Goal: Task Accomplishment & Management: Complete application form

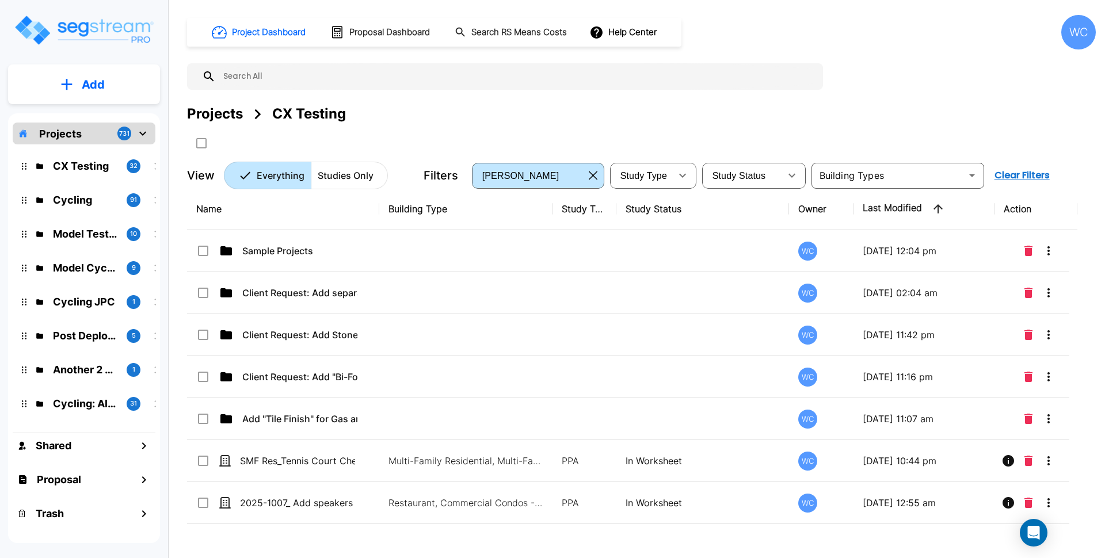
click at [214, 112] on div "Projects" at bounding box center [215, 114] width 56 height 21
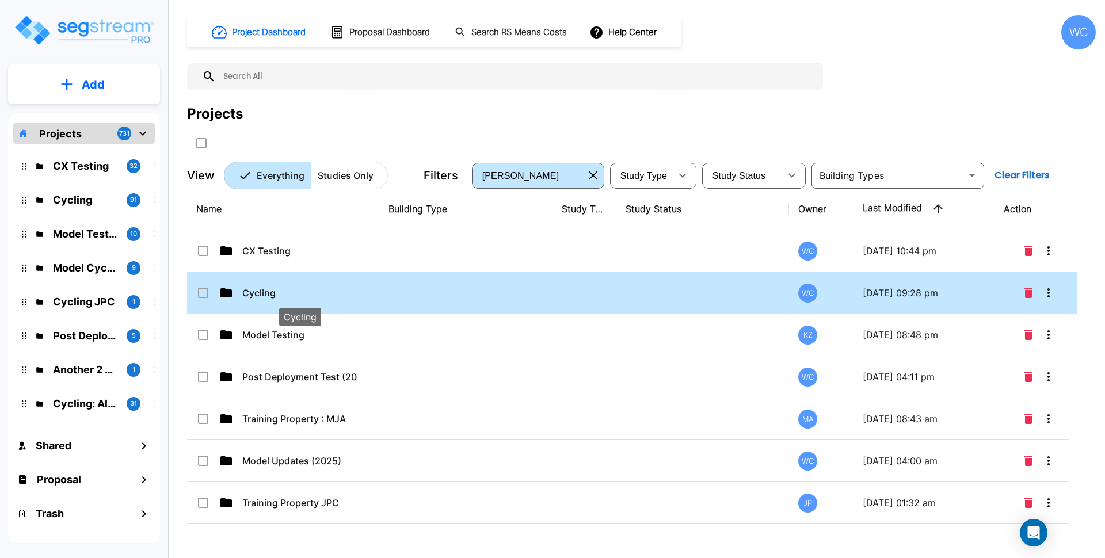
click at [332, 297] on p "Cycling" at bounding box center [299, 293] width 115 height 14
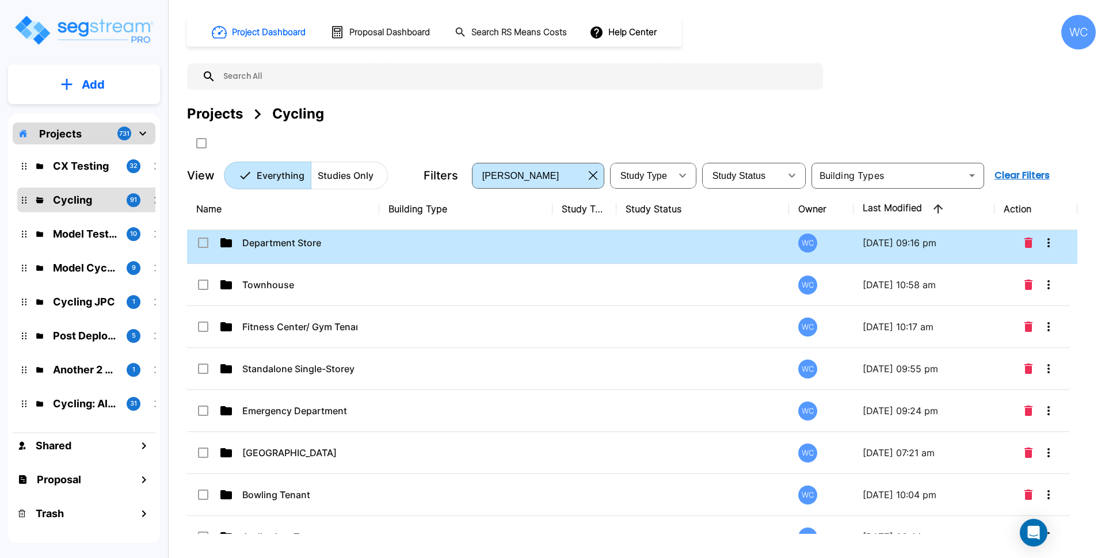
scroll to position [144, 0]
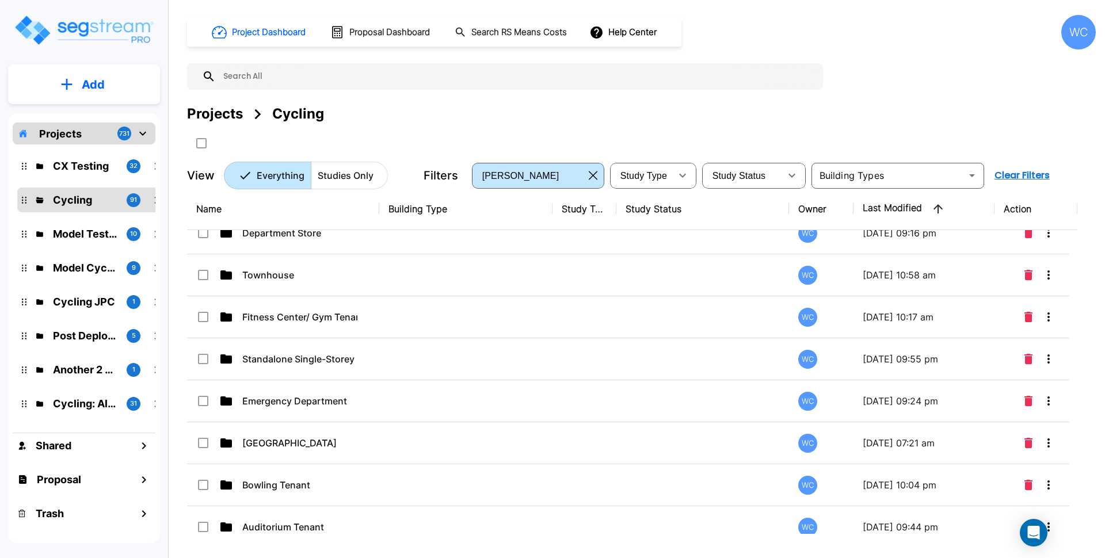
click at [888, 90] on div "Project Dashboard Proposal Dashboard Search RS Means Costs Help Center WC Proje…" at bounding box center [641, 102] width 909 height 174
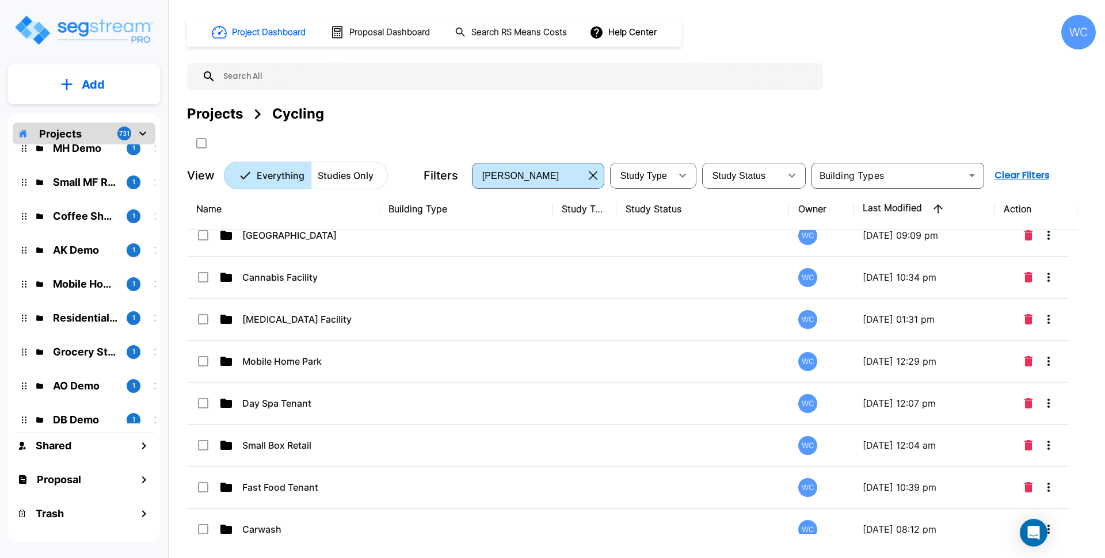
scroll to position [2537, 0]
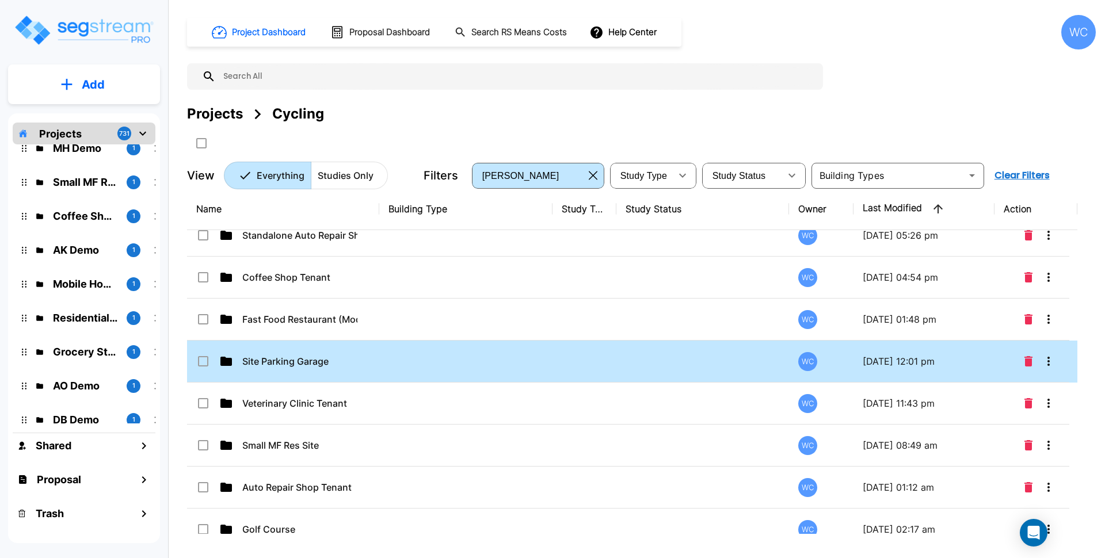
click at [363, 362] on div "Site Parking Garage" at bounding box center [282, 362] width 173 height 14
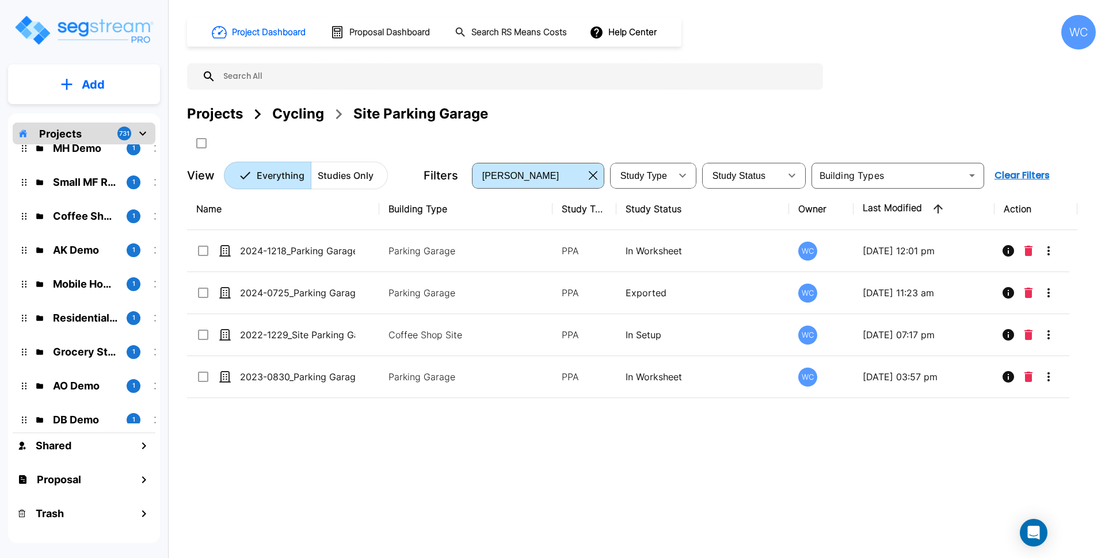
scroll to position [0, 0]
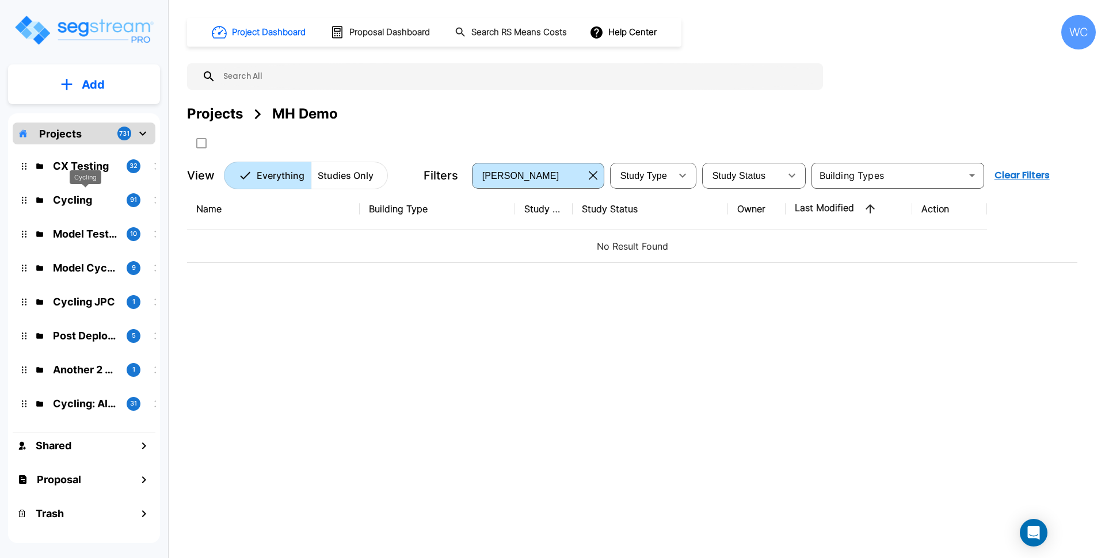
drag, startPoint x: 83, startPoint y: 203, endPoint x: 609, endPoint y: 128, distance: 531.0
click at [83, 203] on p "Cycling" at bounding box center [85, 200] width 64 height 16
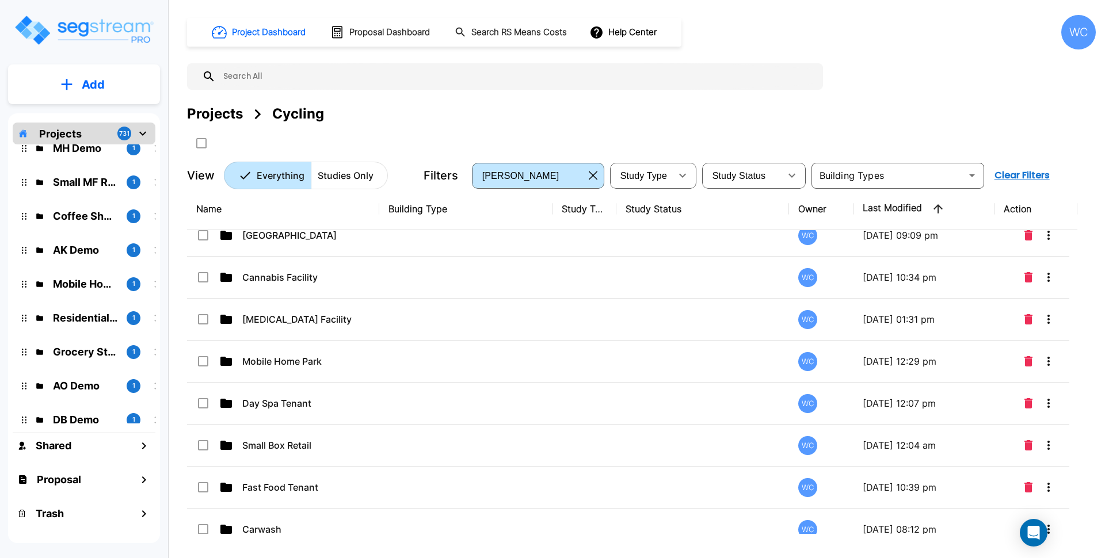
scroll to position [2537, 0]
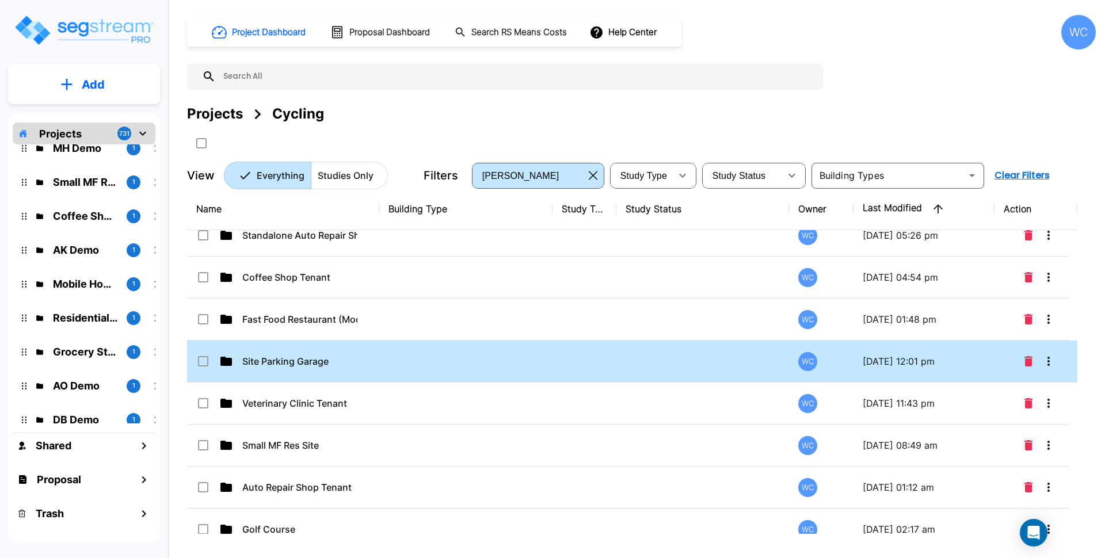
click at [390, 364] on td at bounding box center [465, 362] width 173 height 42
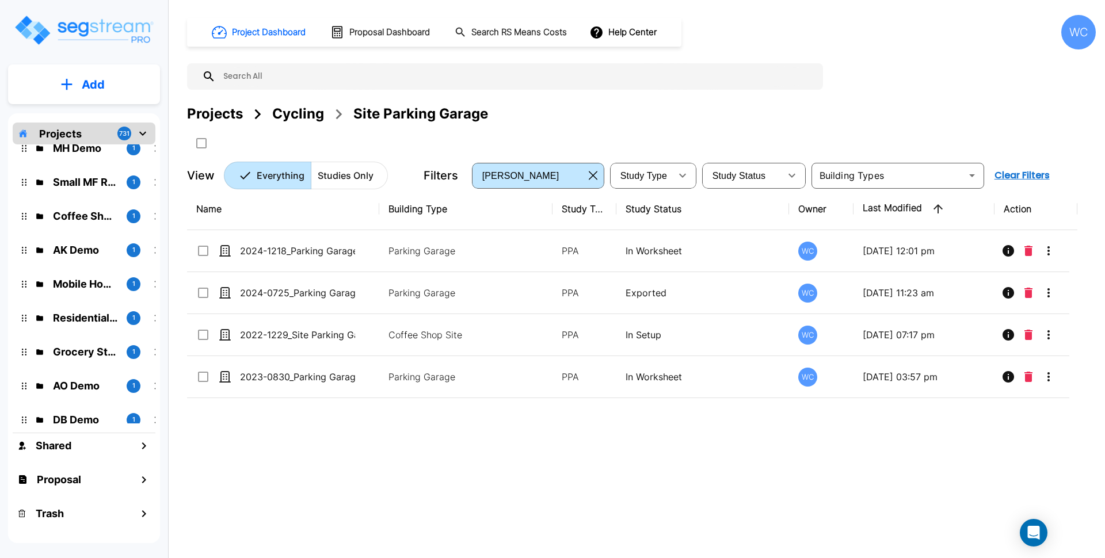
scroll to position [0, 0]
click at [106, 80] on button "Add" at bounding box center [84, 84] width 152 height 33
click at [92, 150] on p "Add Study" at bounding box center [91, 149] width 46 height 14
click at [664, 112] on div "Projects Cycling Site Parking Garage" at bounding box center [641, 114] width 909 height 21
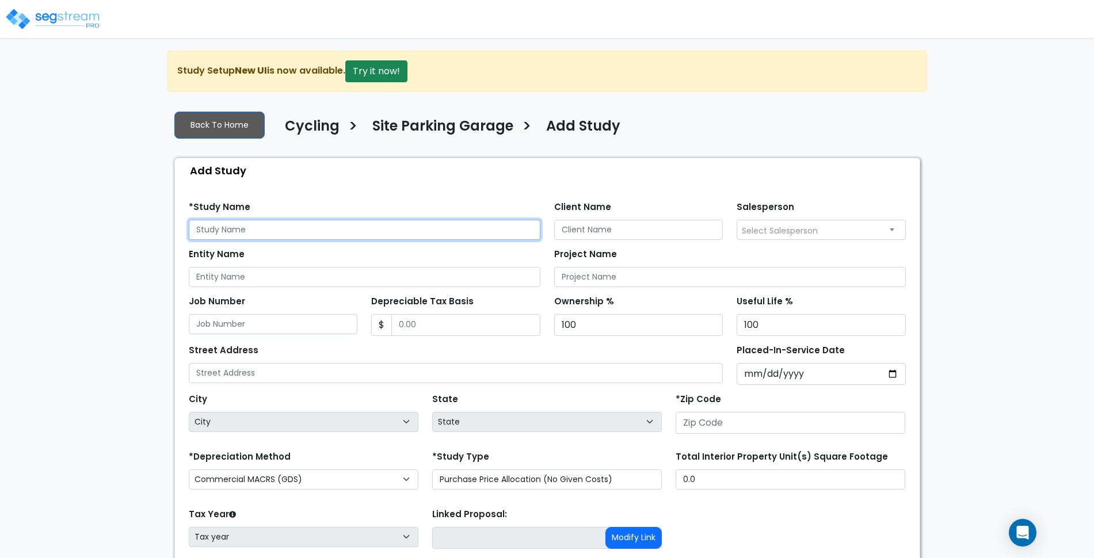
click at [415, 225] on input "text" at bounding box center [365, 230] width 352 height 20
drag, startPoint x: 417, startPoint y: 226, endPoint x: 282, endPoint y: 235, distance: 135.6
click at [282, 235] on input "2025-" at bounding box center [365, 230] width 352 height 20
type input "2025-1009_Parking Garage Cycling"
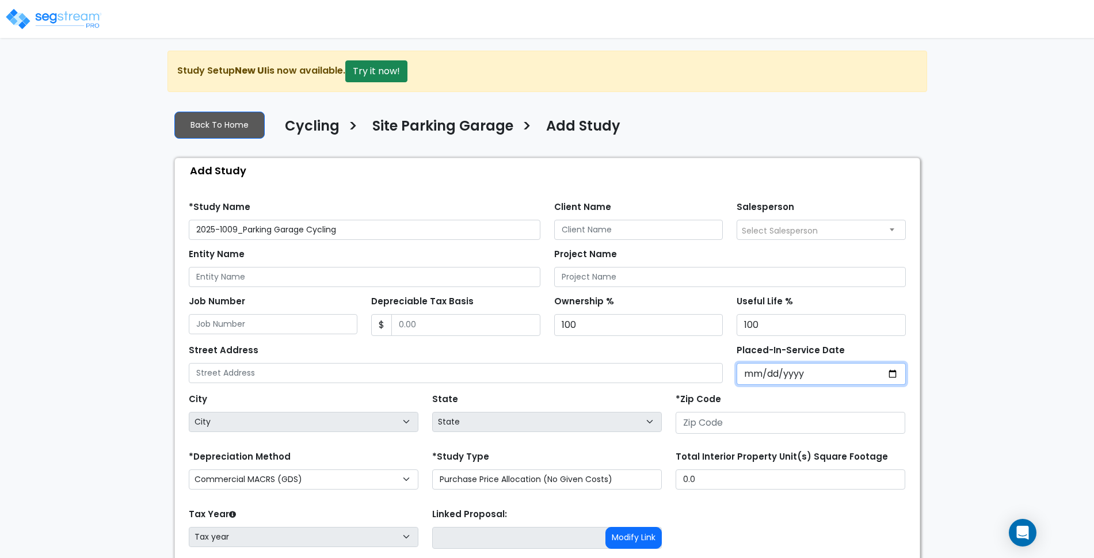
click at [891, 376] on input "Placed-In-Service Date" at bounding box center [821, 374] width 169 height 22
type input "2025-10-10"
select select "2025"
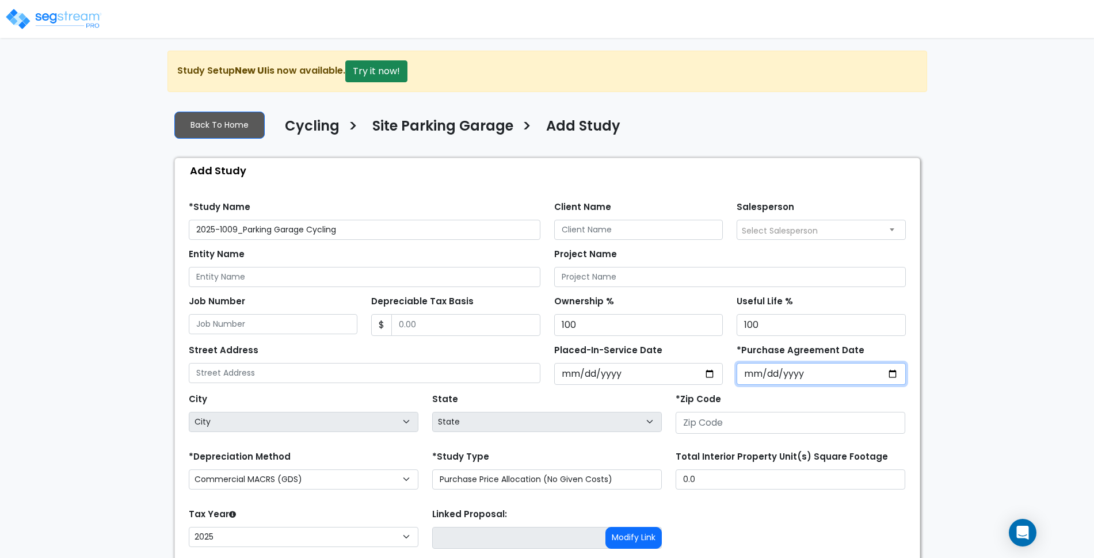
click at [890, 374] on input "*Purchase Agreement Date" at bounding box center [821, 374] width 169 height 22
type input "2025-10-09"
click at [709, 370] on input "2025-10-10" at bounding box center [638, 374] width 169 height 22
type input "2025-10-09"
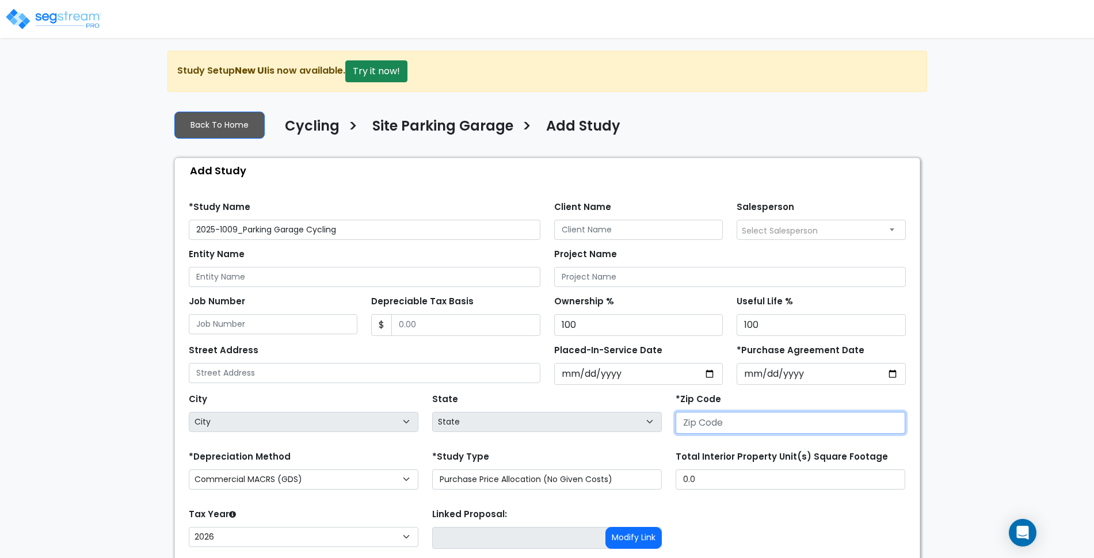
click at [767, 433] on input "number" at bounding box center [791, 423] width 230 height 22
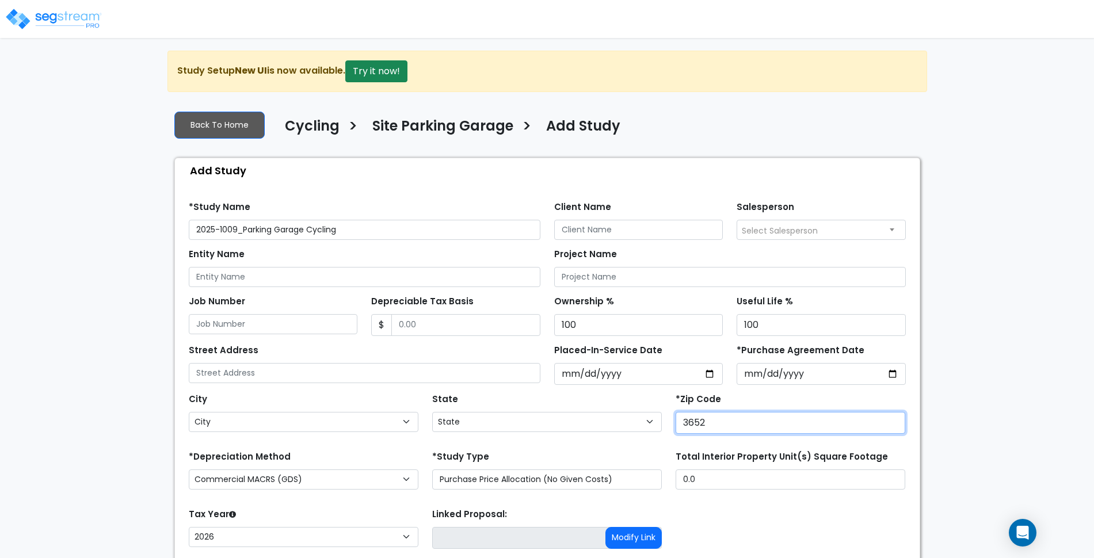
type input "36526"
select select "AL"
type input "36526"
click at [750, 521] on div "Tax Year Please Enter The Placed In Service Date First. 2026 2025 Prior Years D…" at bounding box center [547, 529] width 731 height 46
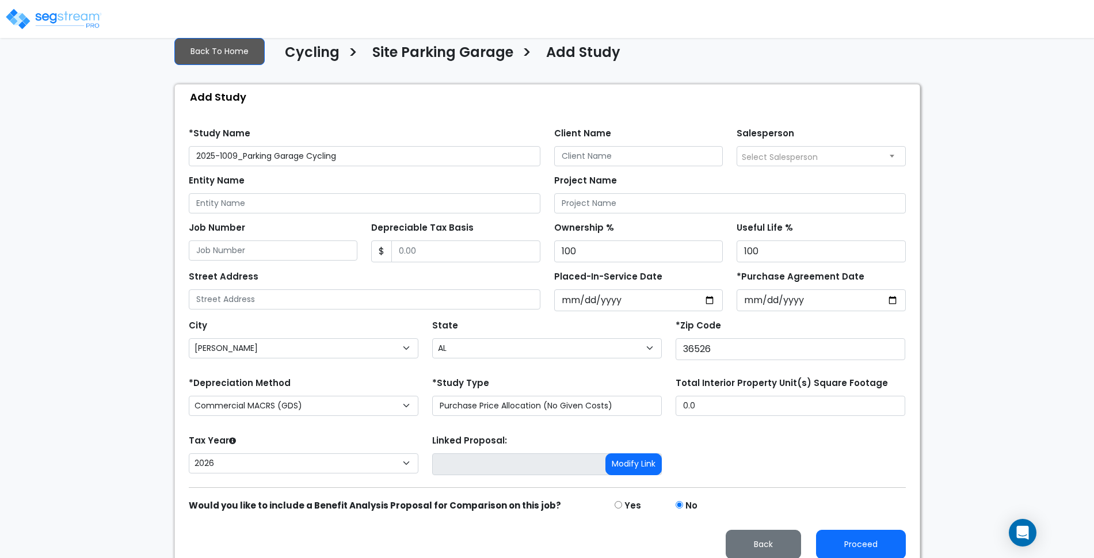
scroll to position [85, 0]
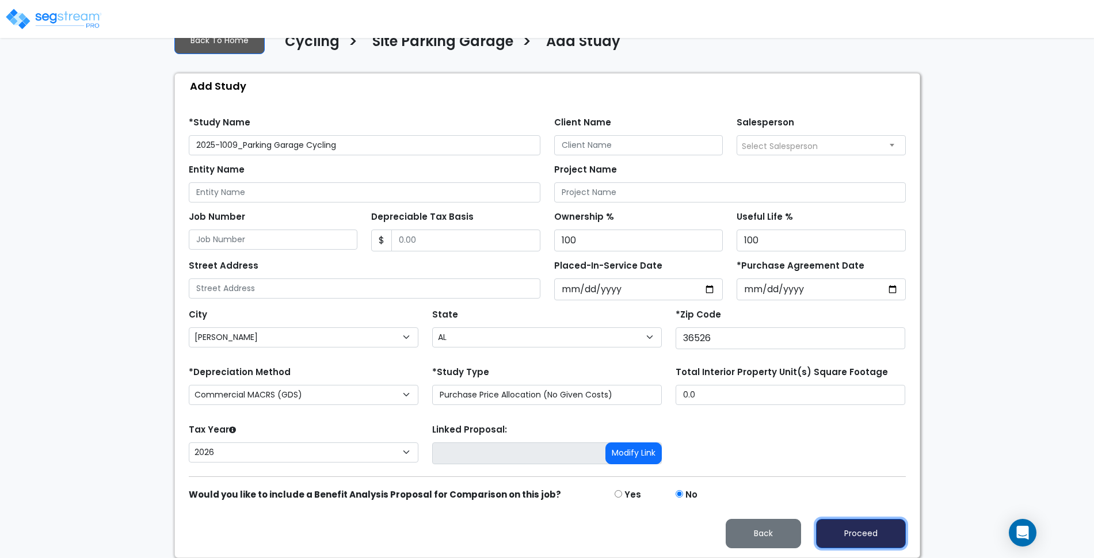
click at [879, 528] on button "Proceed" at bounding box center [861, 533] width 90 height 29
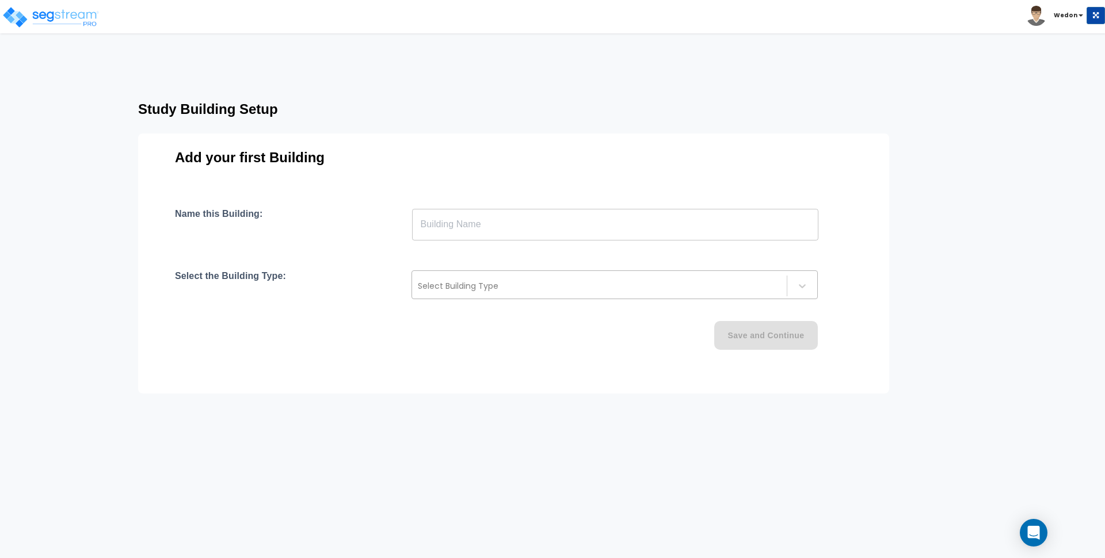
click at [737, 284] on div at bounding box center [599, 286] width 363 height 14
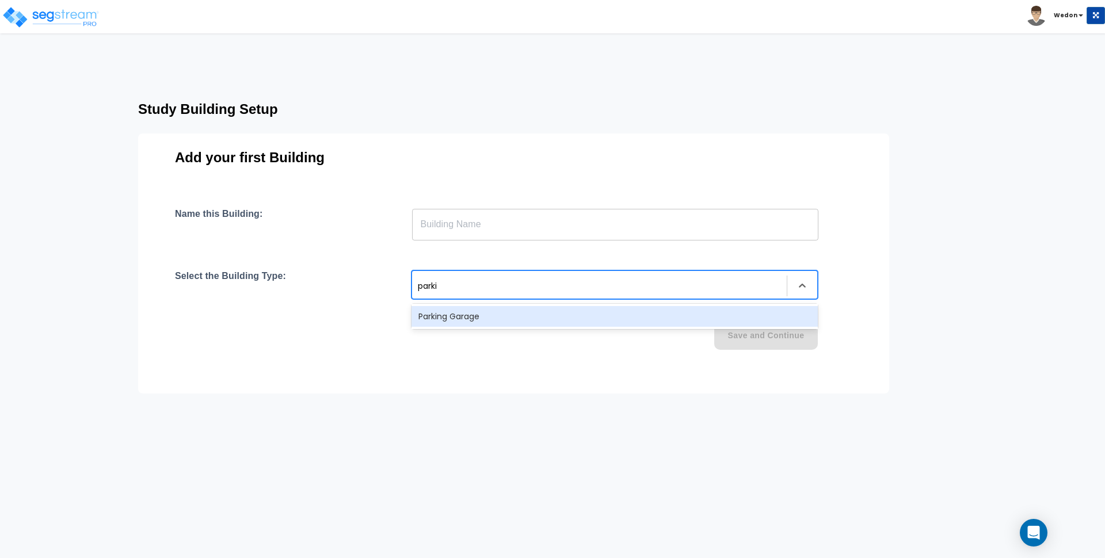
type input "[PERSON_NAME]"
click at [648, 301] on div "Name this Building: ​ Select the Building Type: 1 result available for search t…" at bounding box center [514, 292] width 678 height 169
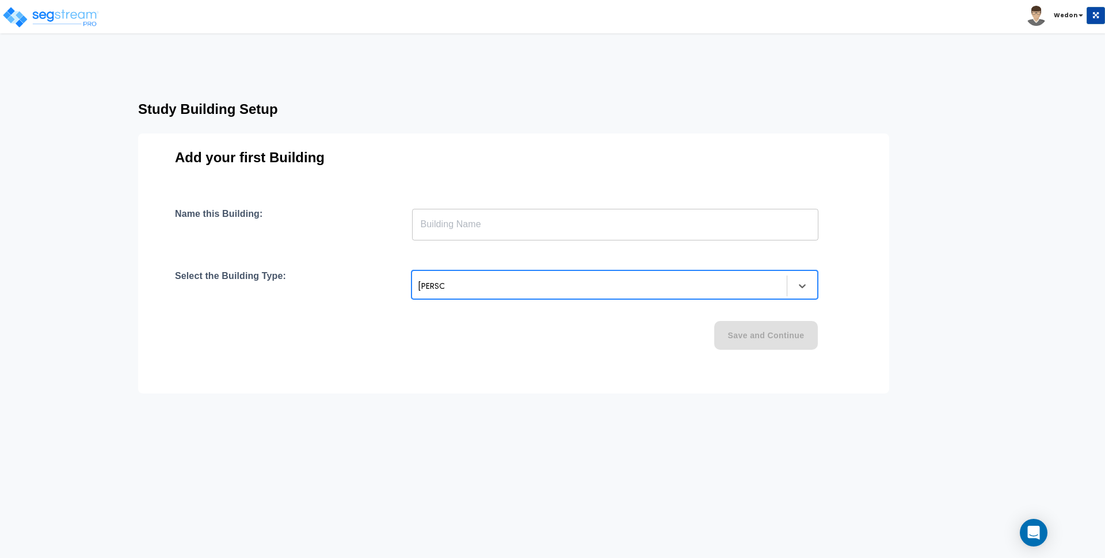
click at [595, 283] on div "parkin" at bounding box center [599, 286] width 363 height 14
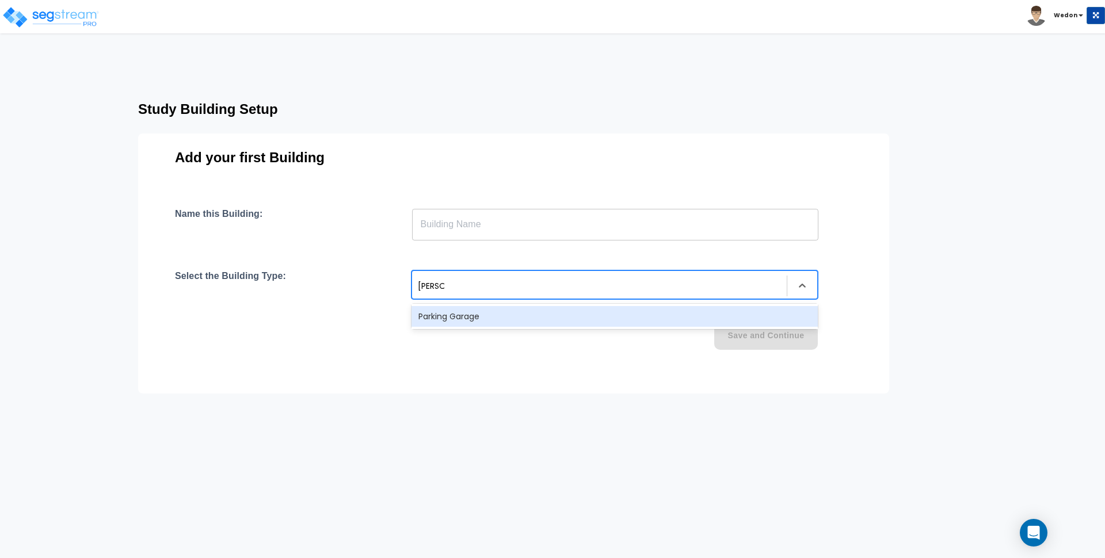
click at [554, 321] on div "Parking Garage" at bounding box center [615, 316] width 406 height 21
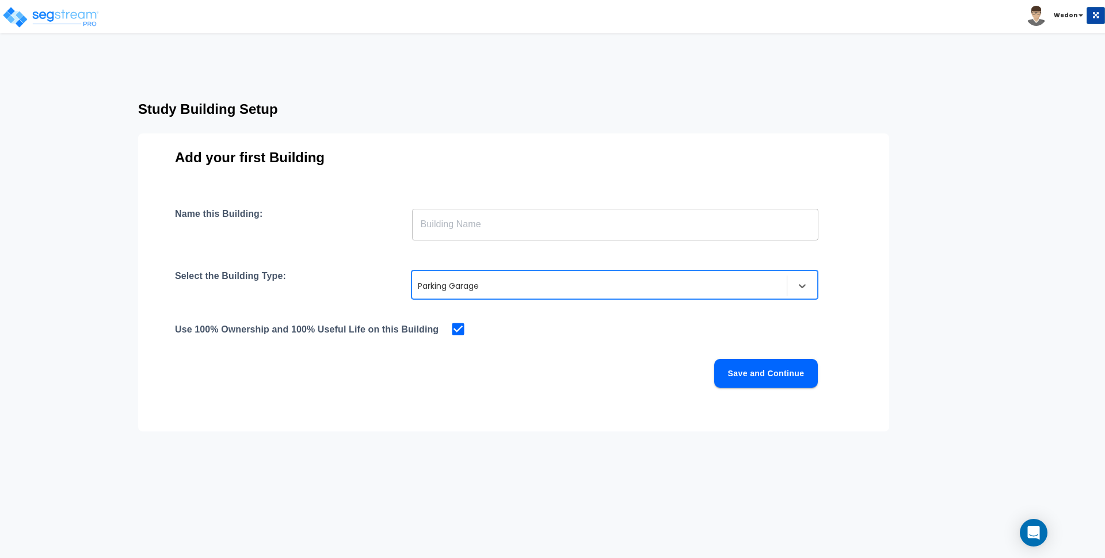
click at [557, 216] on input "text" at bounding box center [615, 224] width 406 height 32
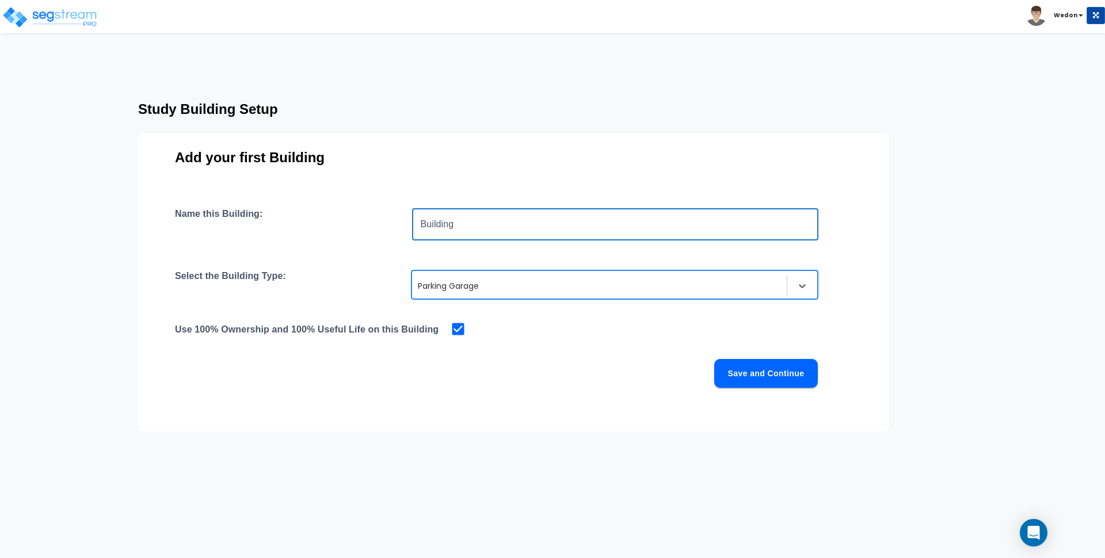
type input "Building"
click at [766, 363] on button "Save and Continue" at bounding box center [767, 373] width 104 height 29
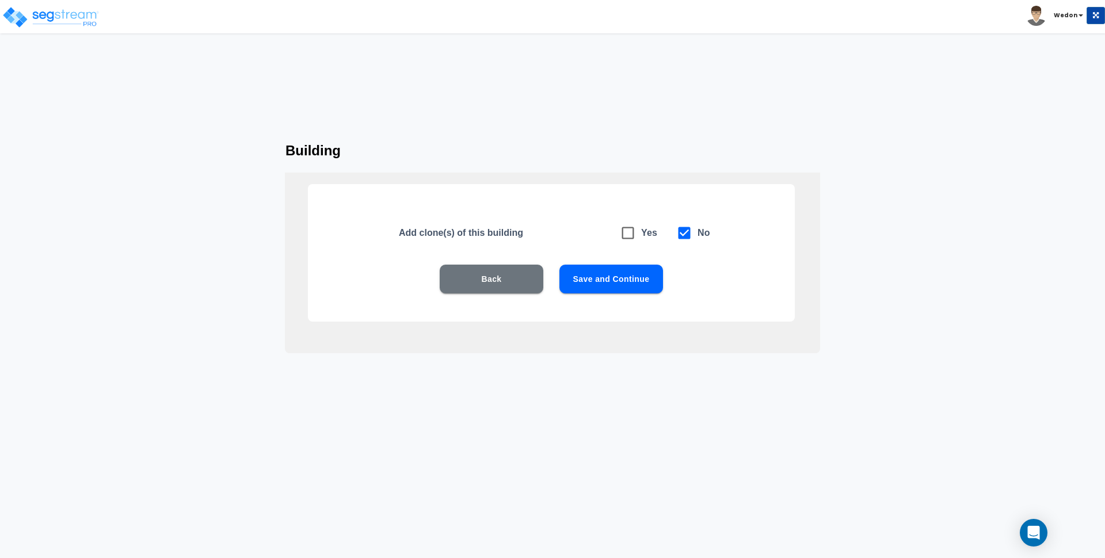
click at [633, 275] on button "Save and Continue" at bounding box center [612, 279] width 104 height 29
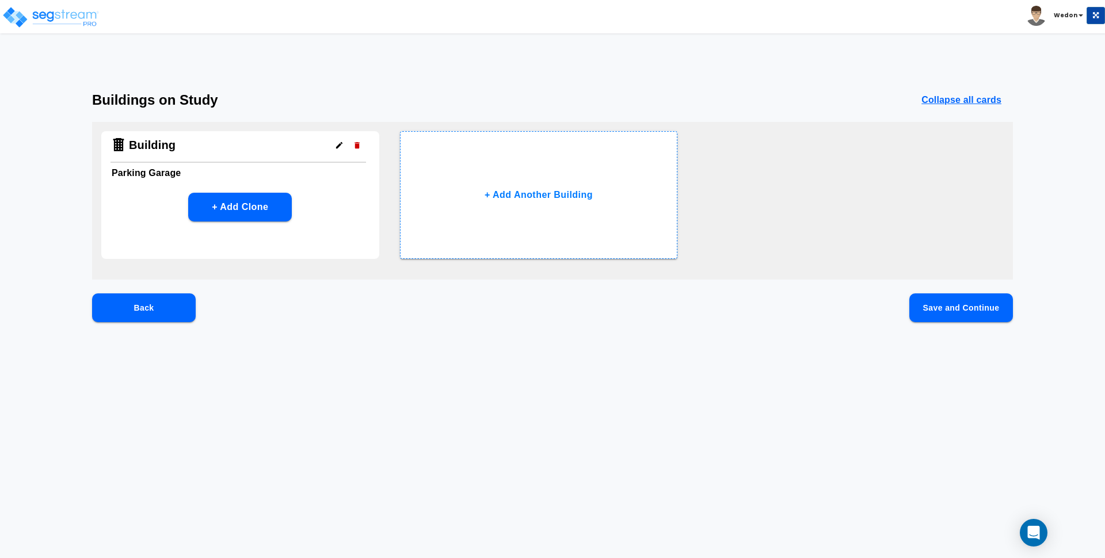
click at [960, 309] on button "Save and Continue" at bounding box center [962, 308] width 104 height 29
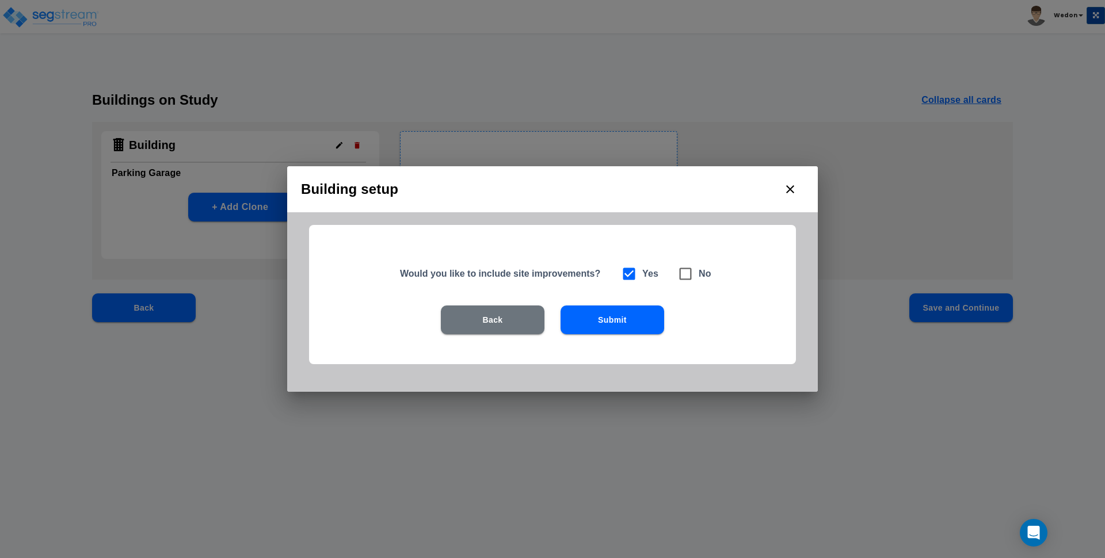
click at [620, 321] on button "Submit" at bounding box center [613, 320] width 104 height 29
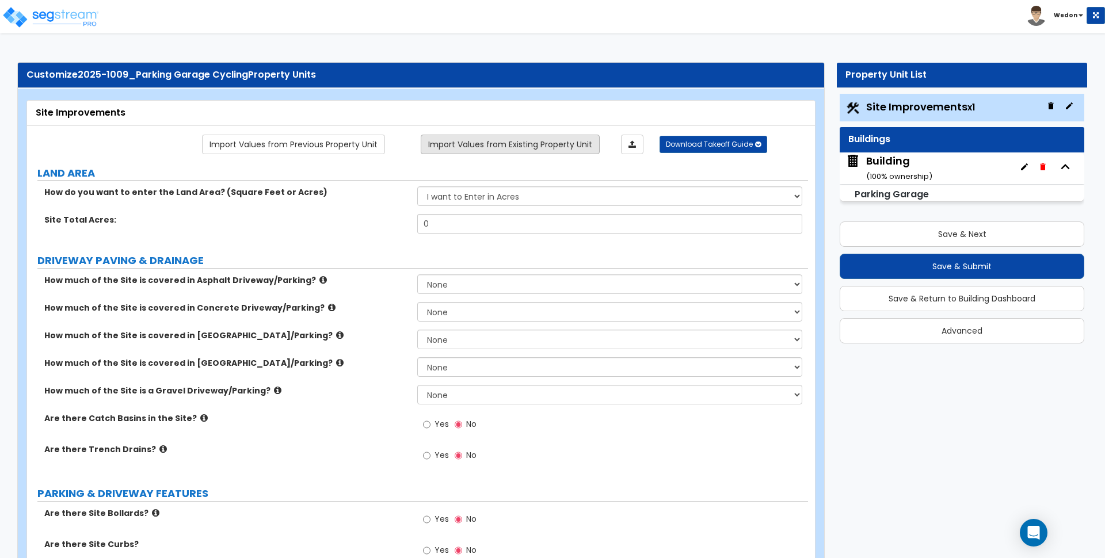
click at [534, 136] on link "Import Values from Existing Property Unit" at bounding box center [510, 145] width 179 height 20
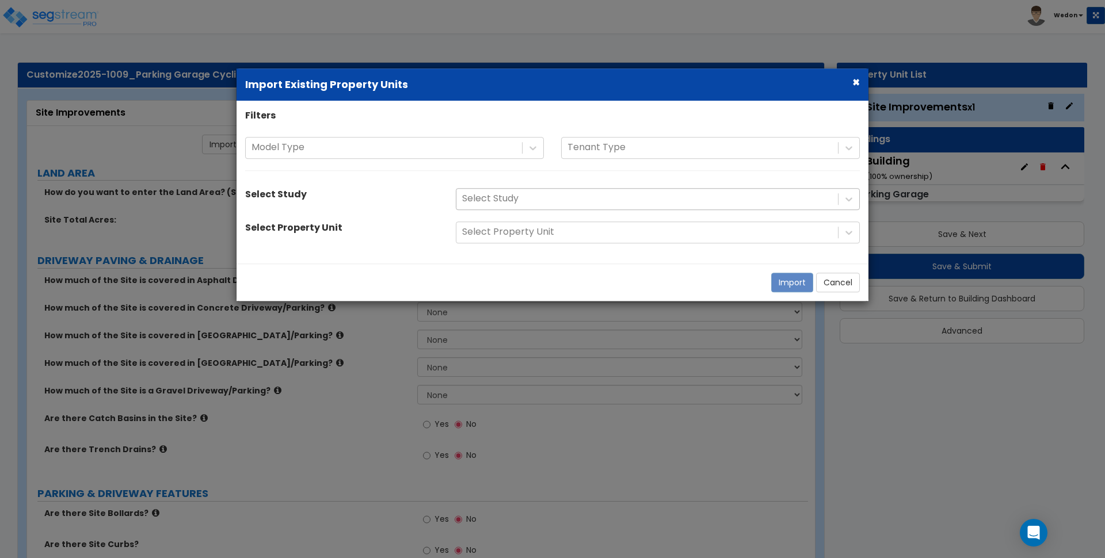
click at [576, 202] on div at bounding box center [647, 199] width 370 height 16
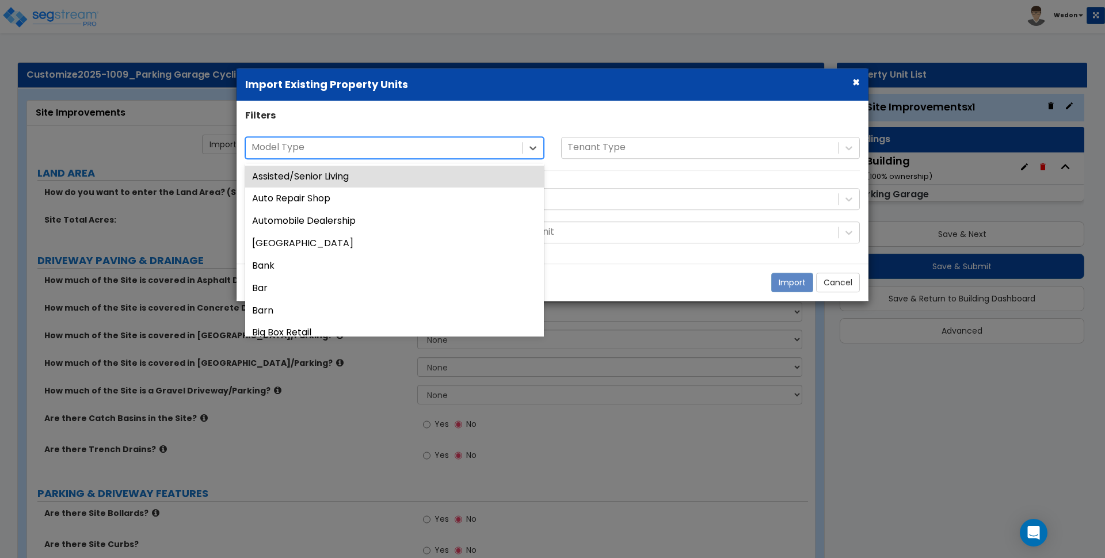
click at [503, 153] on div at bounding box center [384, 148] width 265 height 16
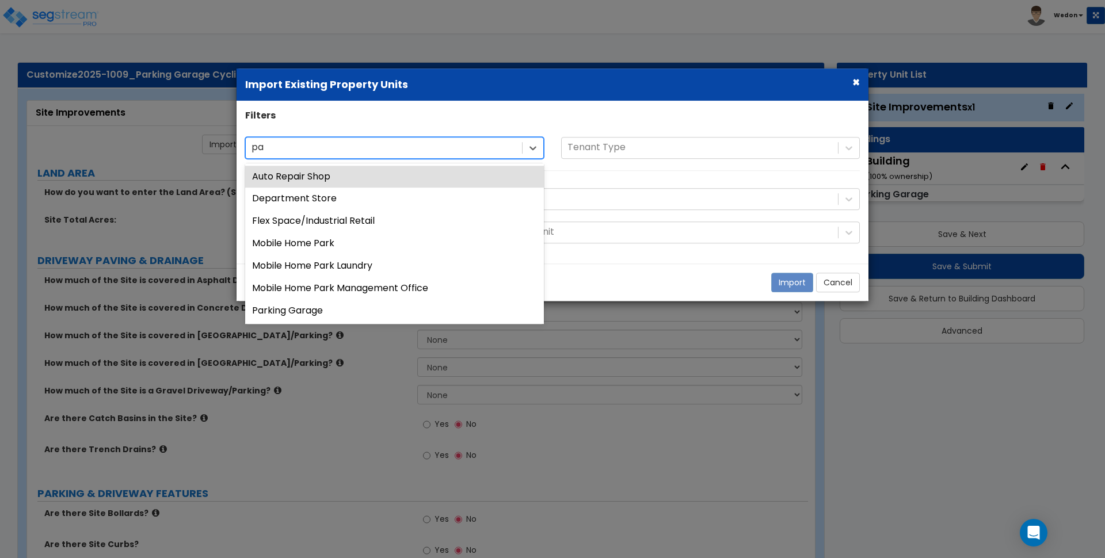
type input "par"
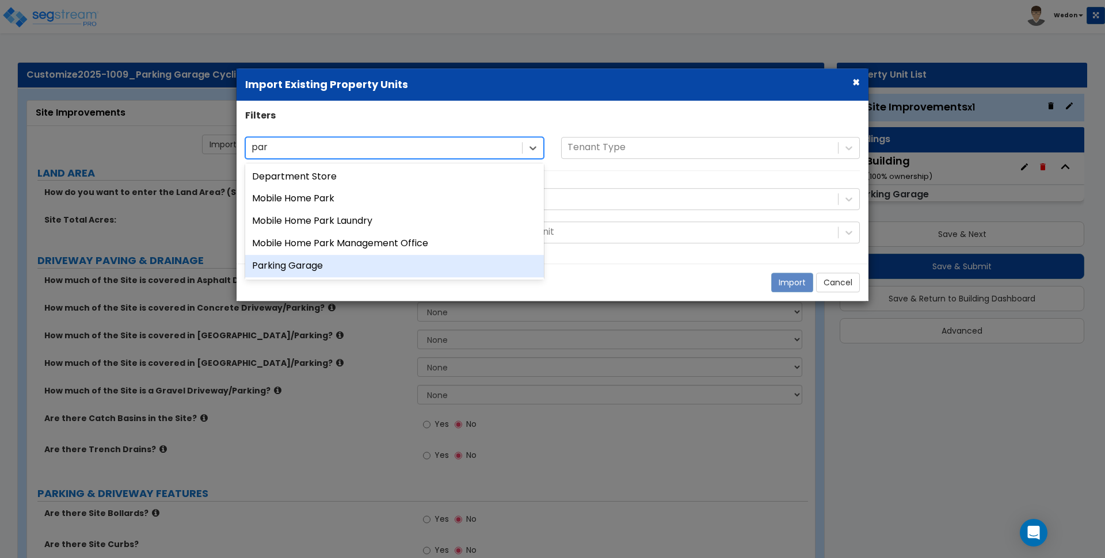
click at [360, 263] on div "Parking Garage" at bounding box center [394, 266] width 299 height 22
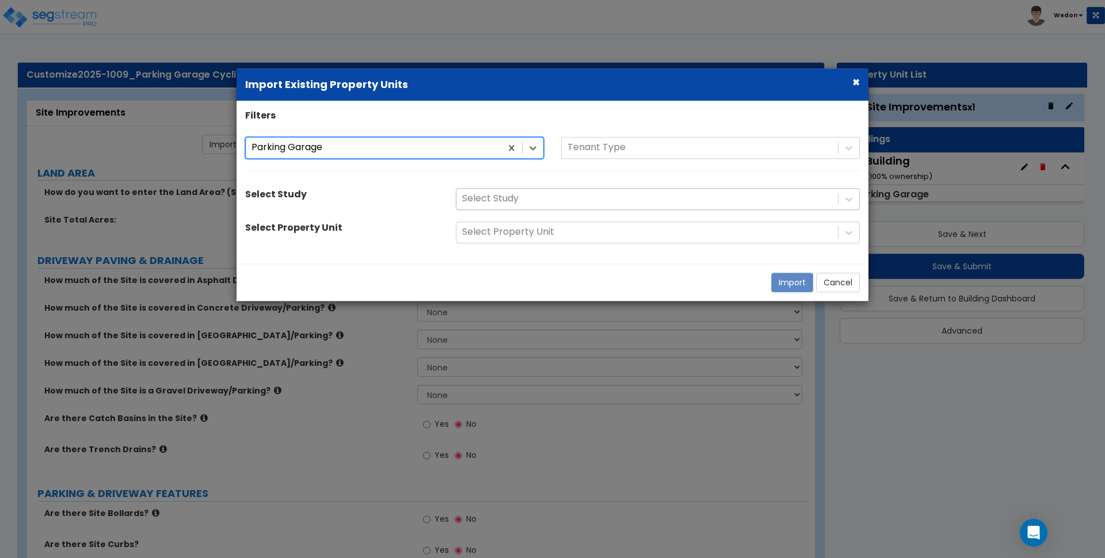
click at [754, 204] on div at bounding box center [647, 199] width 370 height 16
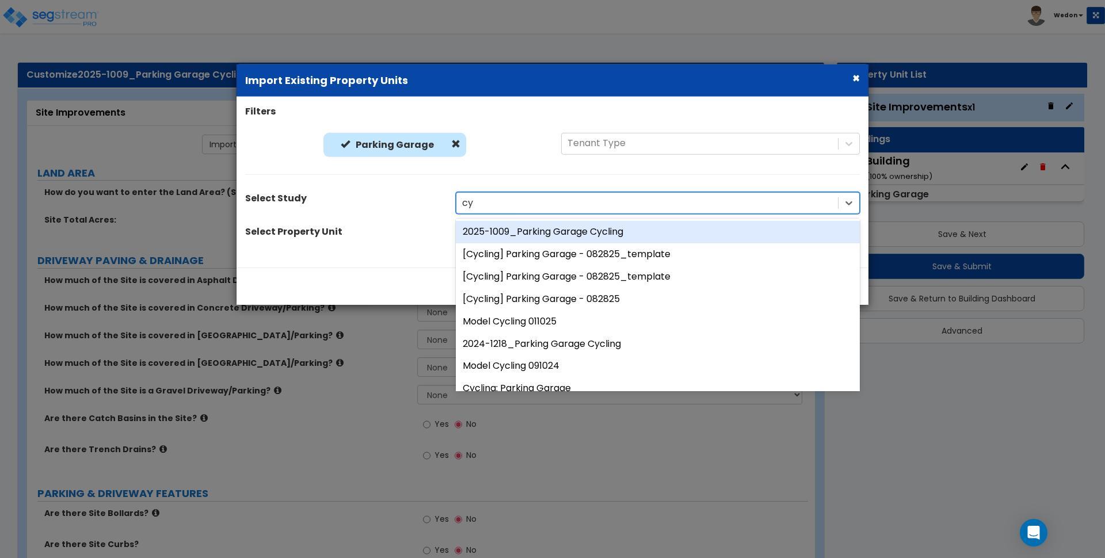
type input "cyc"
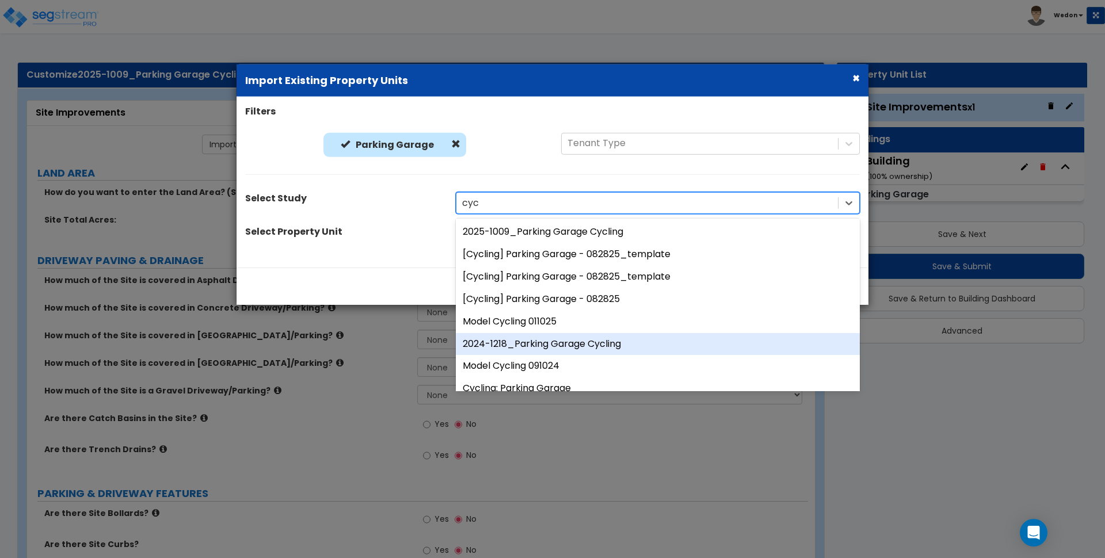
click at [652, 347] on div "2024-1218_Parking Garage Cycling" at bounding box center [658, 344] width 404 height 22
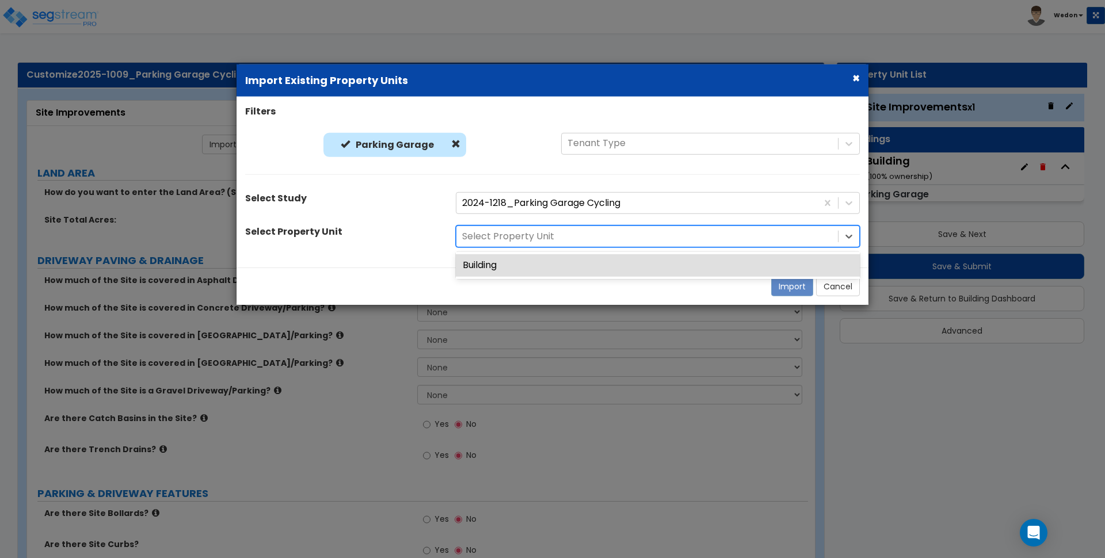
click at [615, 233] on div at bounding box center [647, 237] width 370 height 16
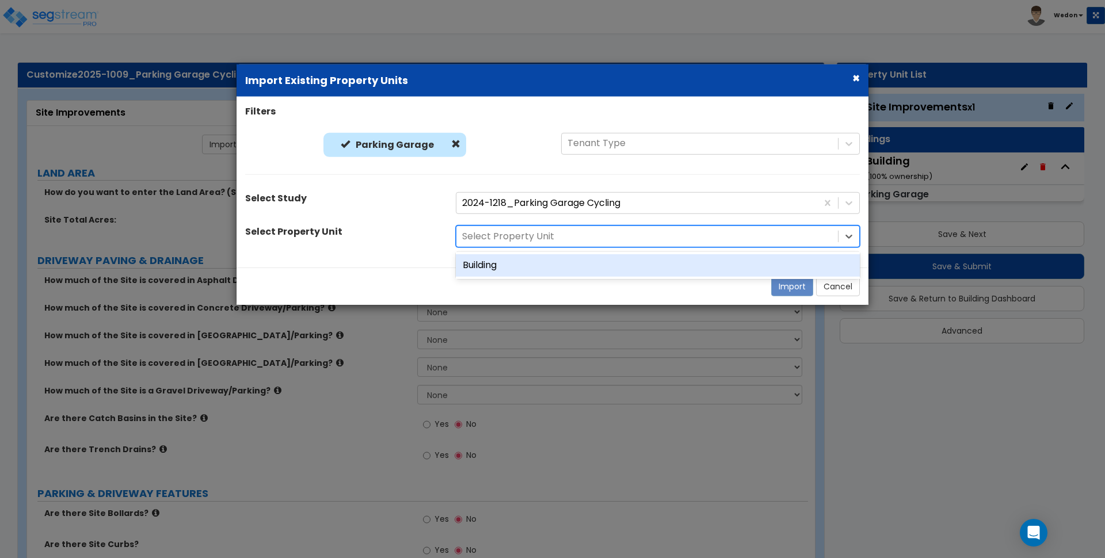
click at [567, 267] on div "Building" at bounding box center [658, 265] width 404 height 22
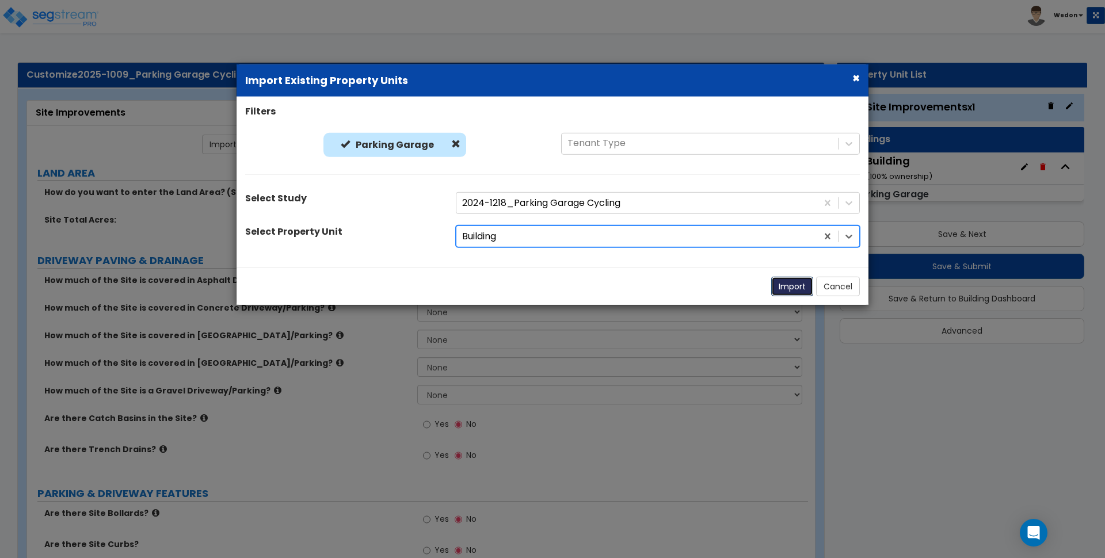
click at [785, 284] on button "Import" at bounding box center [793, 287] width 42 height 20
radio input "true"
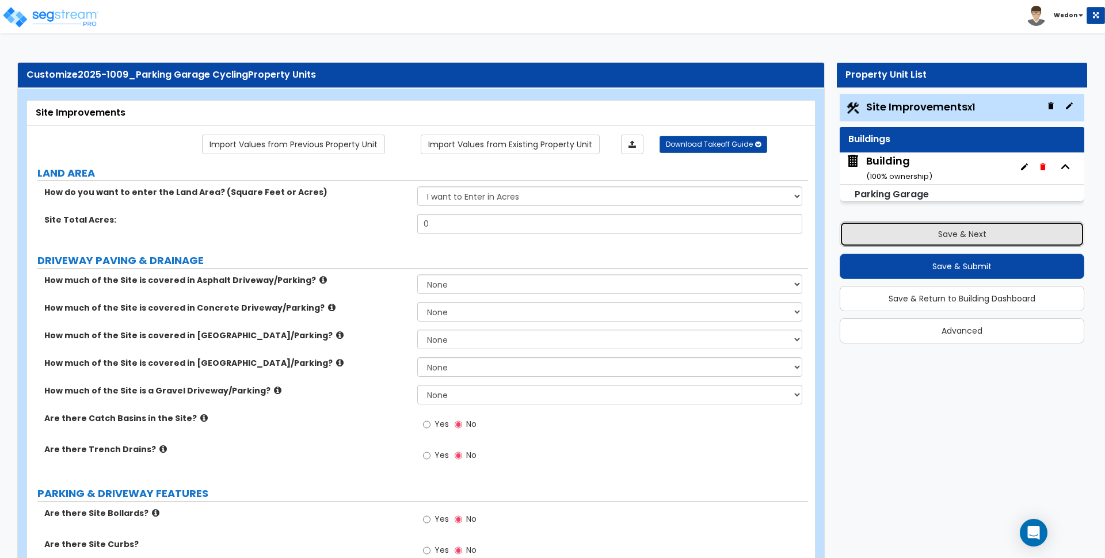
click at [970, 235] on button "Save & Next" at bounding box center [962, 234] width 245 height 25
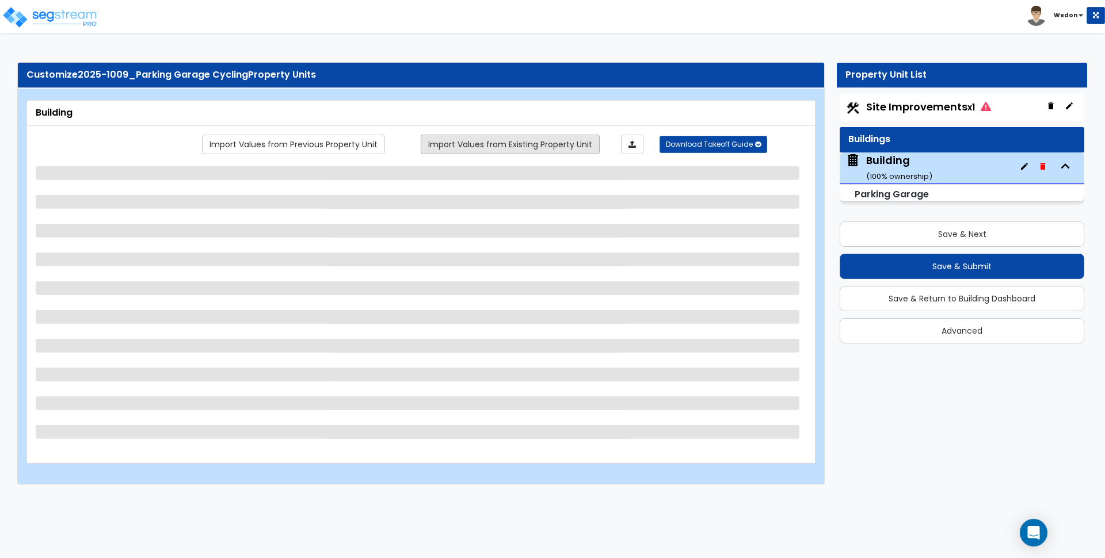
click at [554, 137] on link "Import Values from Existing Property Unit" at bounding box center [510, 145] width 179 height 20
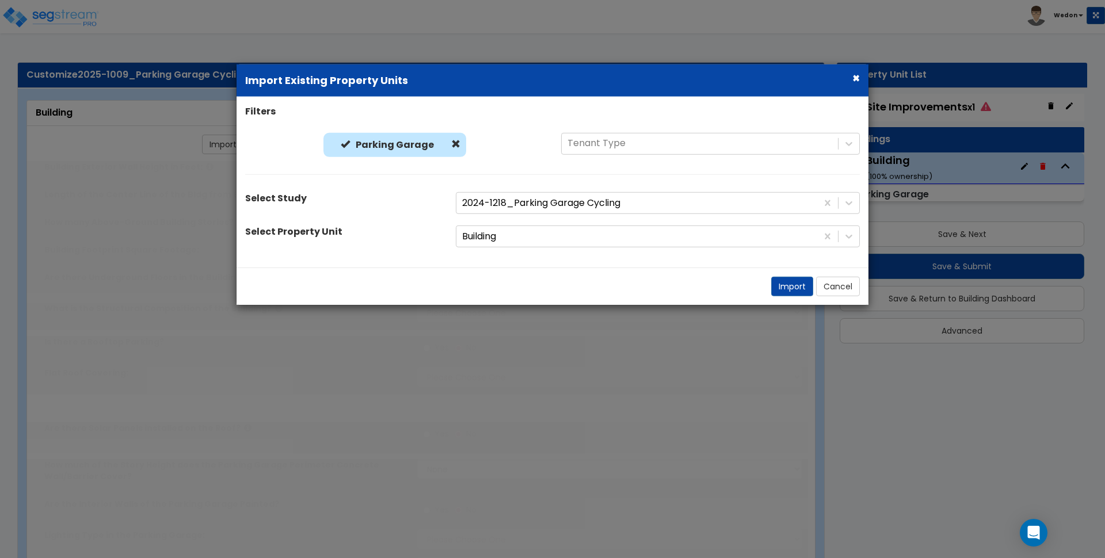
type input "1"
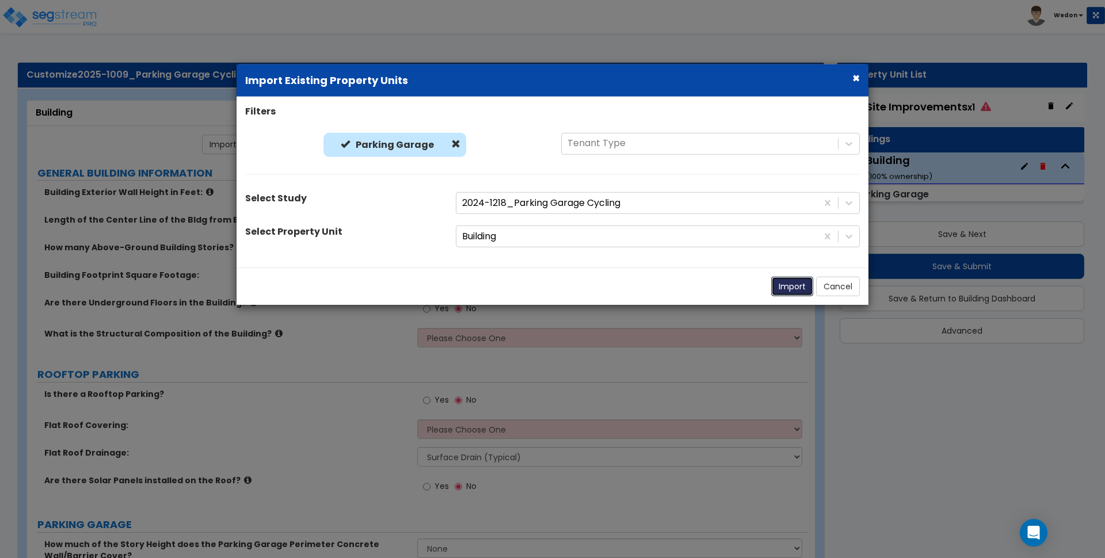
drag, startPoint x: 798, startPoint y: 290, endPoint x: 824, endPoint y: 271, distance: 32.5
click at [798, 290] on button "Import" at bounding box center [793, 287] width 42 height 20
type input "25"
type input "50"
type input "2"
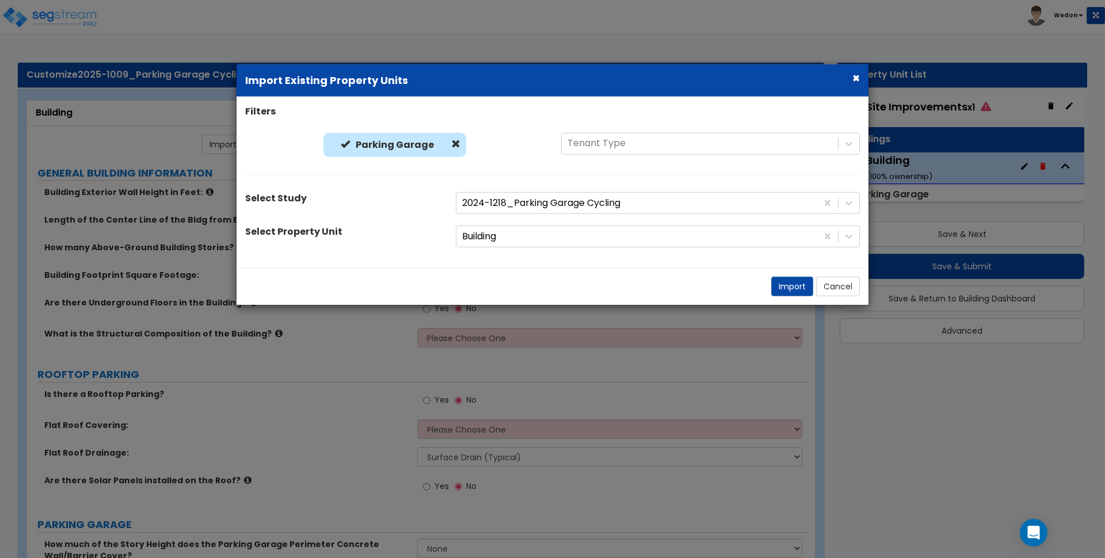
type input "5,000"
radio input "true"
select select "3"
radio input "true"
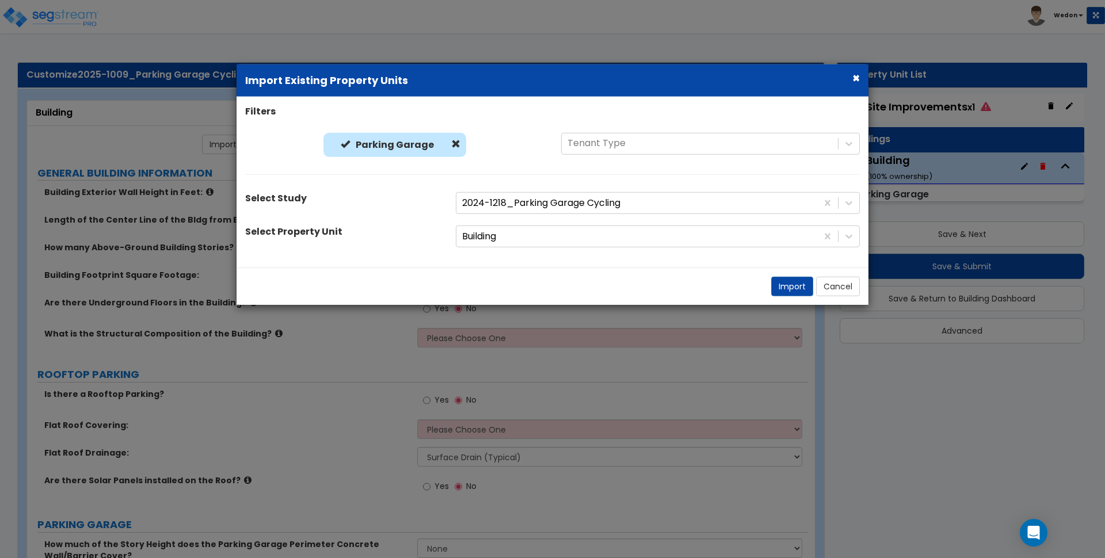
select select "1"
radio input "true"
select select "2"
type input "12"
radio input "true"
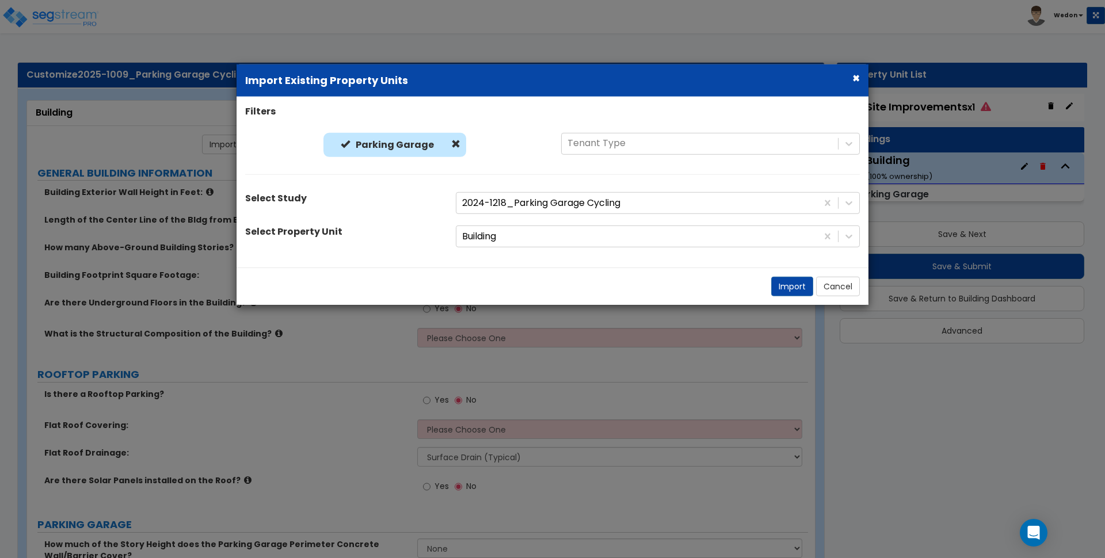
radio input "true"
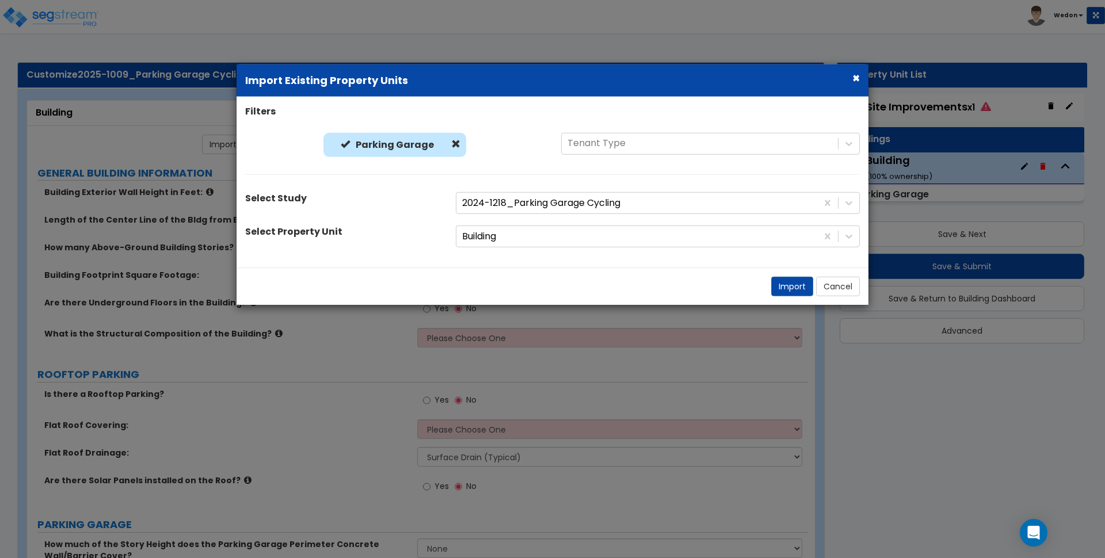
radio input "true"
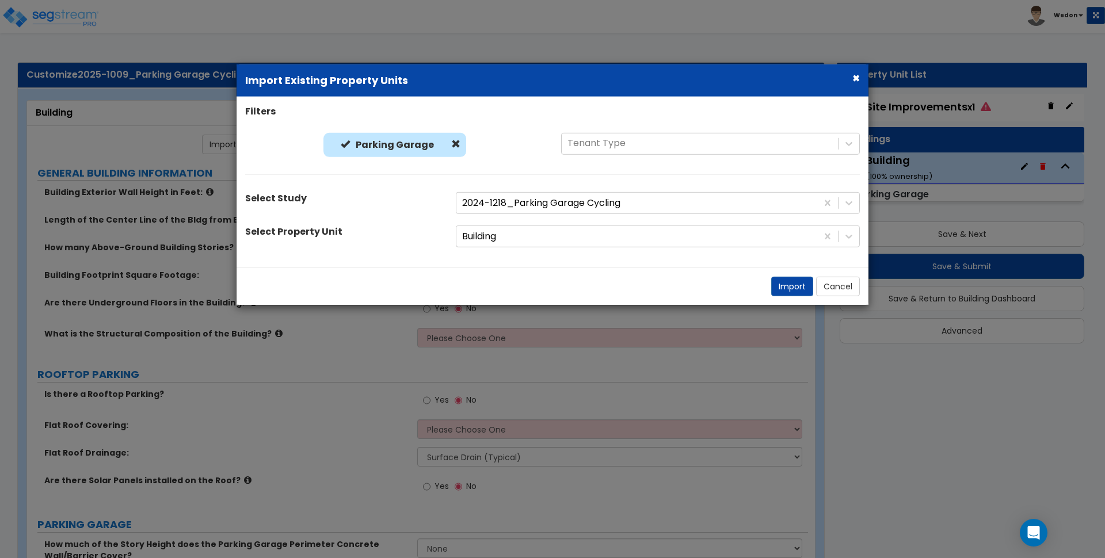
radio input "true"
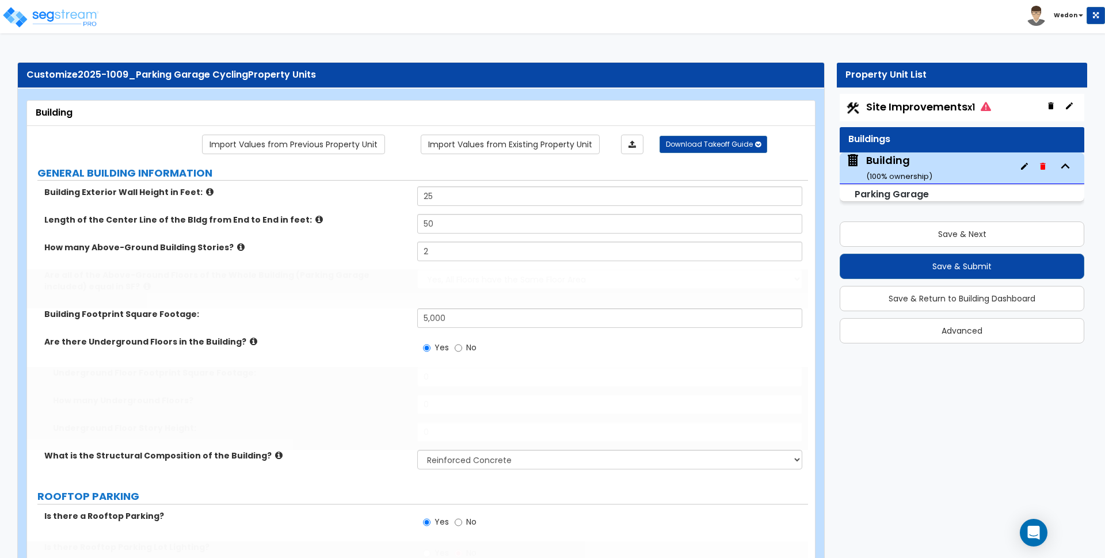
type input "5,000"
type input "2"
type input "10"
radio input "true"
select select "3"
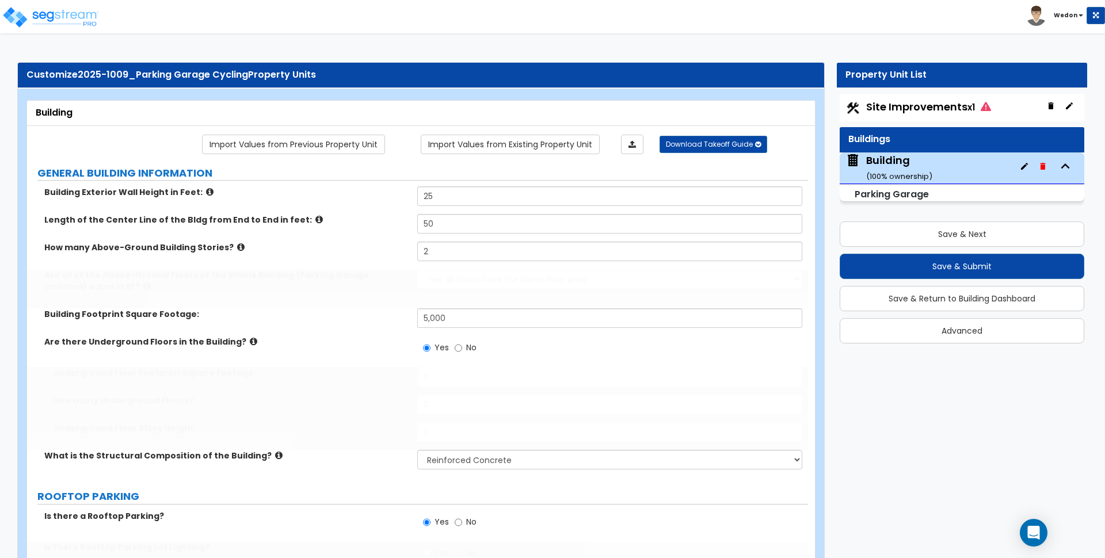
select select "1"
type input "8"
type input "6"
type input "4"
type input "2"
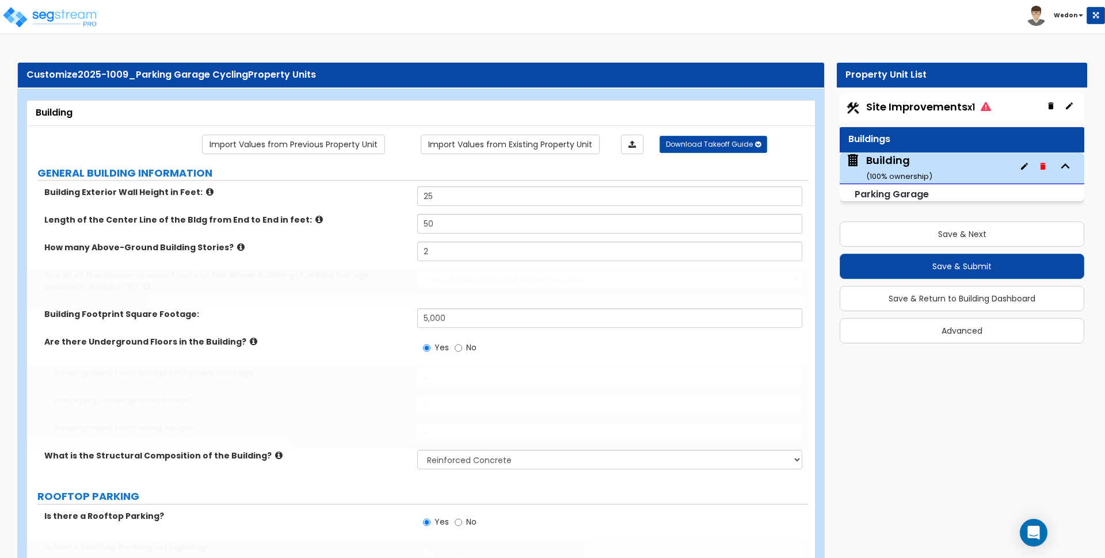
select select "2"
type input "1,000"
select select "3"
select select "1"
type input "25"
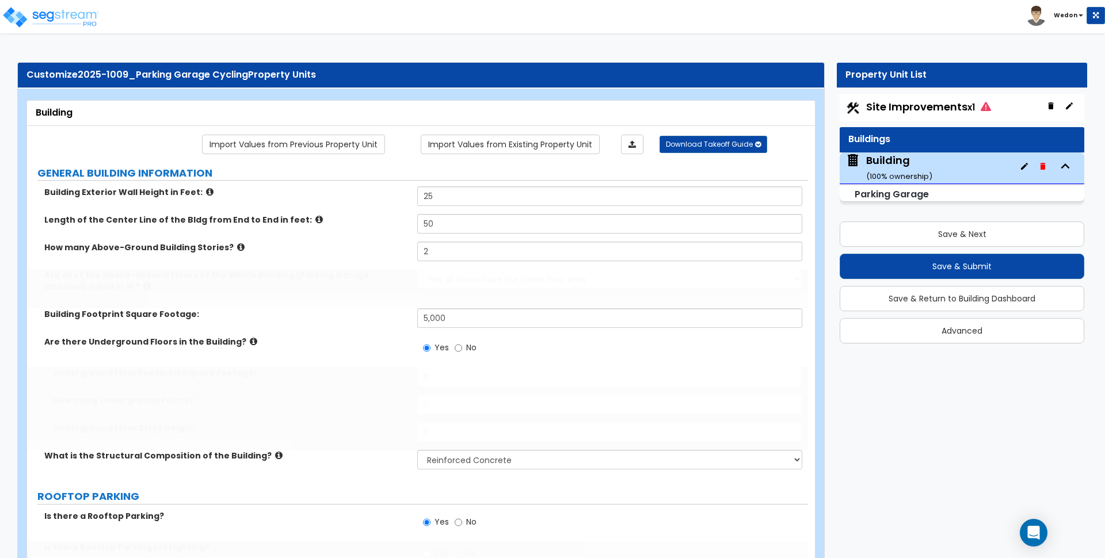
select select "2"
type input "25"
select select "3"
select select "2"
radio input "true"
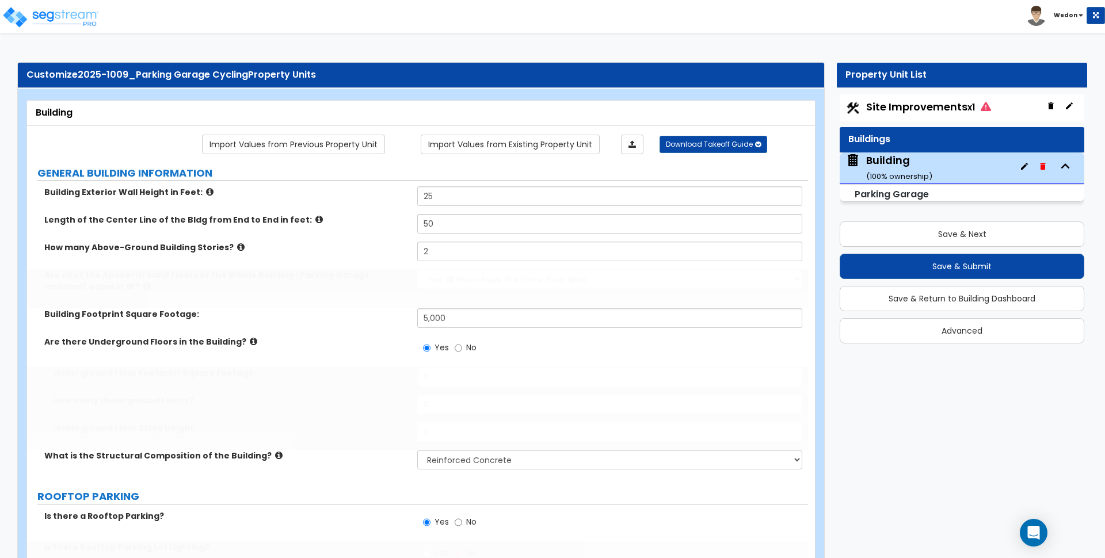
radio input "true"
select select "1"
type input "100"
select select "3"
type input "100"
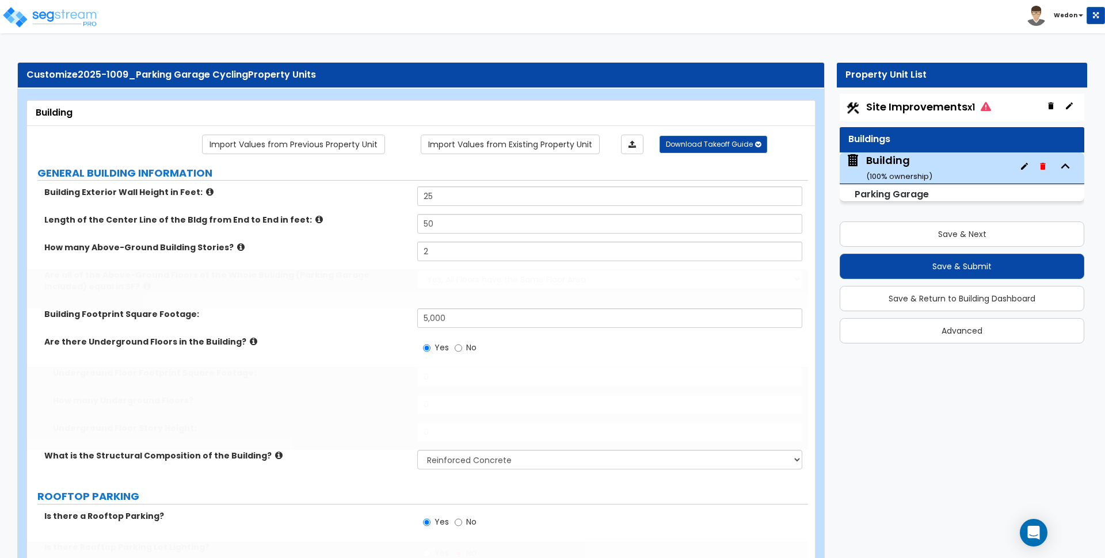
select select "2"
type input "4"
type input "9"
type input "8"
type input "7"
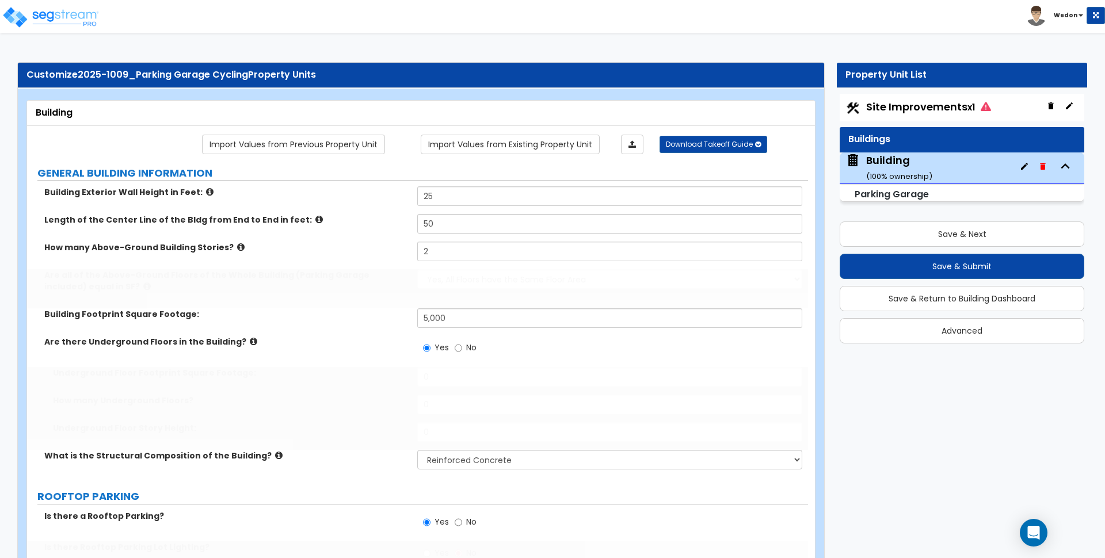
type input "6"
type input "5"
radio input "true"
type input "2"
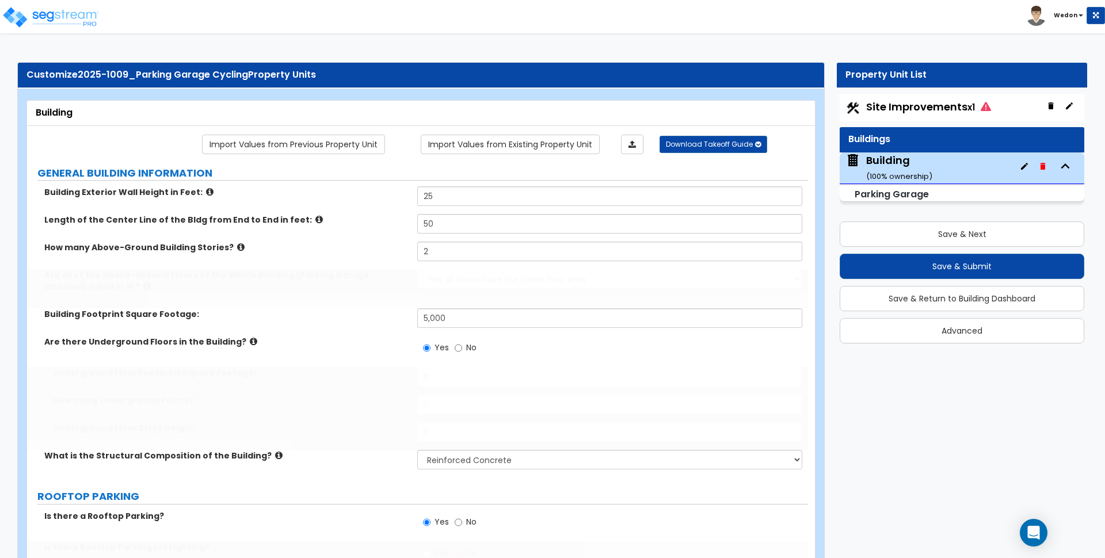
type input "2"
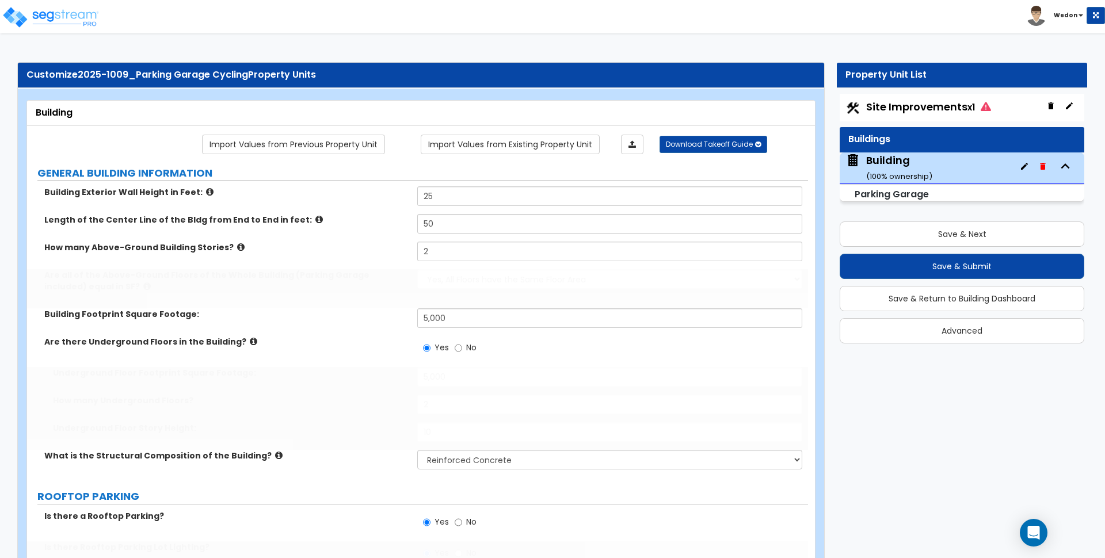
select select "3"
select select "1"
select select "2"
select select "3"
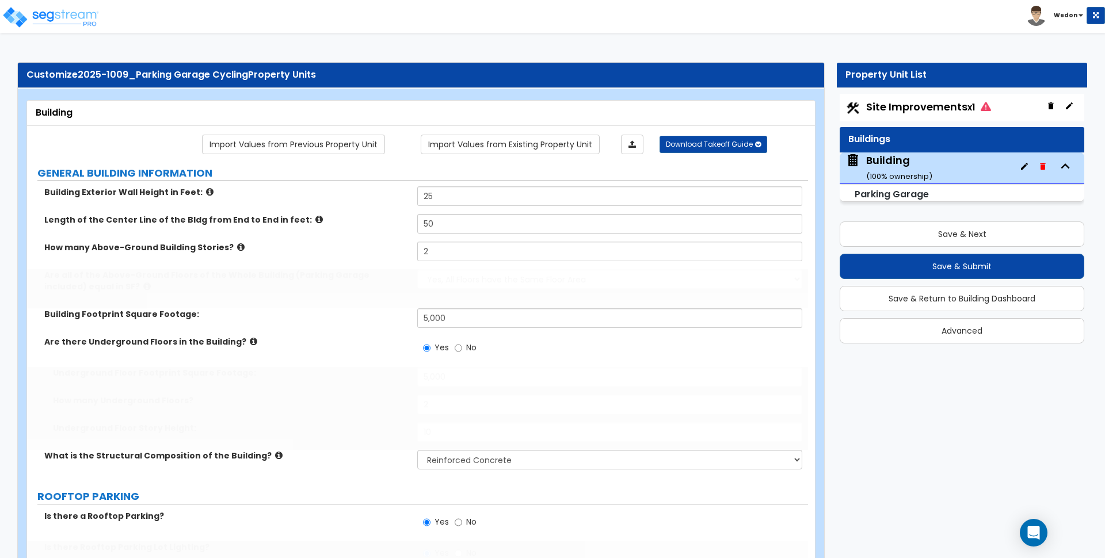
type input "3"
select select "4"
type input "24"
type input "1,000"
select select "2"
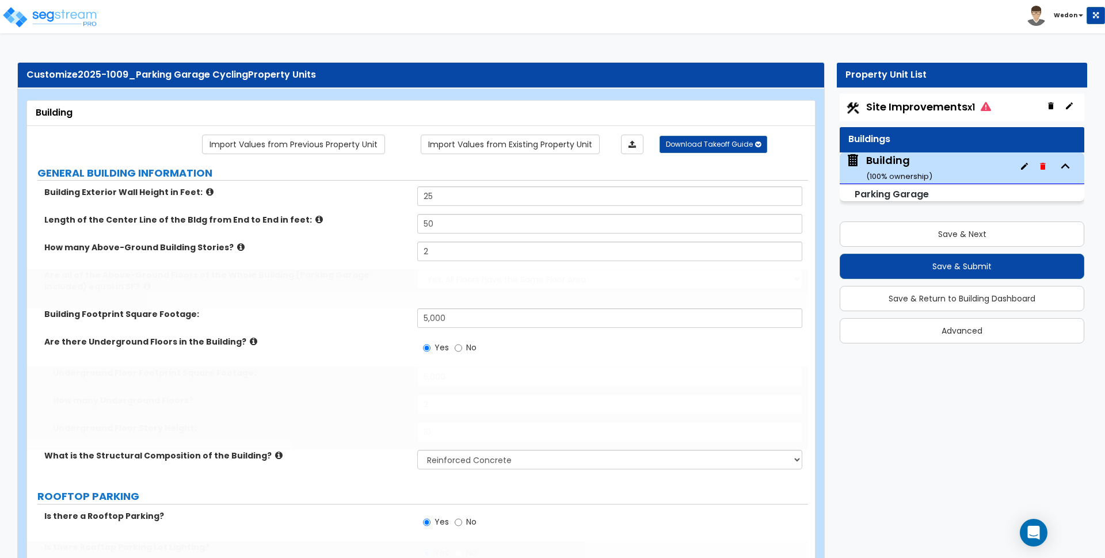
radio input "true"
type input "12"
radio input "true"
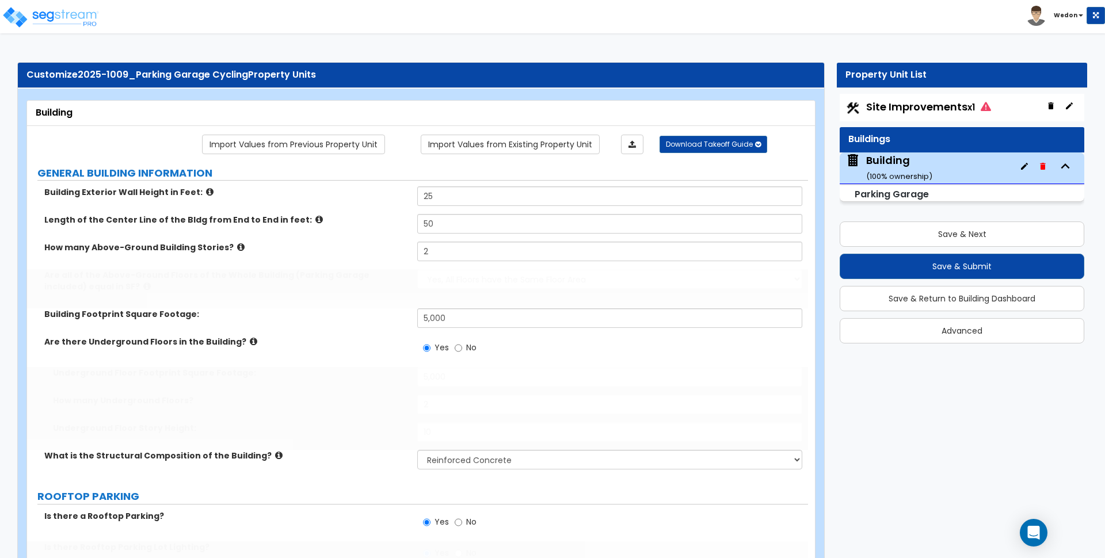
type input "5"
type input "12"
select select "2"
radio input "true"
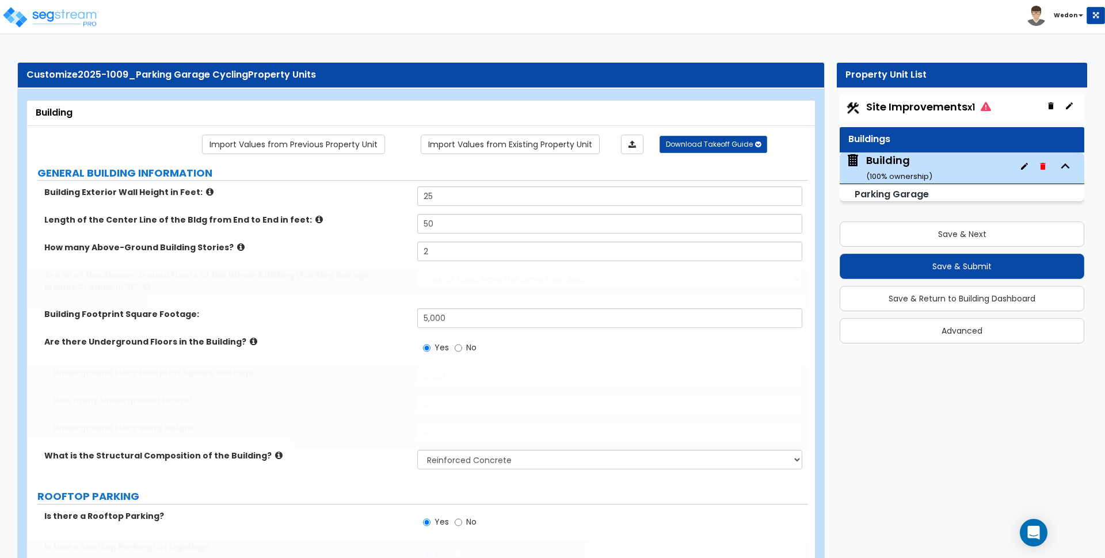
radio input "true"
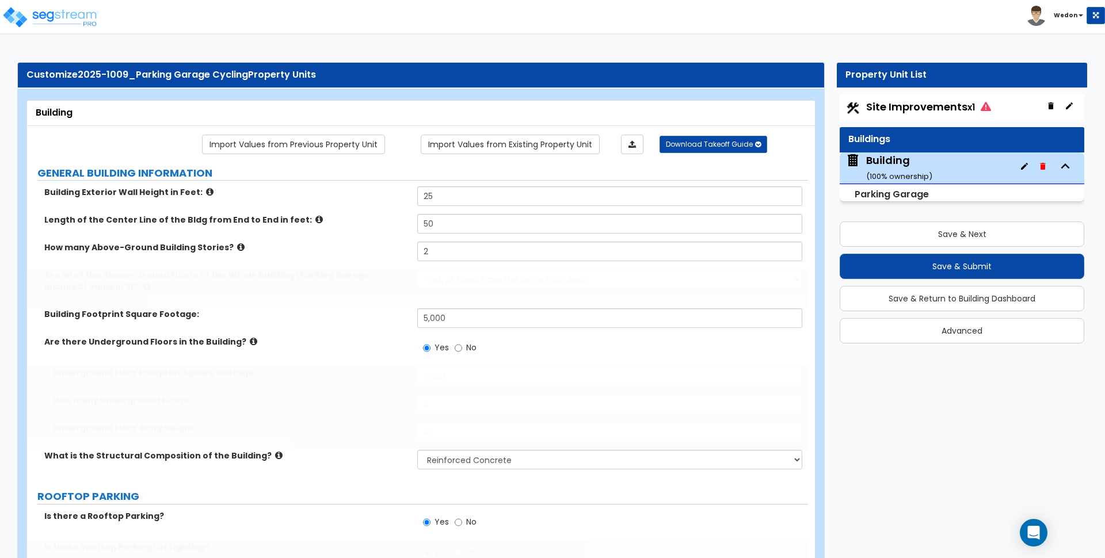
radio input "true"
type input "100"
radio input "true"
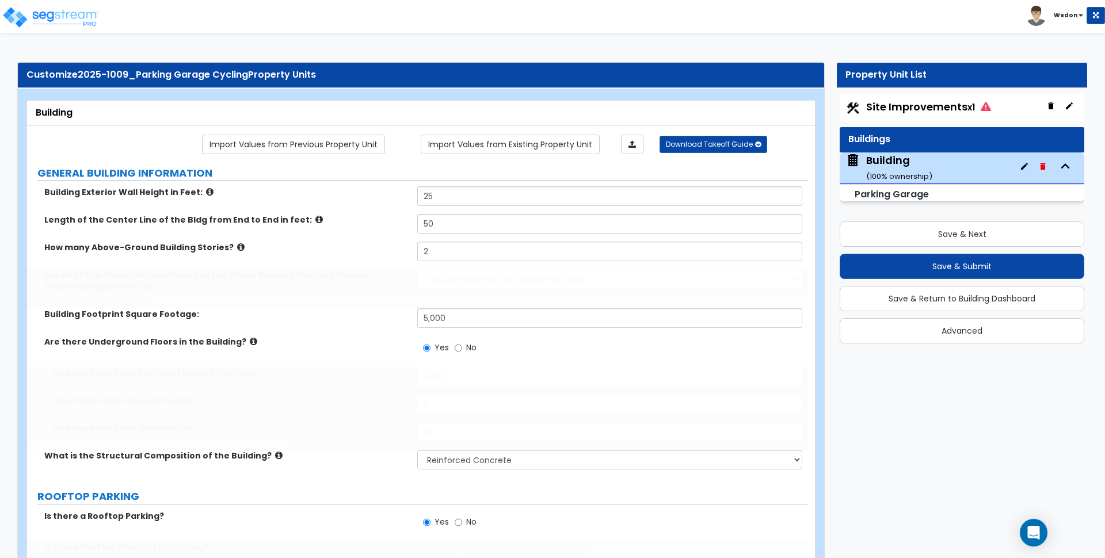
radio input "true"
select select "1"
select select "2"
type input "100"
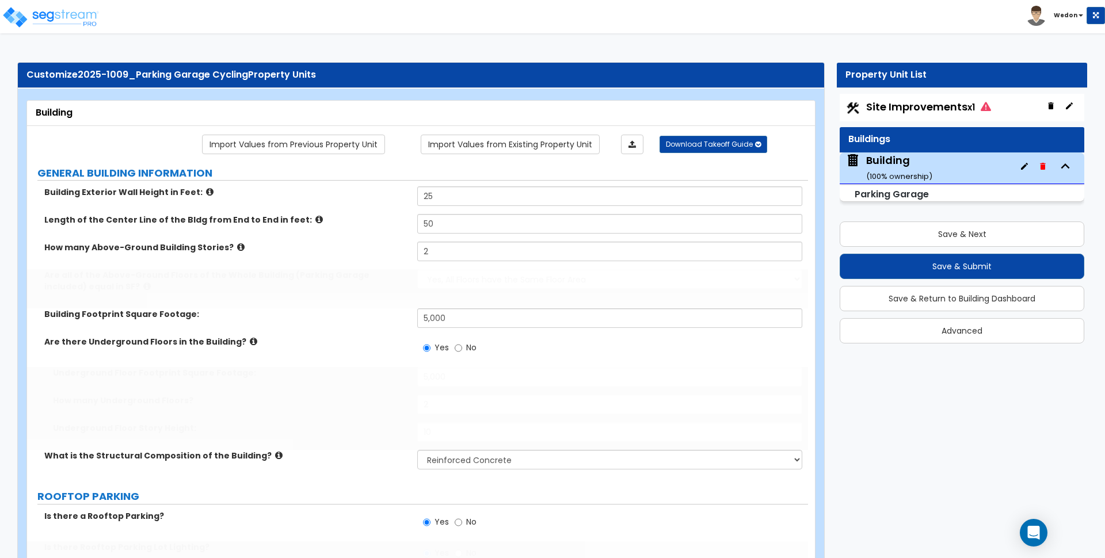
select select "1"
type input "100"
radio input "true"
type input "100"
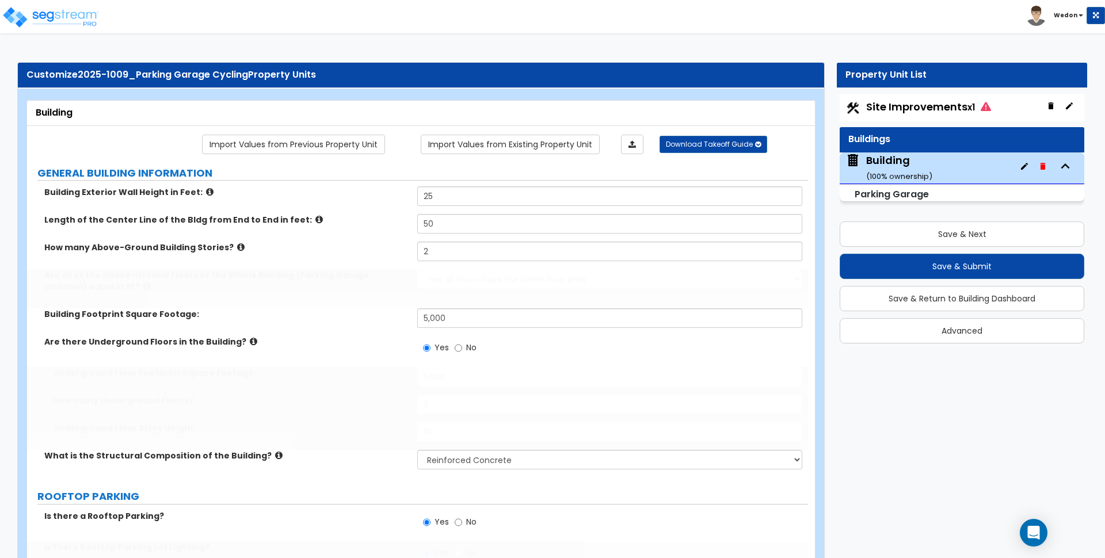
type input "100"
select select "1"
radio input "true"
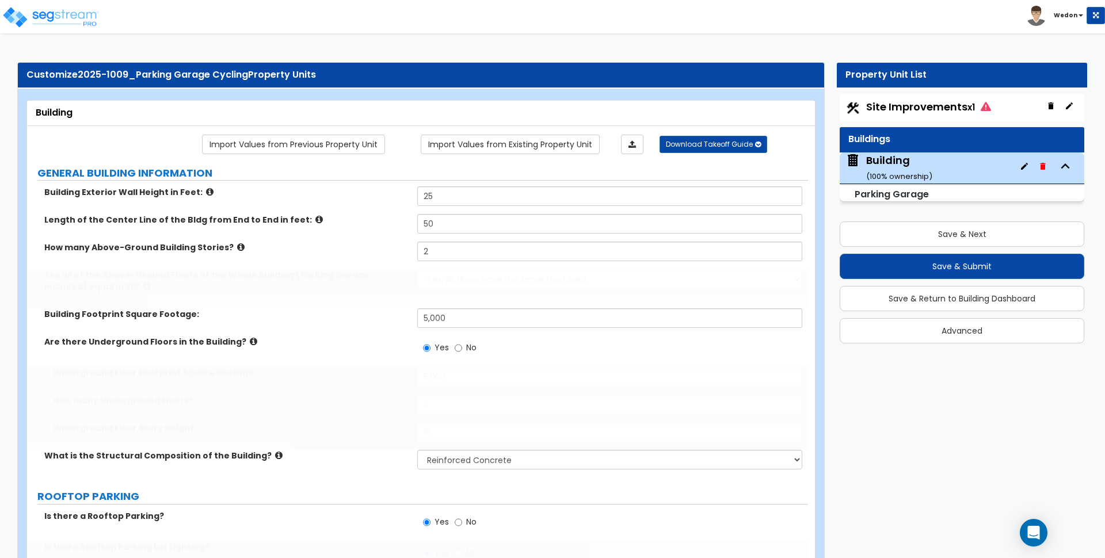
radio input "true"
type input "60"
type input "9"
type input "6"
type input "3"
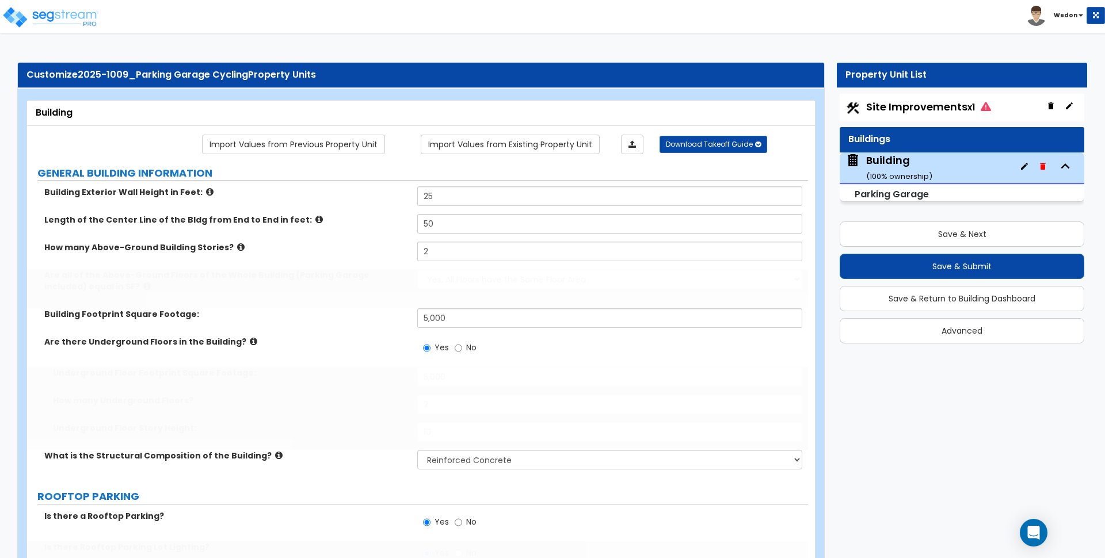
type input "5"
radio input "true"
select select "1"
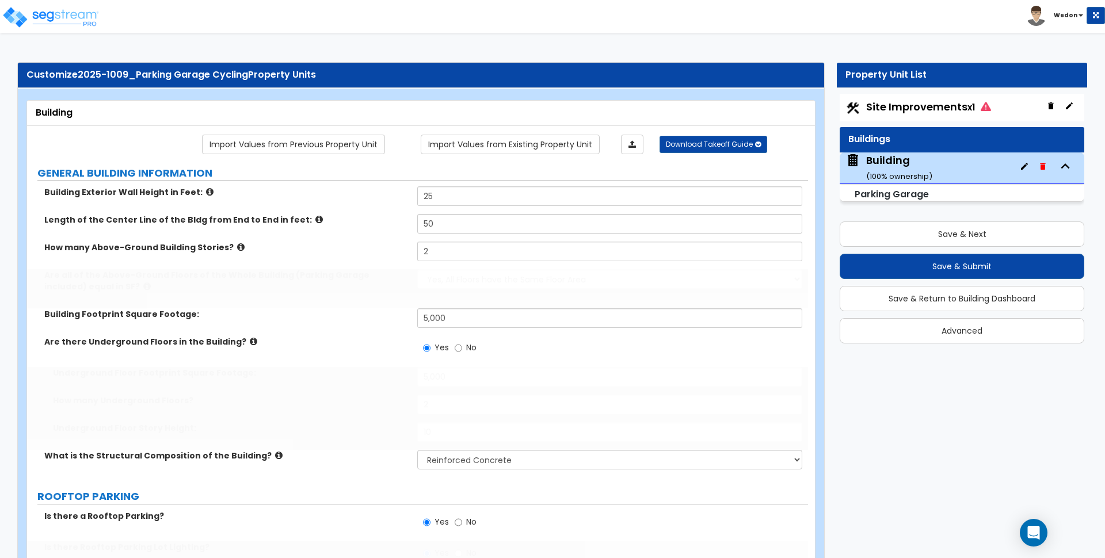
type input "100"
type input "2"
radio input "true"
type input "1"
radio input "true"
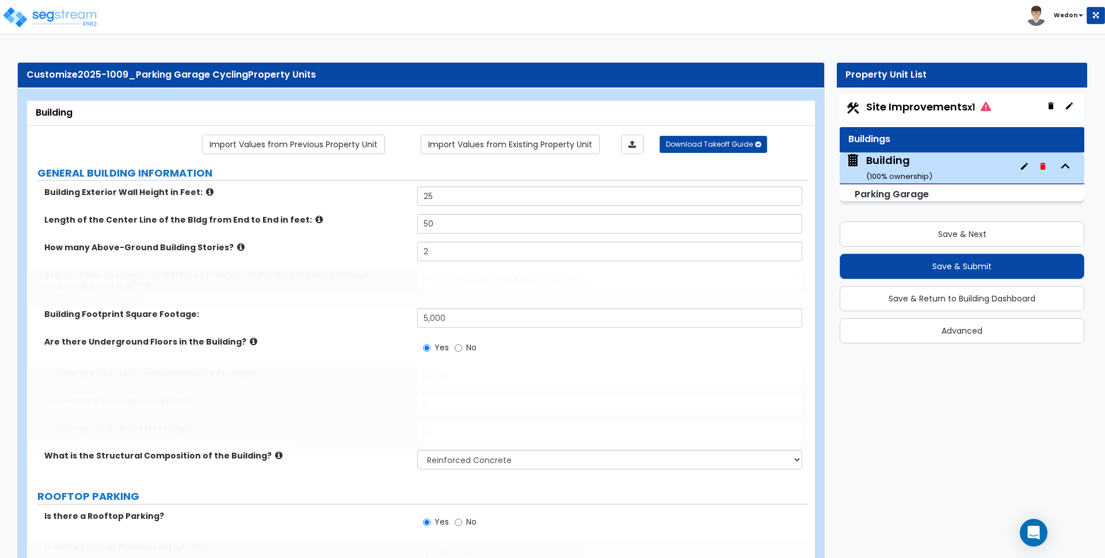
type input "2"
select select "3"
radio input "true"
select select "2"
type input "2"
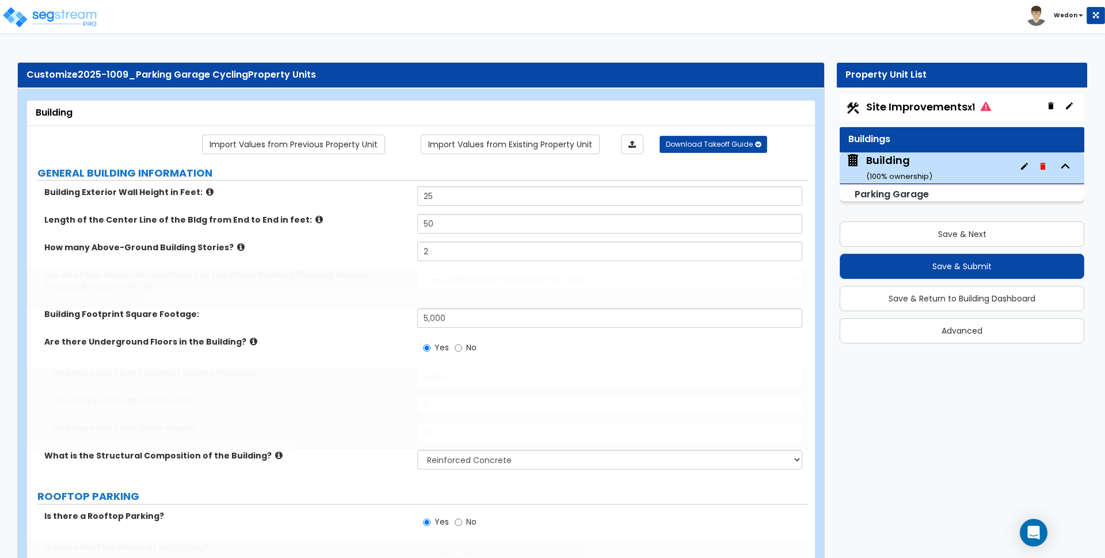
radio input "true"
type input "2"
select select "4"
radio input "true"
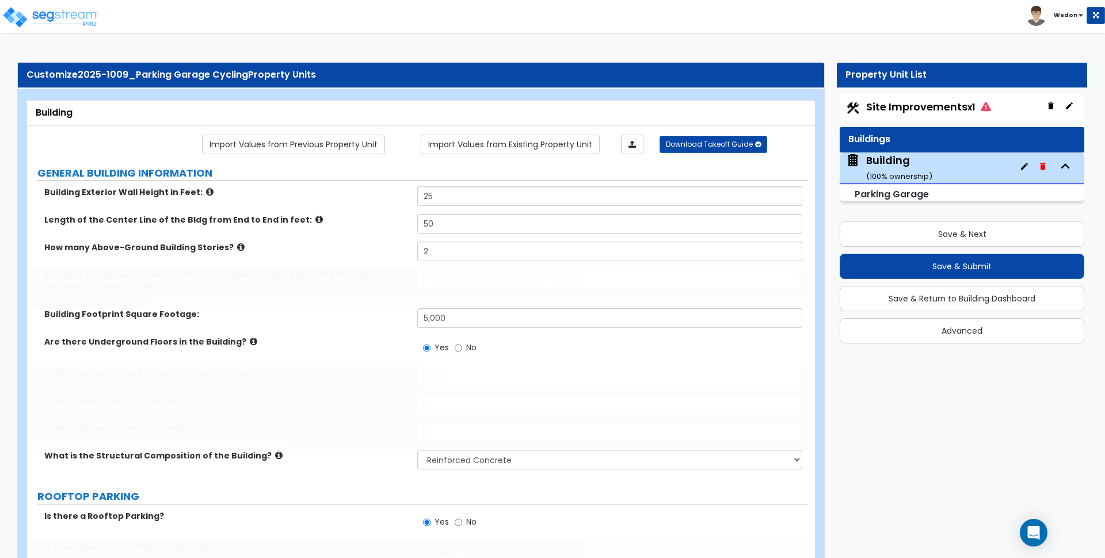
select select "3"
type input "4"
select select "2"
radio input "true"
type input "2"
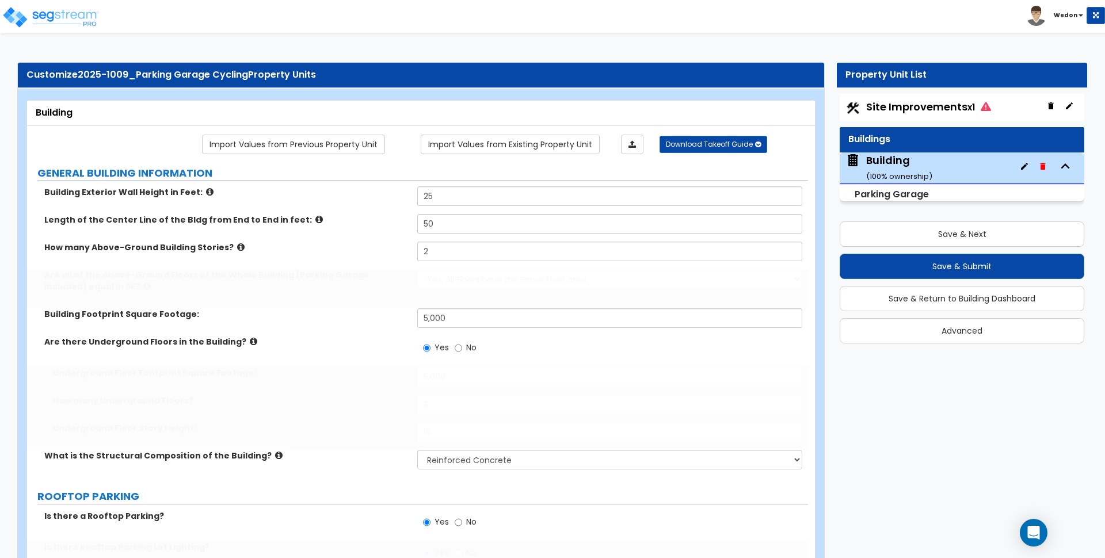
select select "3"
type input "2"
type input "8"
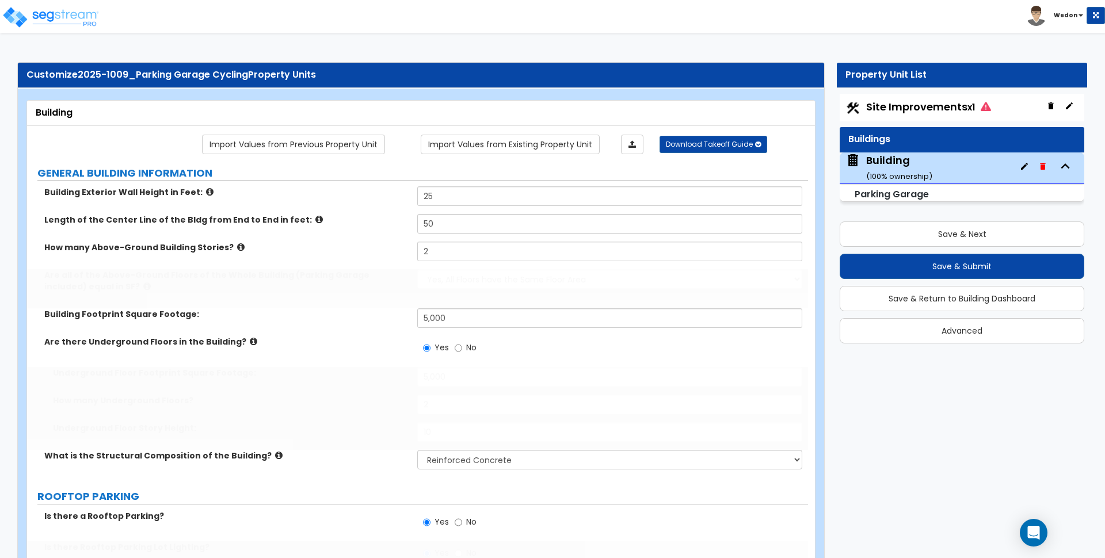
type input "4"
select select "2"
radio input "true"
select select "1"
type input "5"
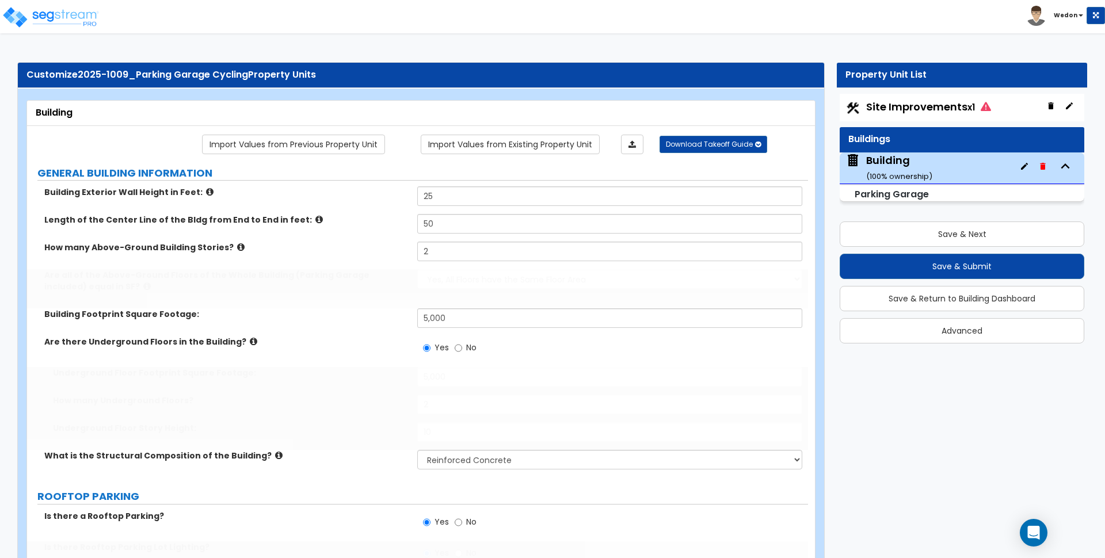
type input "5"
select select "2"
select select "1"
select select "3"
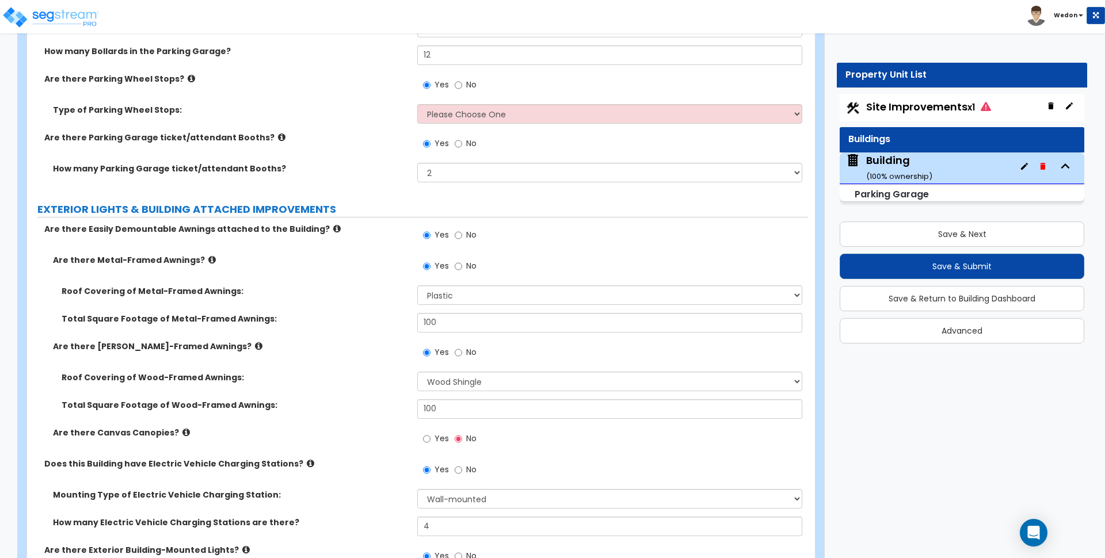
scroll to position [1008, 0]
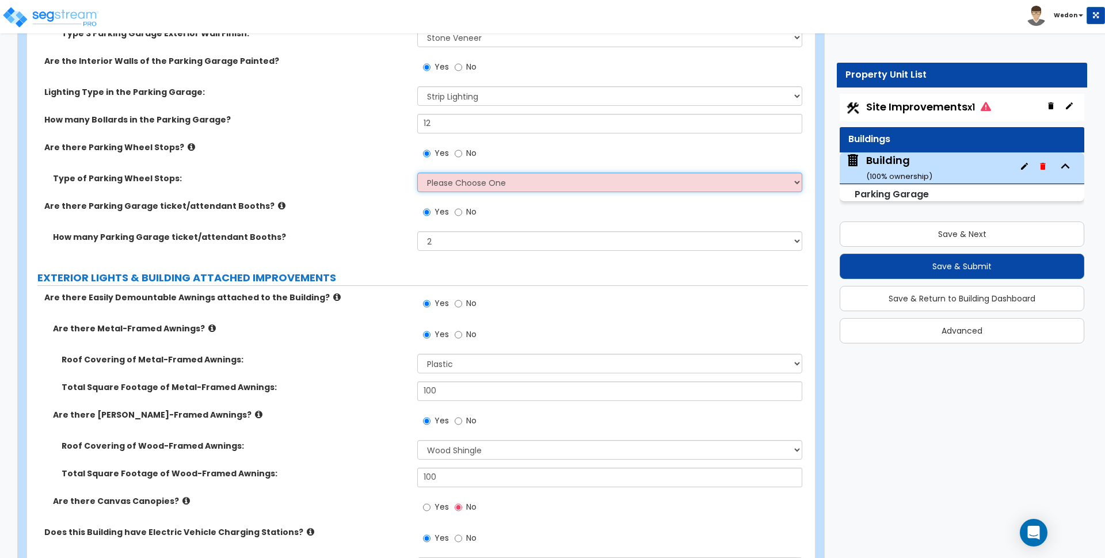
click at [501, 186] on select "Please Choose One Rubber/Plastic Concrete" at bounding box center [609, 183] width 385 height 20
drag, startPoint x: 502, startPoint y: 181, endPoint x: 533, endPoint y: 190, distance: 31.7
click at [502, 181] on select "Please Choose One Rubber/Plastic Concrete" at bounding box center [609, 183] width 385 height 20
select select "1"
click at [417, 173] on select "Please Choose One Rubber/Plastic Concrete" at bounding box center [609, 183] width 385 height 20
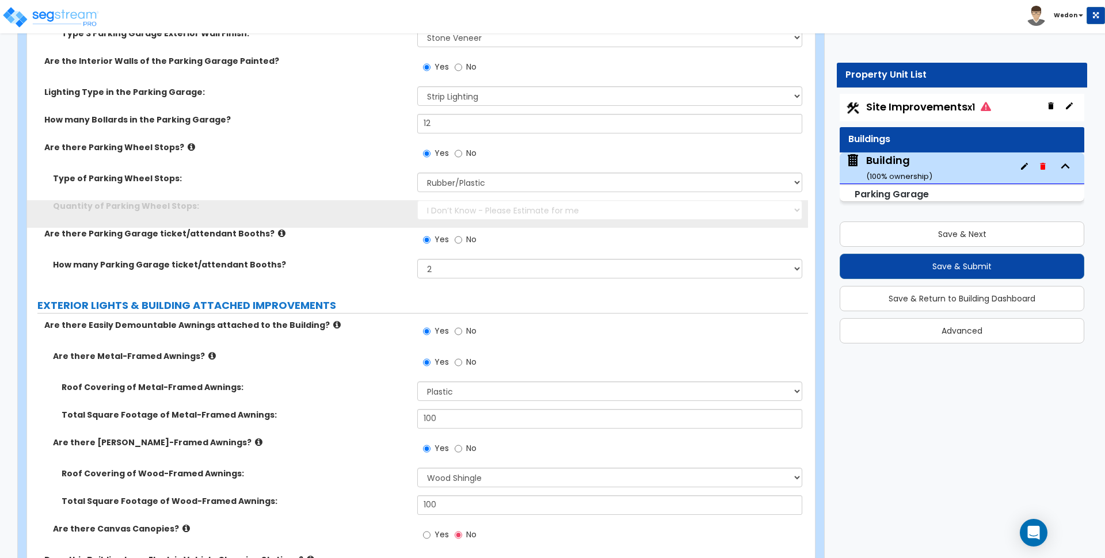
click at [352, 204] on label "Quantity of Parking Wheel Stops:" at bounding box center [231, 206] width 356 height 12
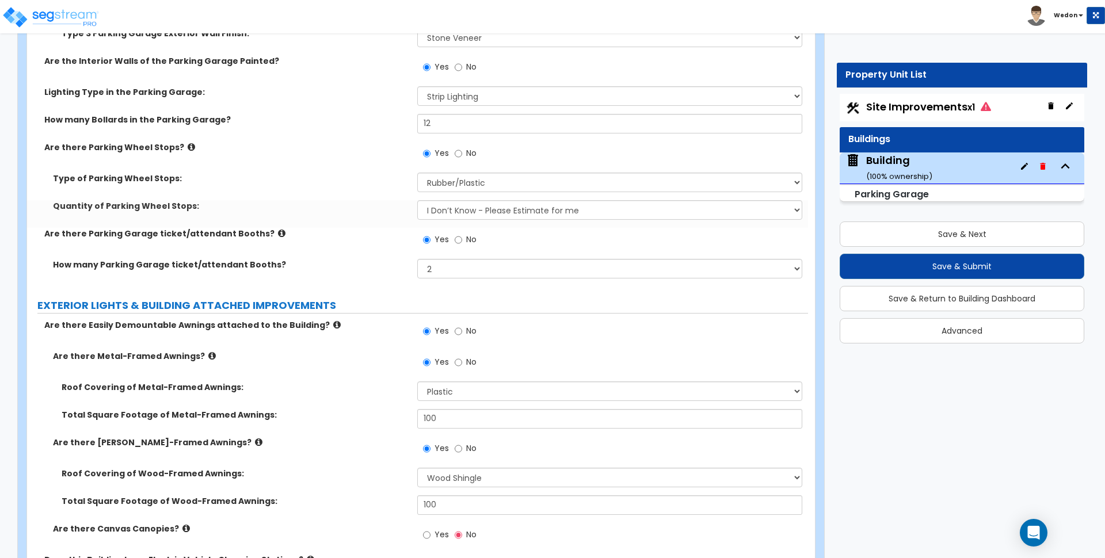
click at [318, 216] on div "Quantity of Parking Wheel Stops: I Don’t Know - Please Estimate for me I Want t…" at bounding box center [417, 214] width 781 height 28
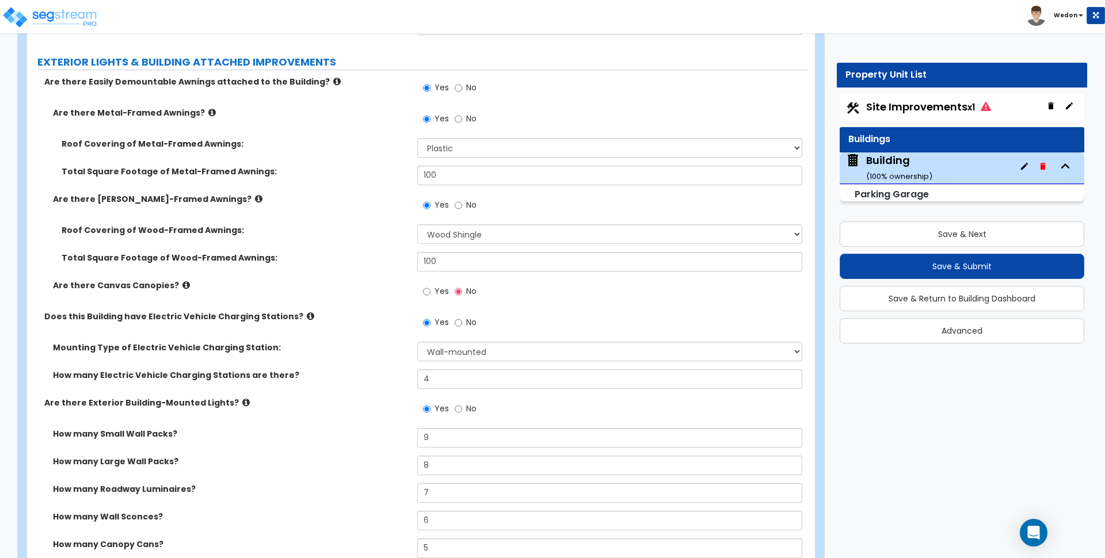
scroll to position [1367, 0]
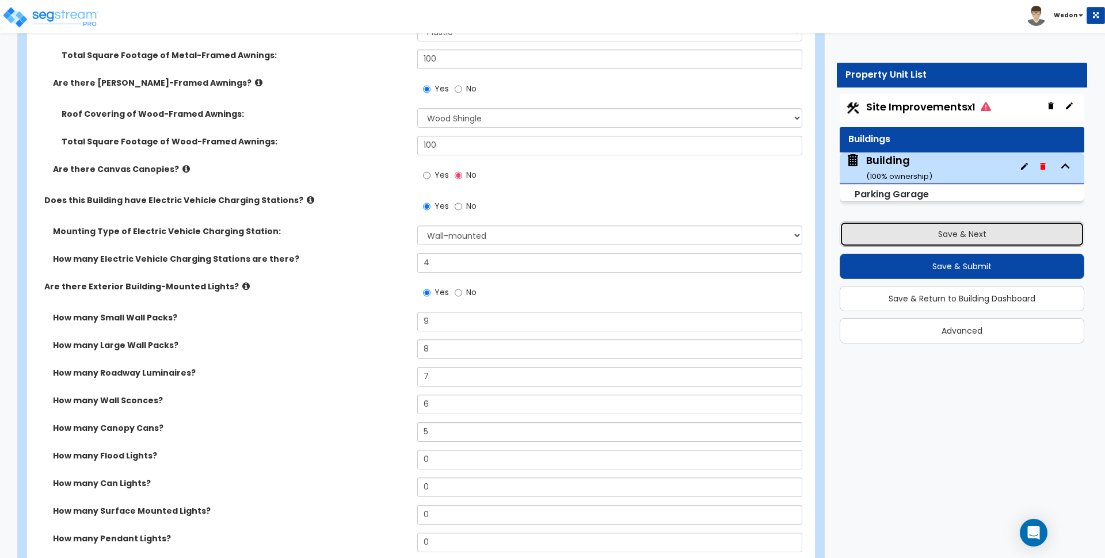
click at [918, 230] on button "Save & Next" at bounding box center [962, 234] width 245 height 25
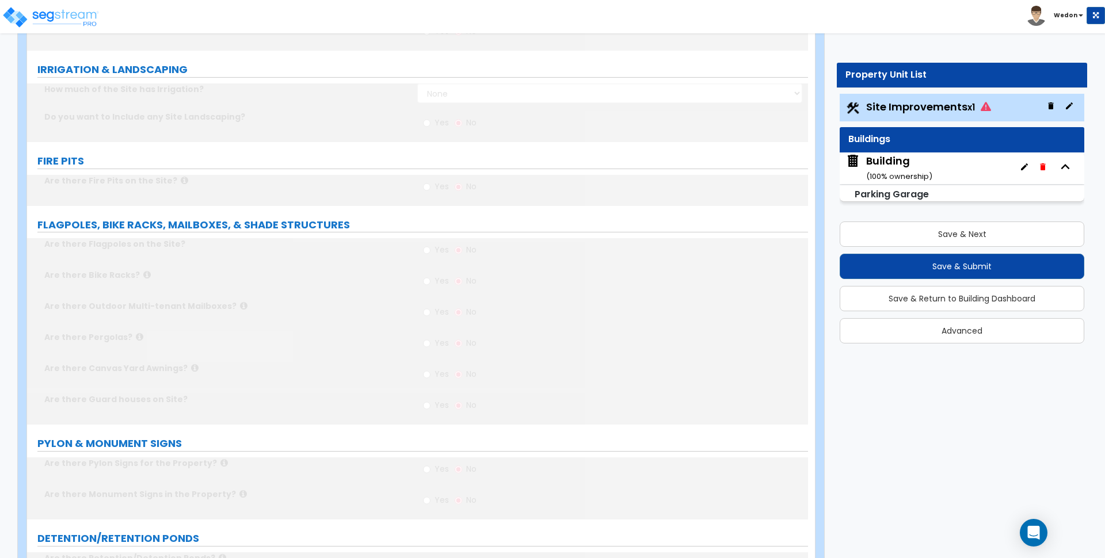
scroll to position [1363, 0]
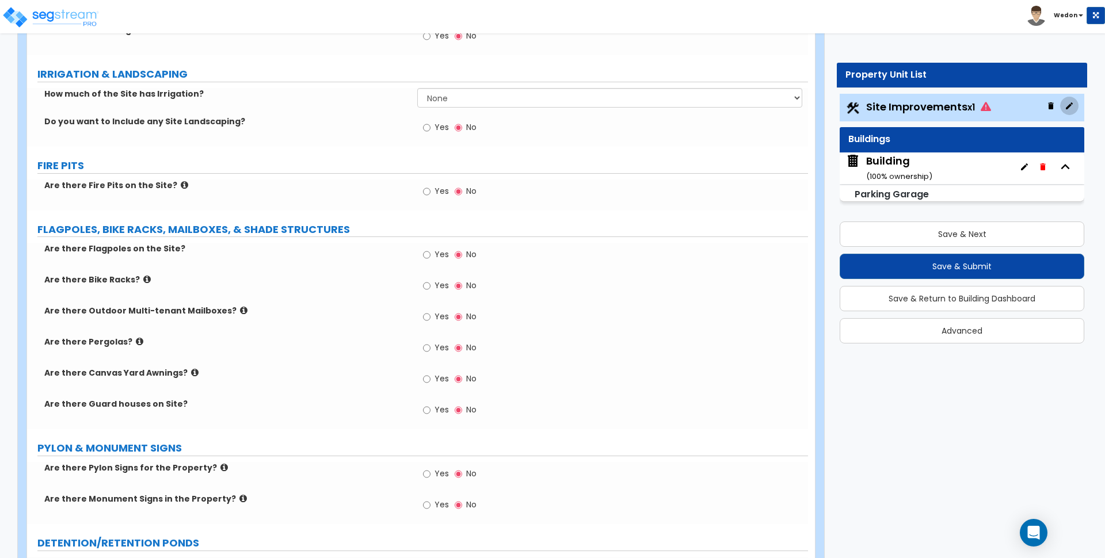
click at [1073, 101] on icon "button" at bounding box center [1069, 105] width 9 height 9
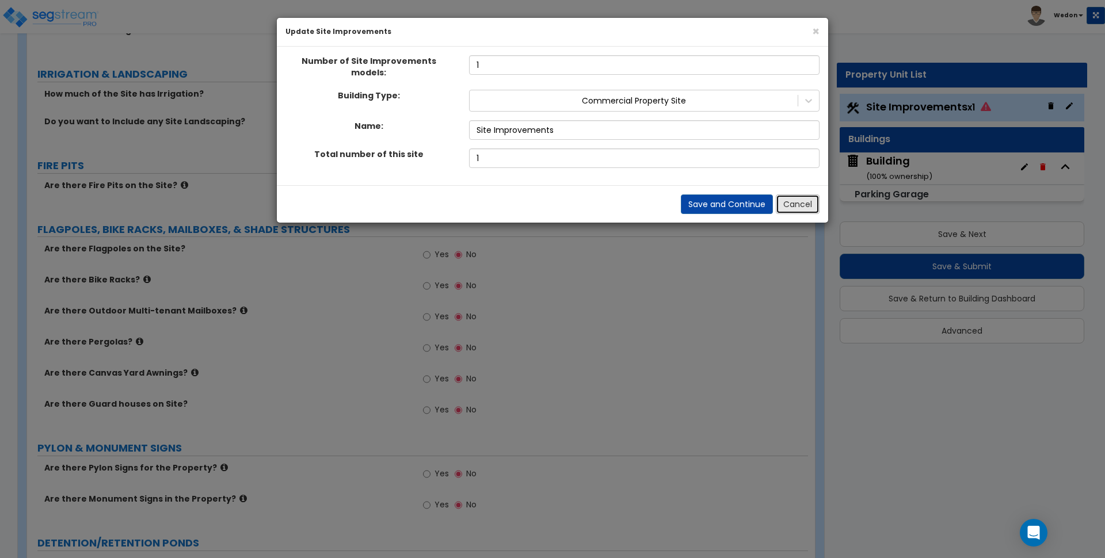
click at [803, 200] on button "Cancel" at bounding box center [798, 205] width 44 height 20
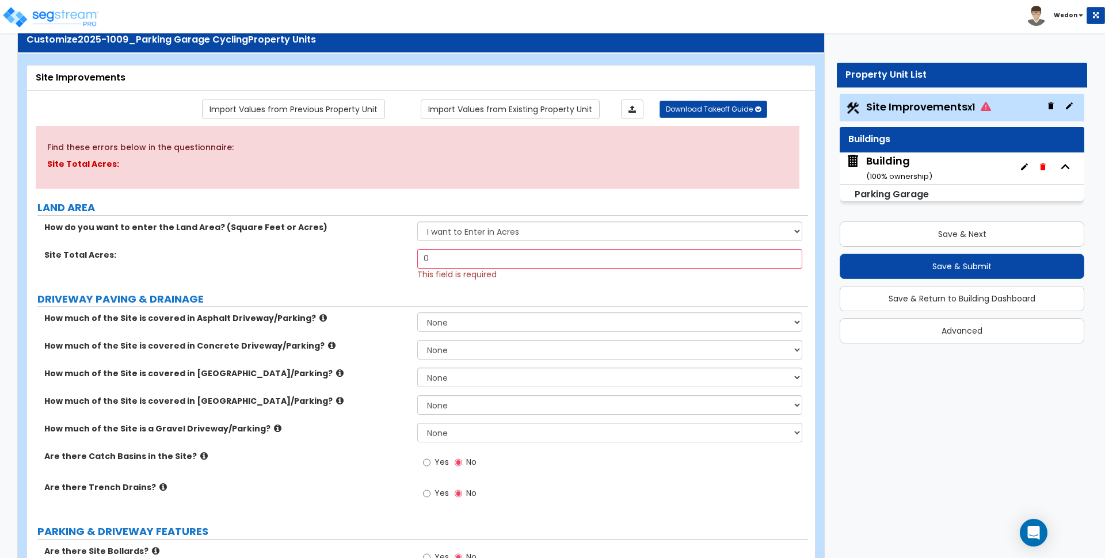
scroll to position [0, 0]
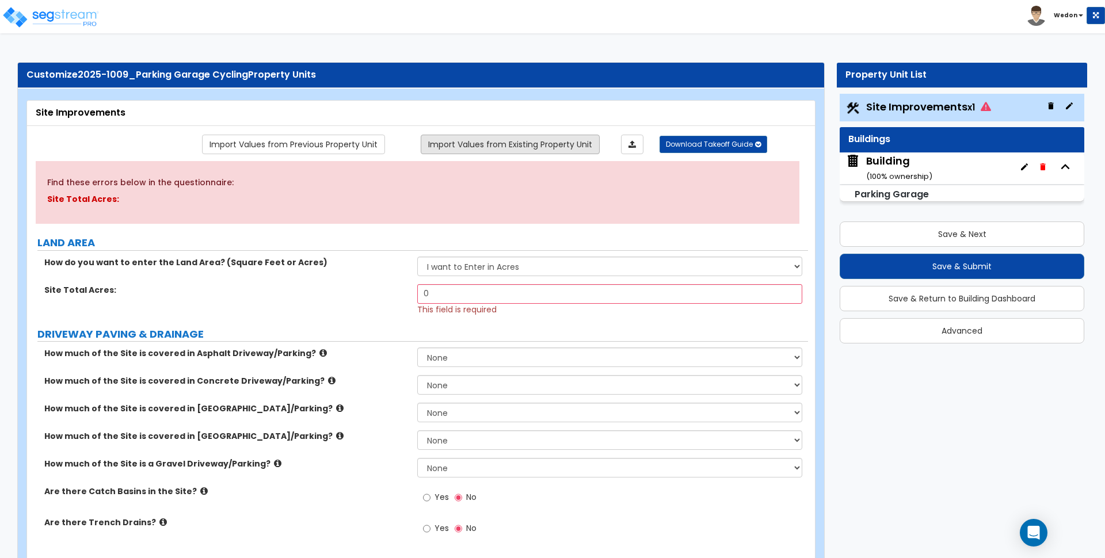
click at [472, 141] on link "Import Values from Existing Property Unit" at bounding box center [510, 145] width 179 height 20
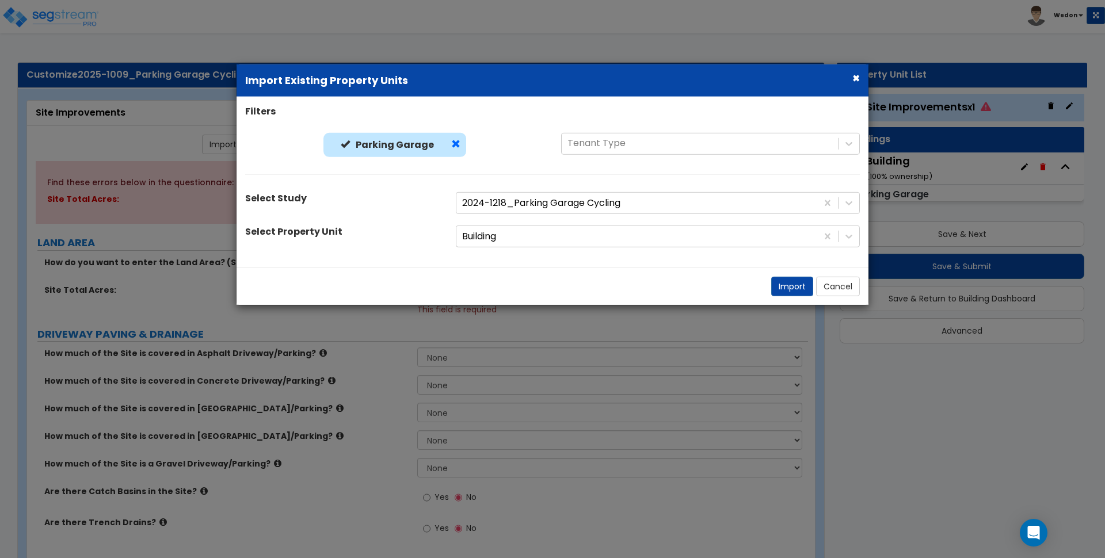
click at [457, 143] on span at bounding box center [455, 143] width 9 height 9
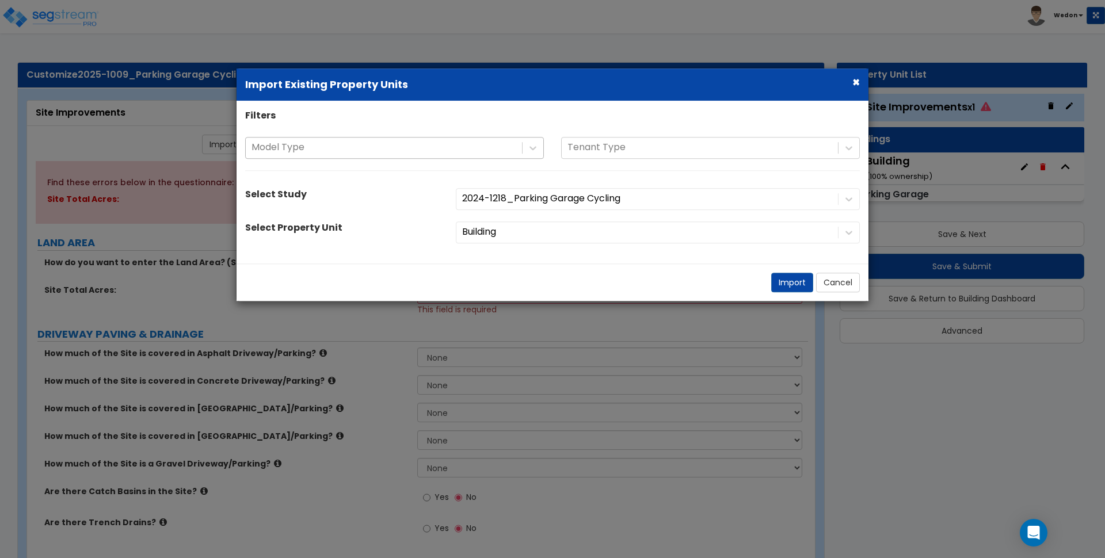
click at [426, 151] on div at bounding box center [384, 148] width 265 height 16
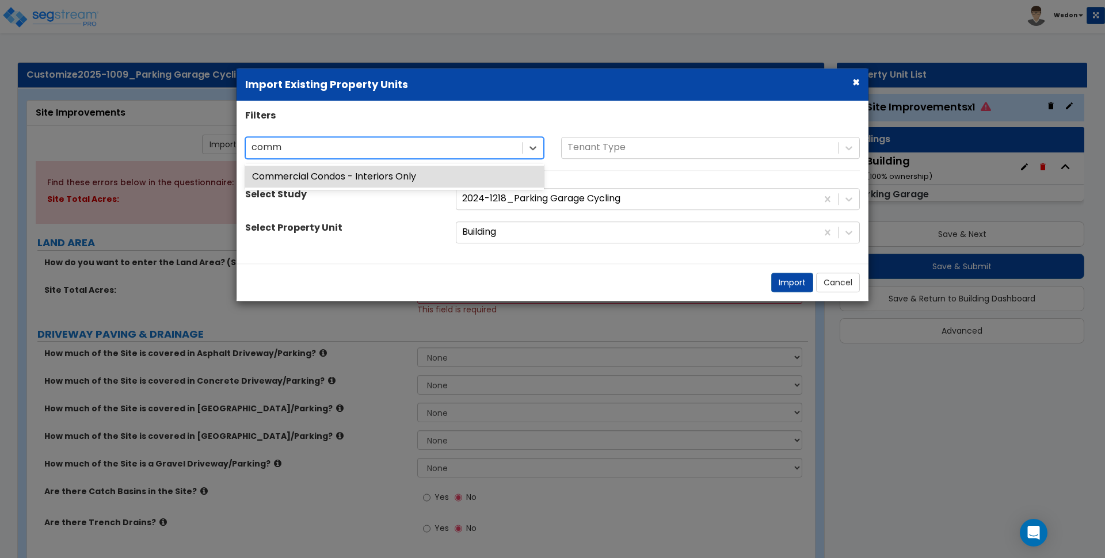
type input "comm"
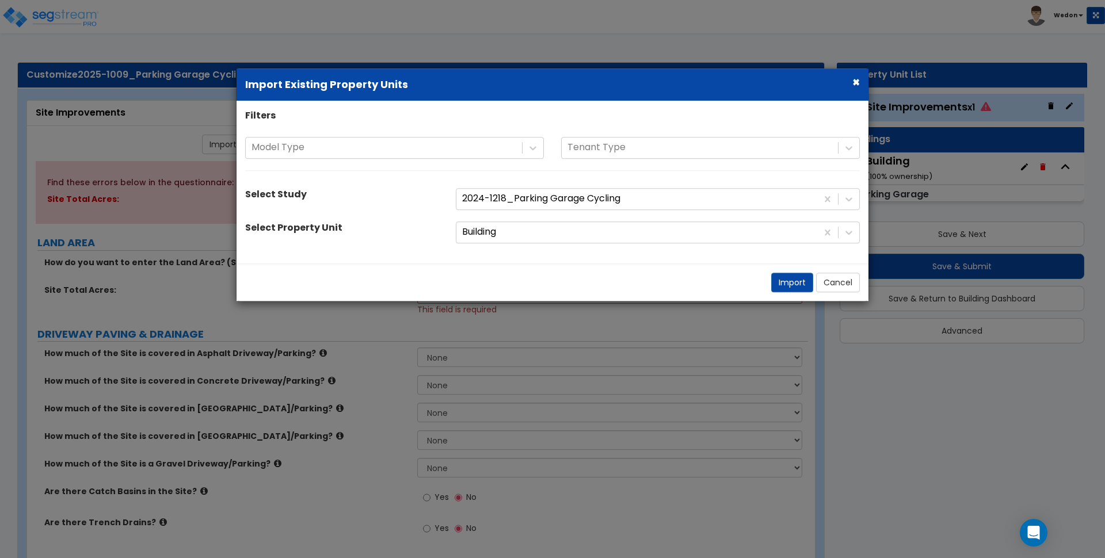
click at [345, 227] on div "Select Property Unit" at bounding box center [342, 230] width 211 height 16
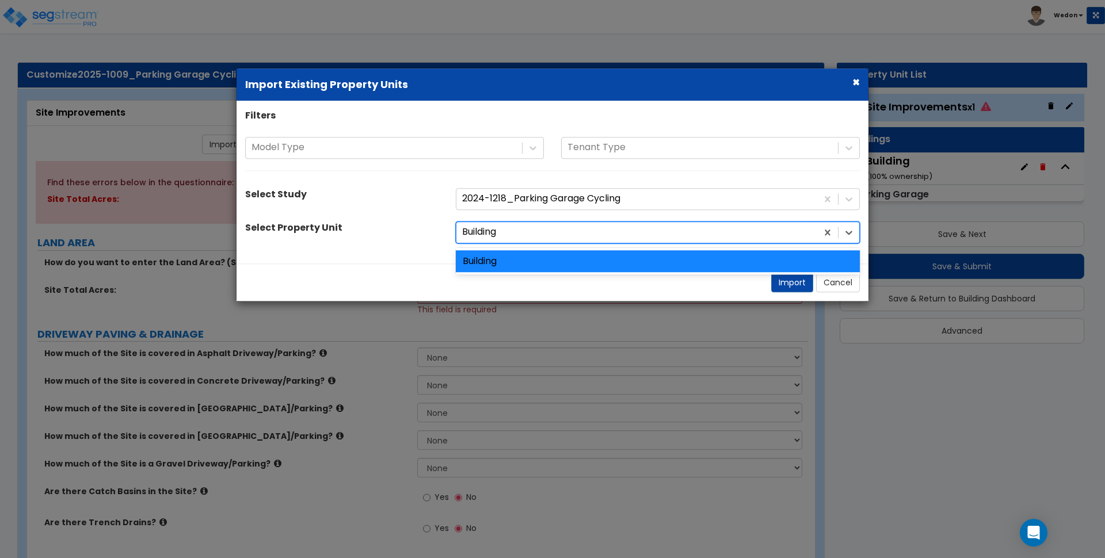
click at [658, 229] on div at bounding box center [636, 233] width 349 height 16
click at [592, 227] on div at bounding box center [636, 233] width 349 height 16
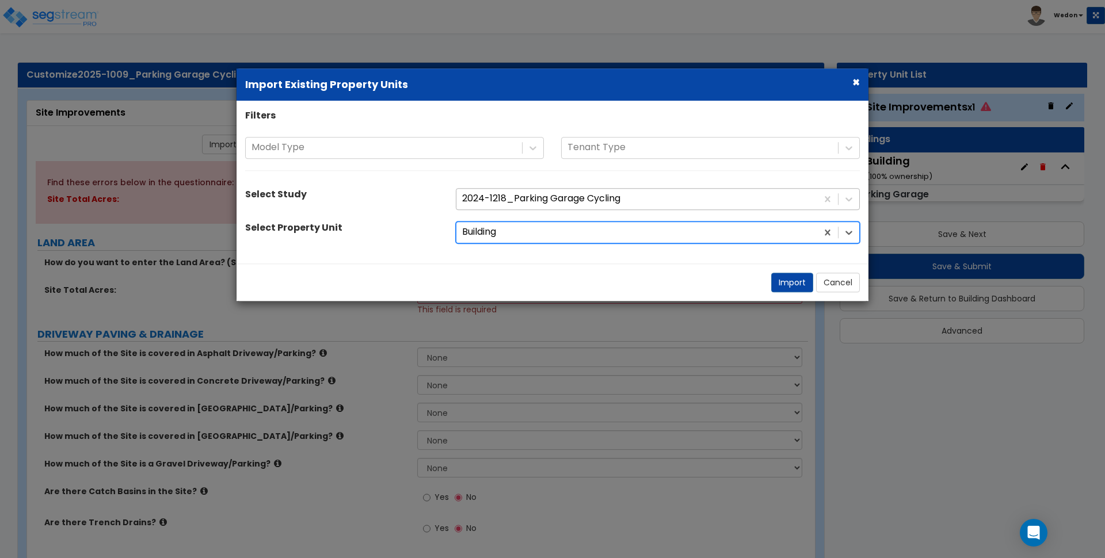
click at [608, 197] on div at bounding box center [636, 199] width 349 height 16
click at [807, 203] on div at bounding box center [636, 199] width 349 height 16
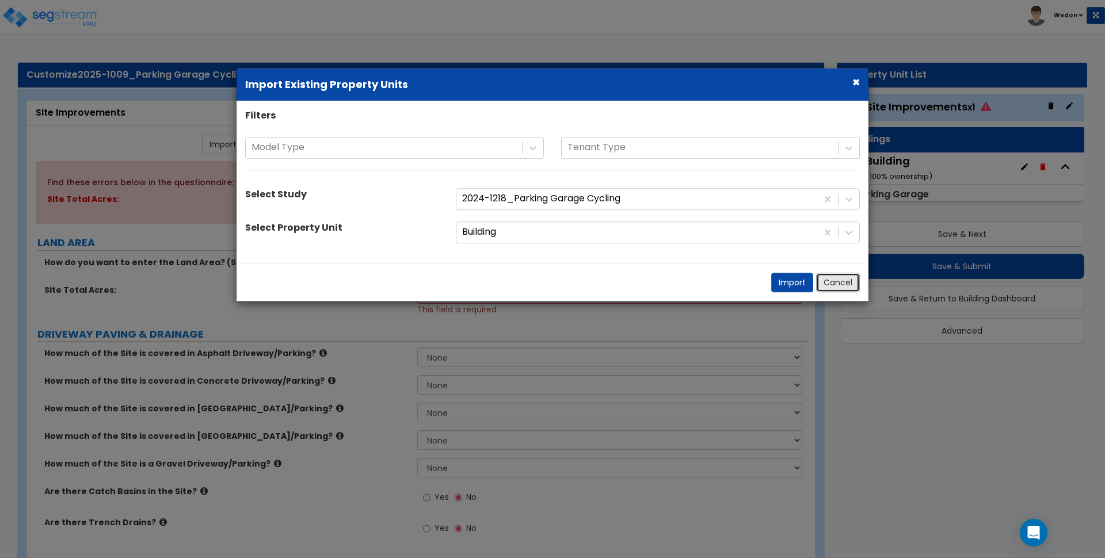
drag, startPoint x: 842, startPoint y: 277, endPoint x: 918, endPoint y: 436, distance: 176.7
click at [841, 277] on button "Cancel" at bounding box center [838, 283] width 44 height 20
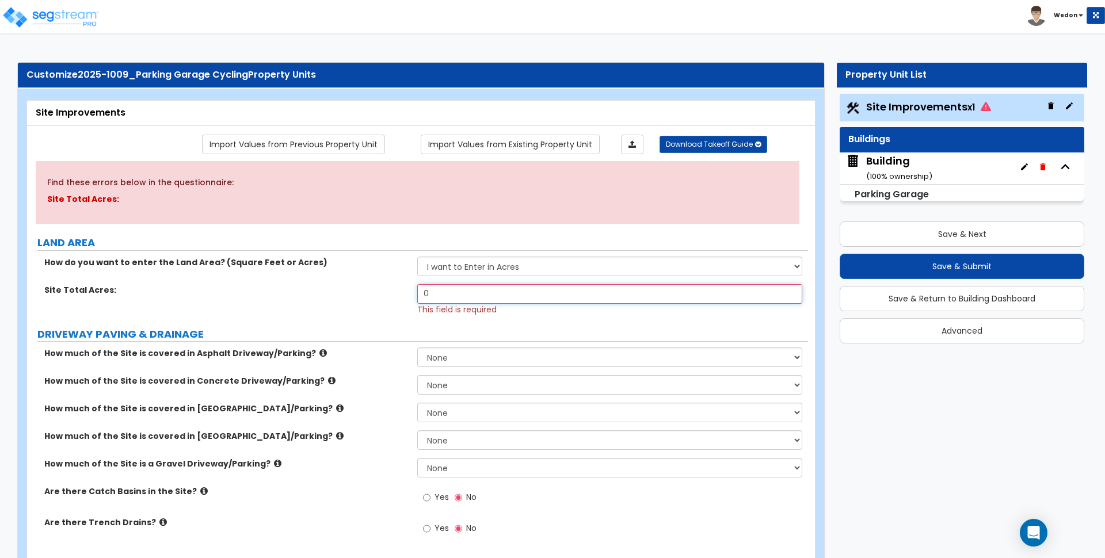
click at [473, 296] on input "0" at bounding box center [609, 294] width 385 height 20
click at [476, 292] on input "0" at bounding box center [609, 294] width 385 height 20
type input "4"
click at [375, 389] on div "How much of the Site is covered in Concrete Driveway/Parking? None I want to En…" at bounding box center [417, 389] width 781 height 28
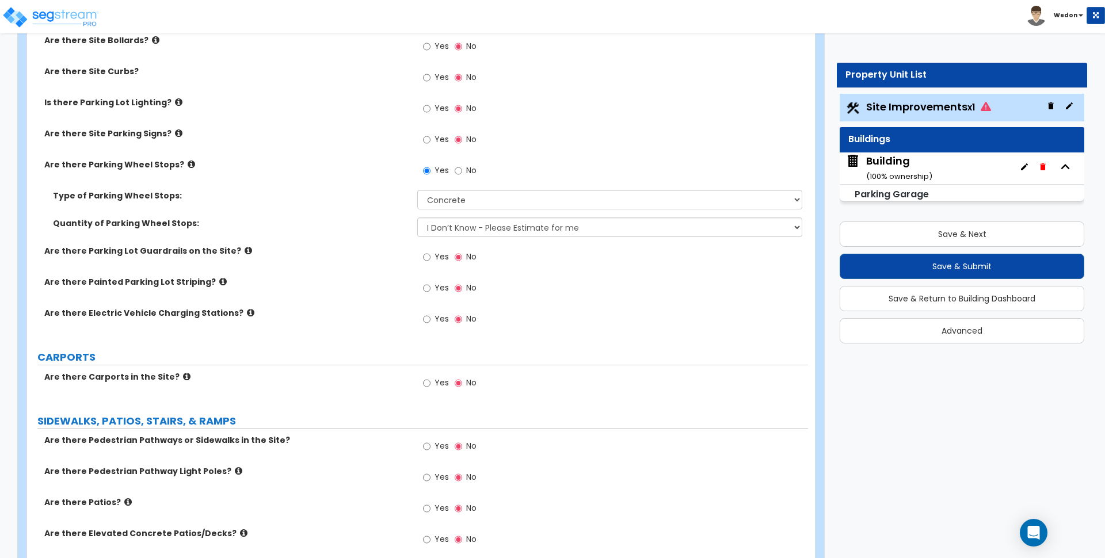
scroll to position [576, 0]
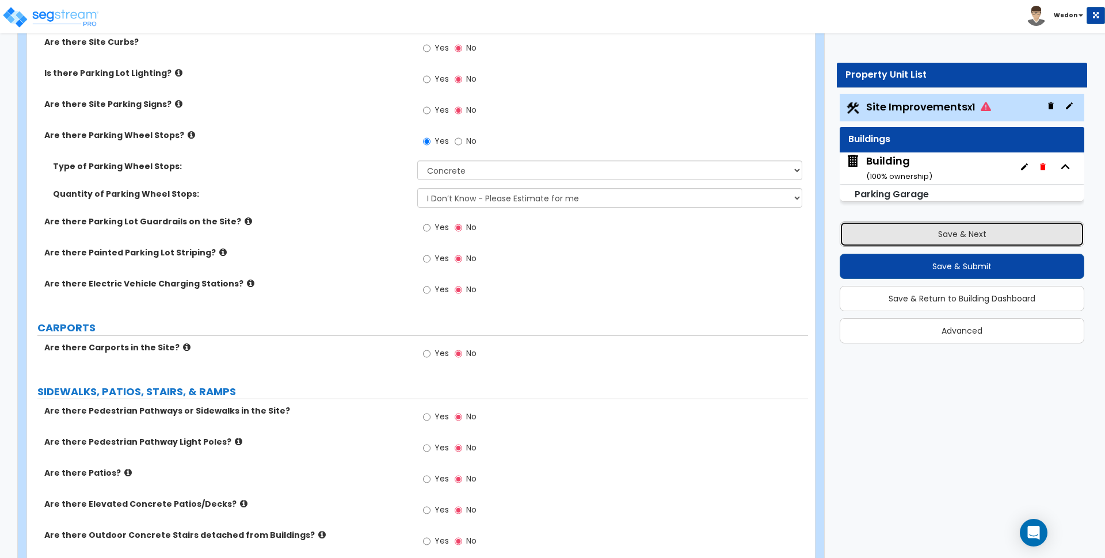
click at [1004, 242] on button "Save & Next" at bounding box center [962, 234] width 245 height 25
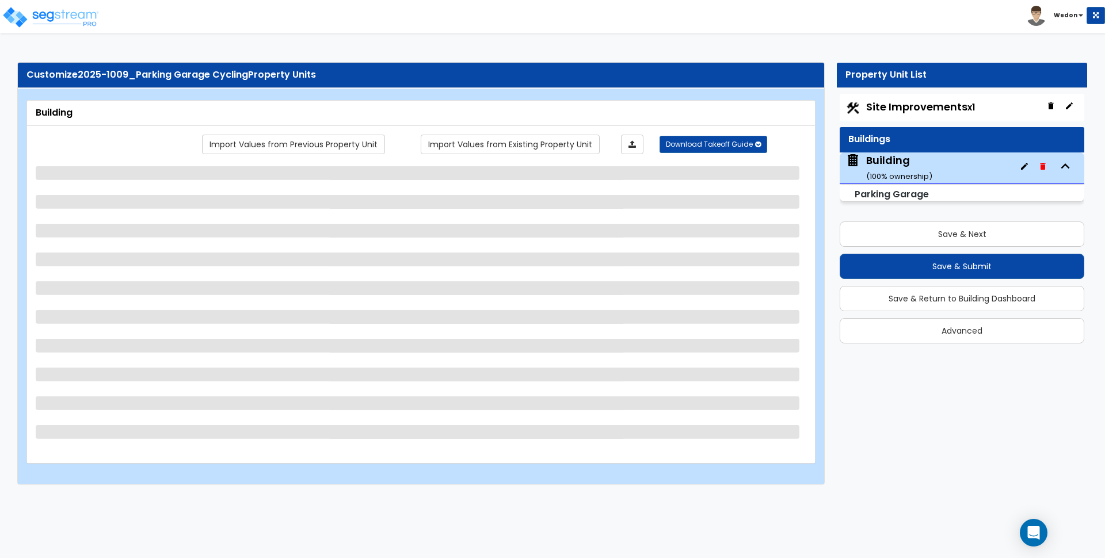
select select "3"
select select "2"
select select "1"
select select "3"
select select "1"
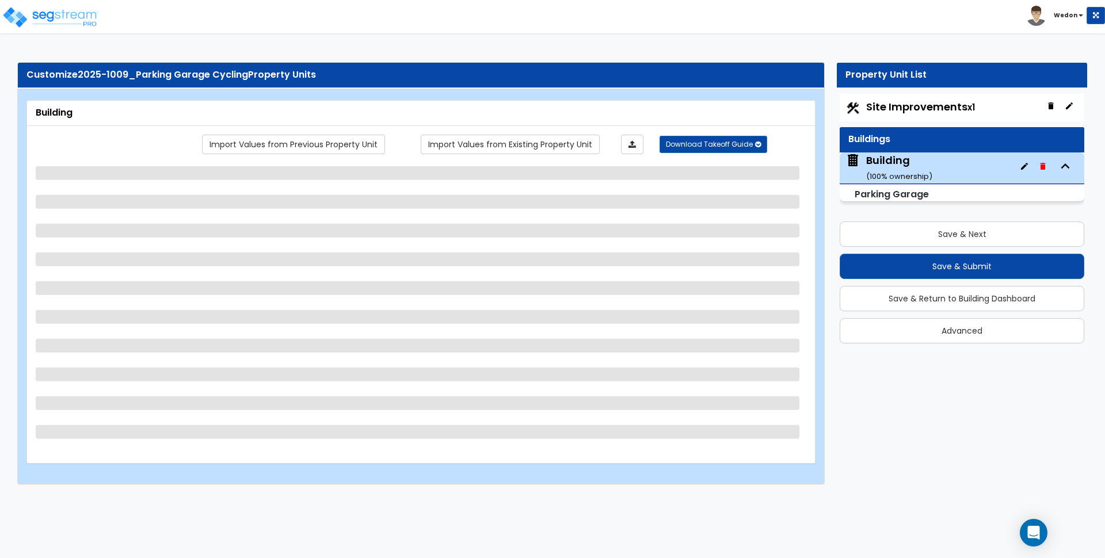
select select "2"
select select "3"
select select "2"
select select "1"
select select "2"
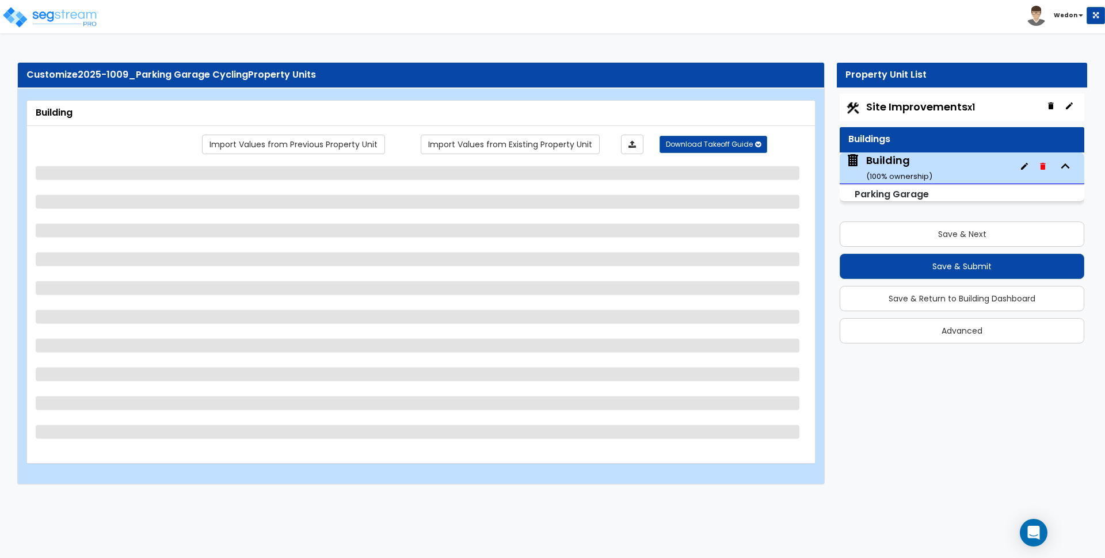
select select "1"
select select "3"
select select "2"
select select "3"
select select "1"
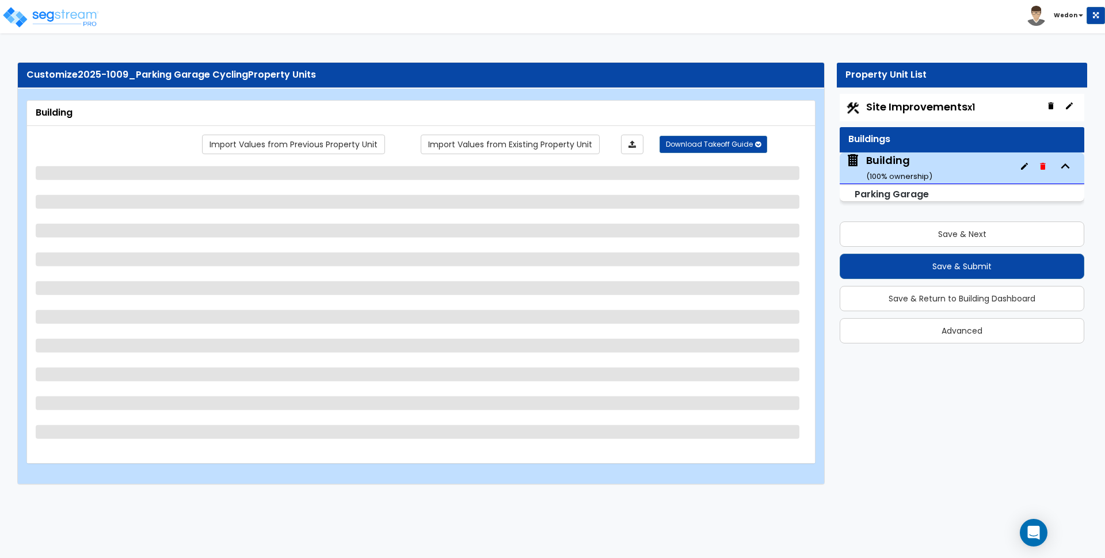
select select "2"
select select "3"
select select "4"
select select "2"
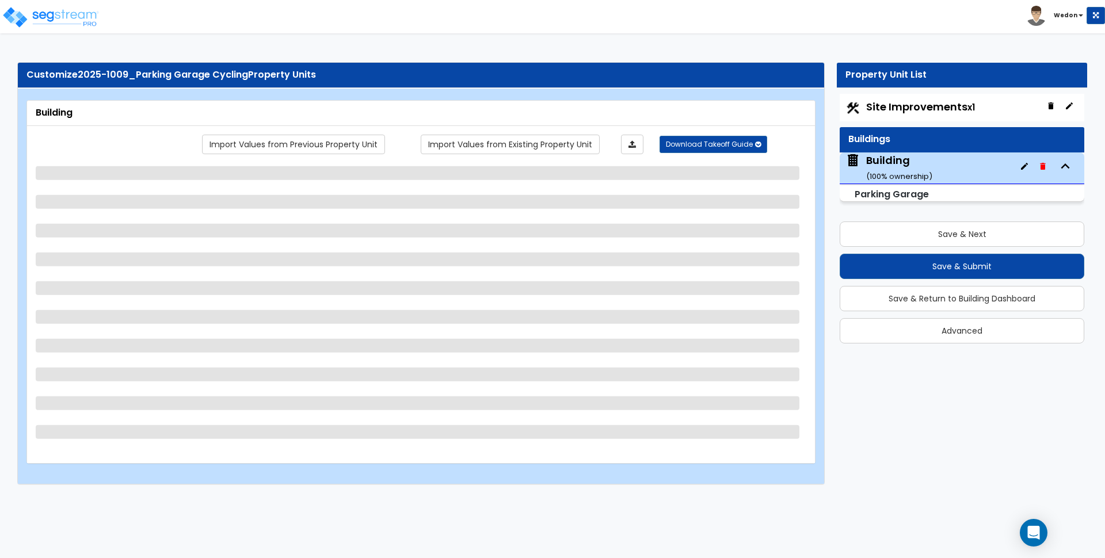
select select "2"
select select "1"
select select "2"
select select "1"
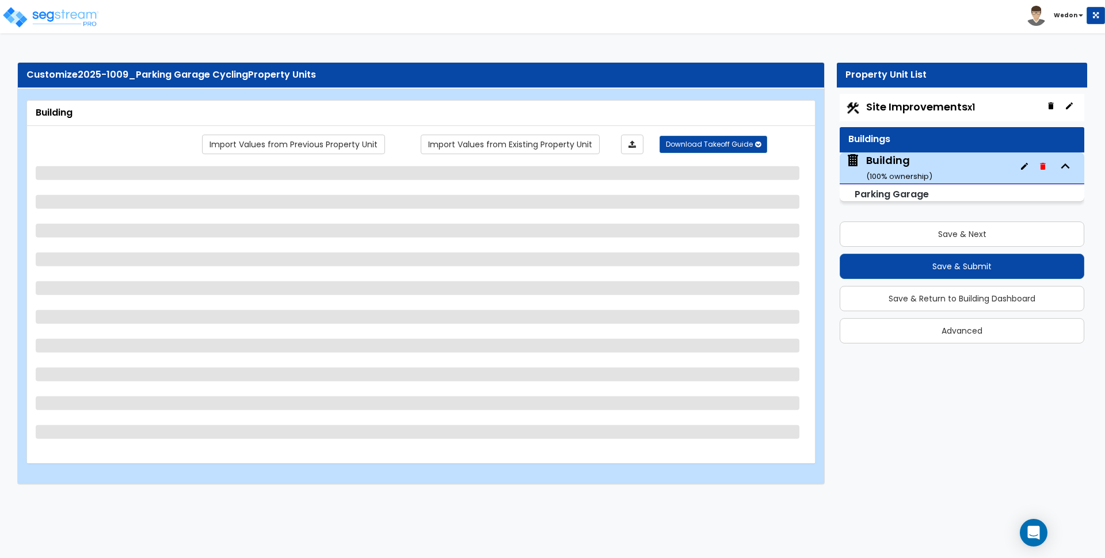
select select "1"
select select "3"
select select "2"
select select "4"
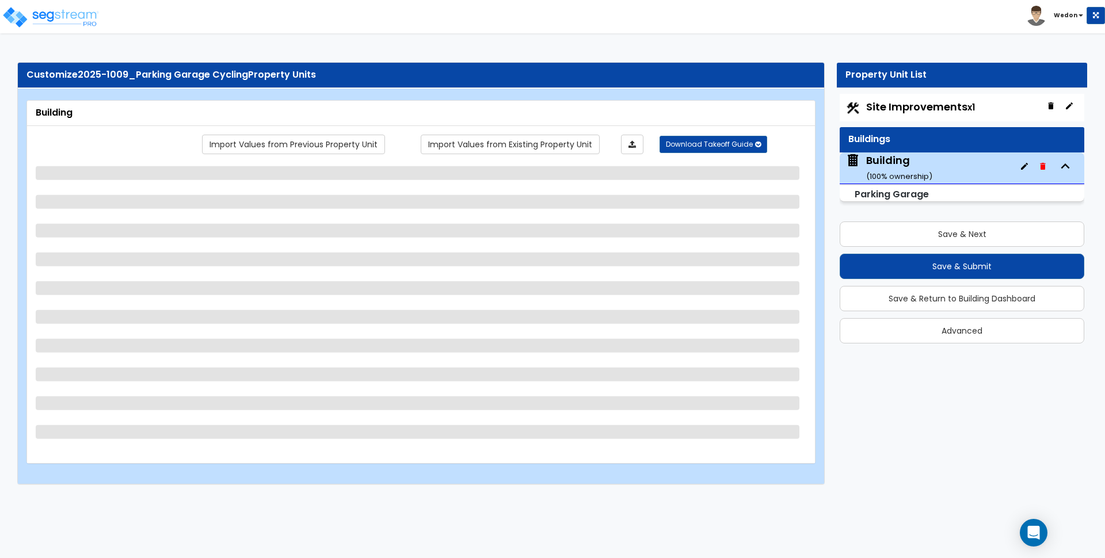
select select "2"
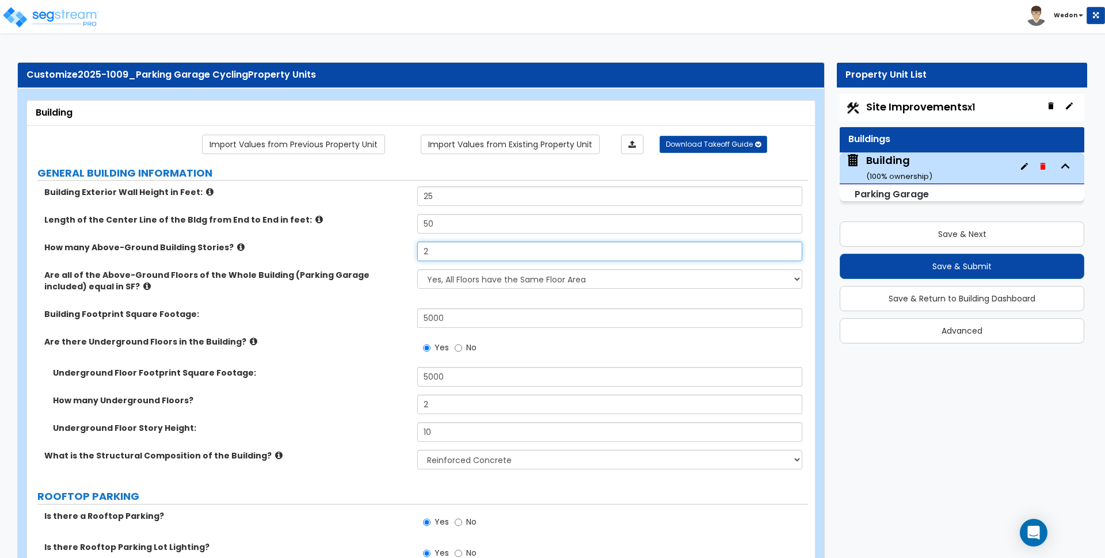
click at [549, 245] on input "2" at bounding box center [609, 252] width 385 height 20
click at [537, 248] on input "2" at bounding box center [609, 252] width 385 height 20
click at [301, 361] on div "Are there Underground Floors in the Building? Yes No" at bounding box center [417, 351] width 781 height 31
click at [266, 336] on label "Are there Underground Floors in the Building?" at bounding box center [226, 342] width 364 height 12
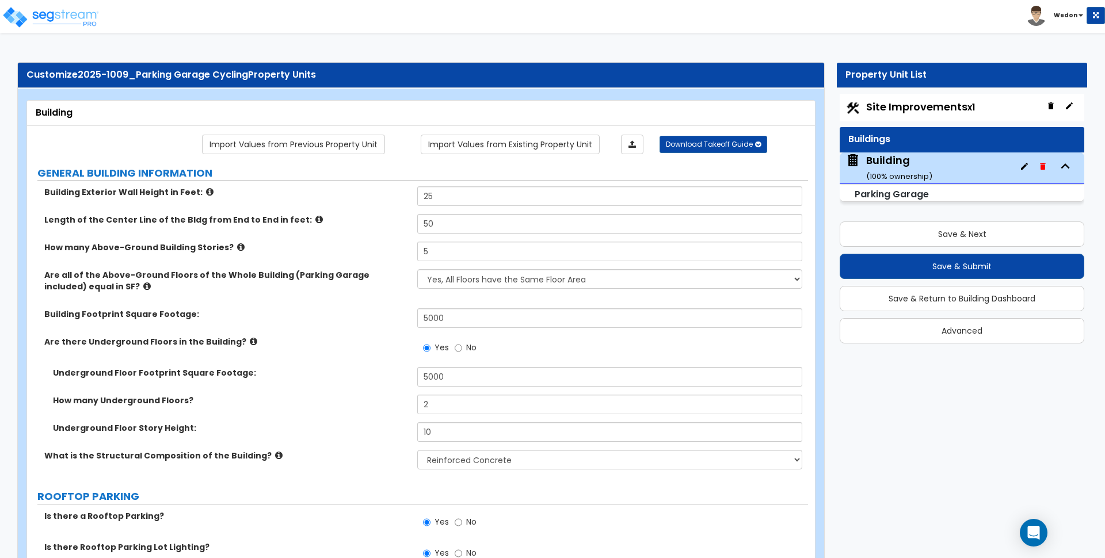
click at [266, 336] on label "Are there Underground Floors in the Building?" at bounding box center [226, 342] width 364 height 12
click at [469, 276] on select "Yes, All Floors have the Same Floor Area No, Not All Floor Areas are the Same" at bounding box center [609, 279] width 385 height 20
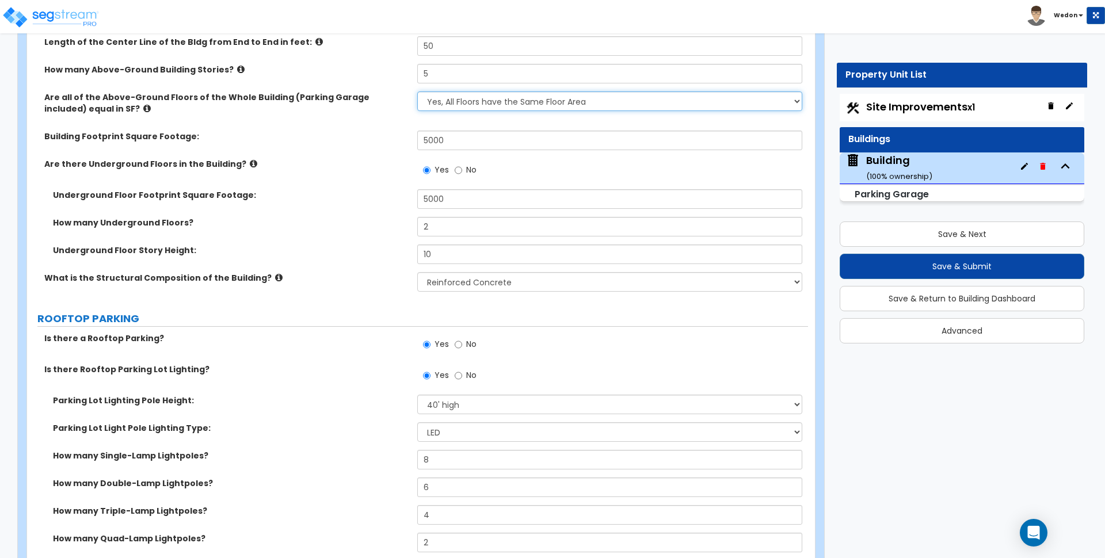
scroll to position [216, 0]
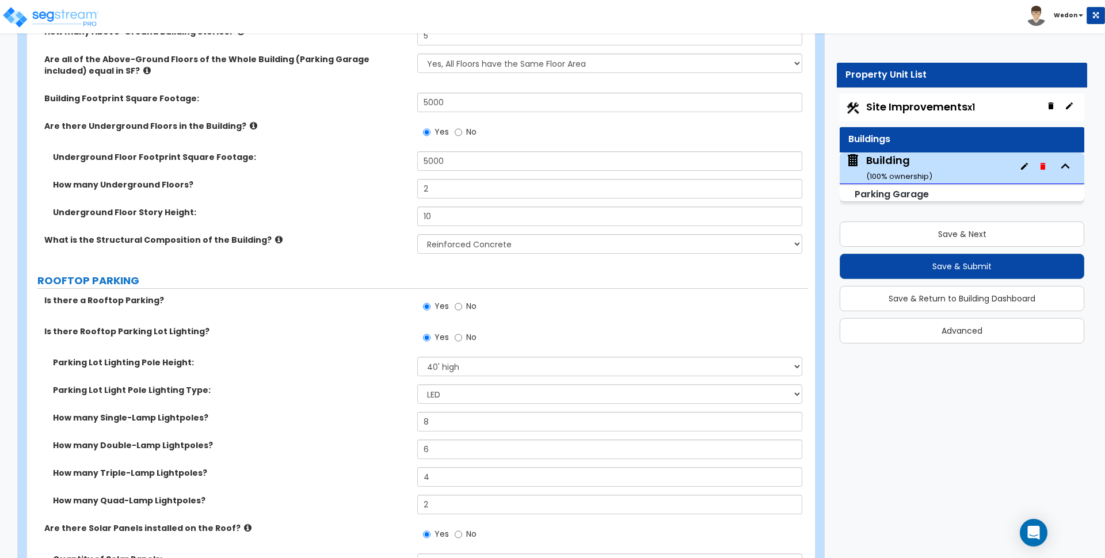
click at [401, 305] on label "Is there a Rooftop Parking?" at bounding box center [226, 301] width 364 height 12
click at [488, 107] on input "5000" at bounding box center [609, 103] width 385 height 20
drag, startPoint x: 360, startPoint y: 130, endPoint x: 363, endPoint y: 154, distance: 24.3
click at [360, 130] on label "Are there Underground Floors in the Building?" at bounding box center [226, 126] width 364 height 12
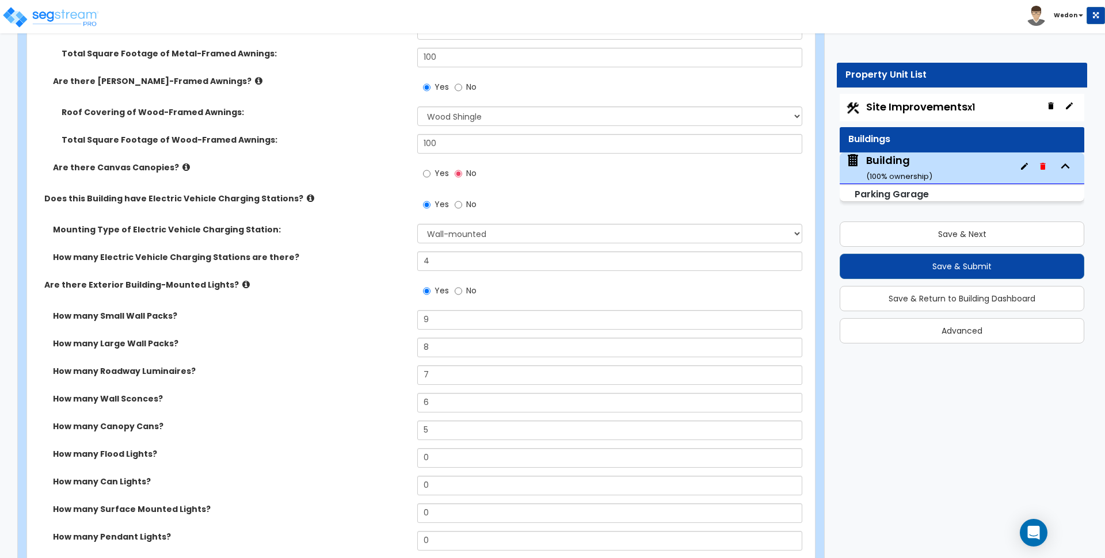
scroll to position [1367, 0]
click at [431, 173] on label "Yes" at bounding box center [436, 177] width 26 height 20
click at [431, 173] on input "Yes" at bounding box center [426, 175] width 7 height 13
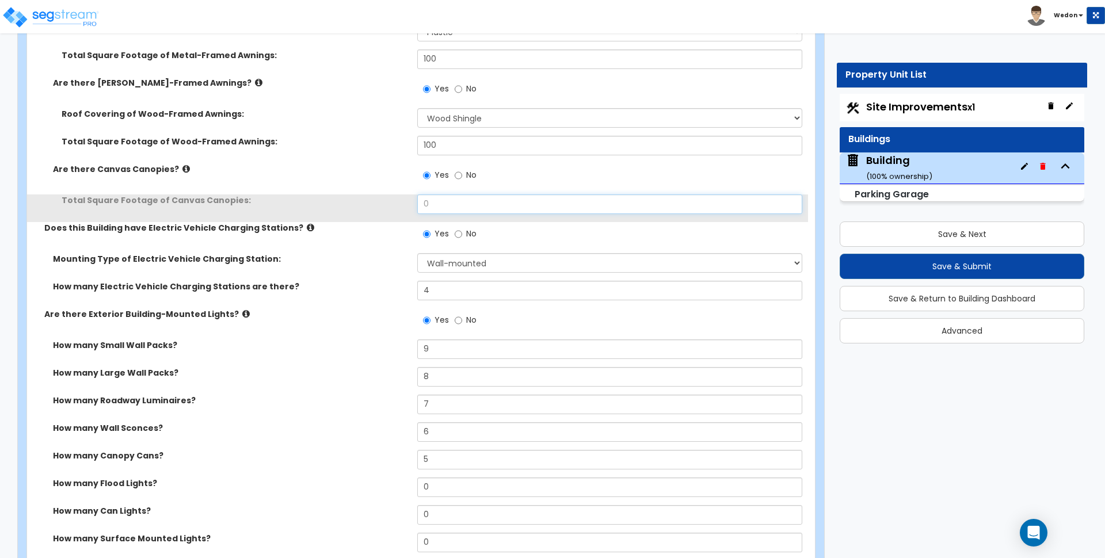
click at [476, 199] on input "0" at bounding box center [609, 205] width 385 height 20
click at [477, 199] on input "0" at bounding box center [609, 205] width 385 height 20
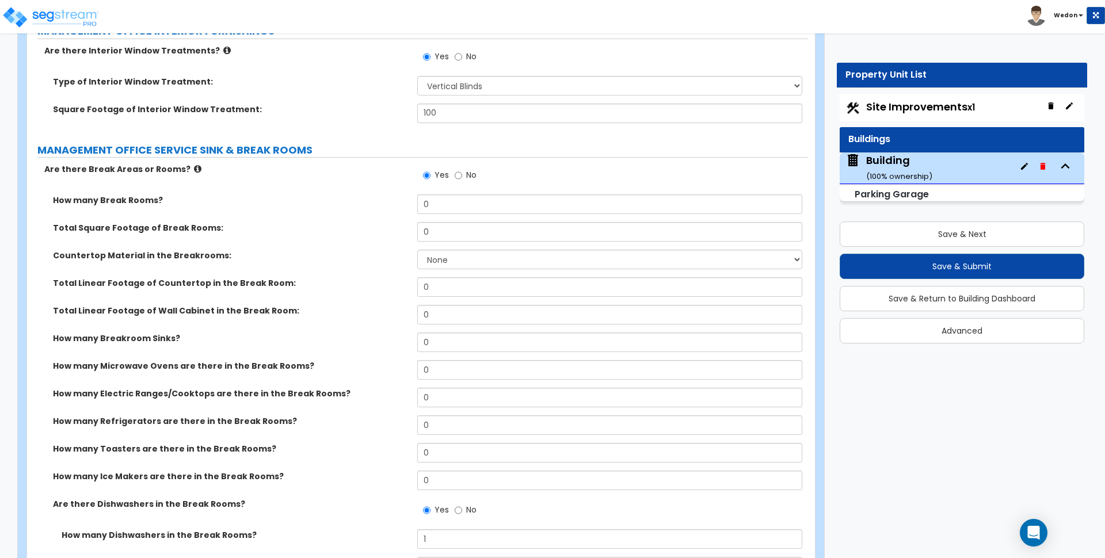
scroll to position [4246, 0]
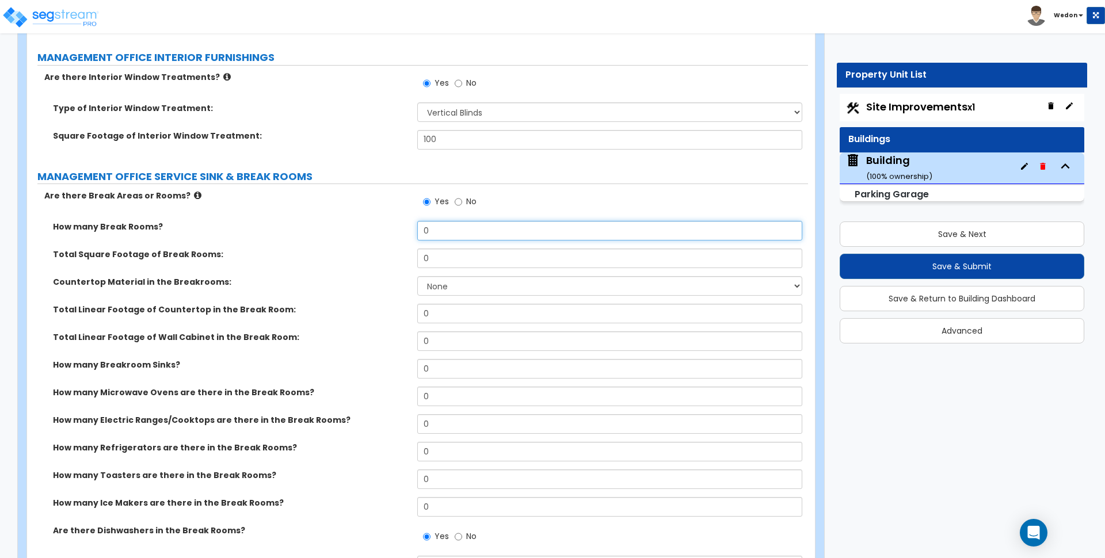
click at [476, 240] on input "0" at bounding box center [609, 231] width 385 height 20
click at [476, 239] on input "0" at bounding box center [609, 231] width 385 height 20
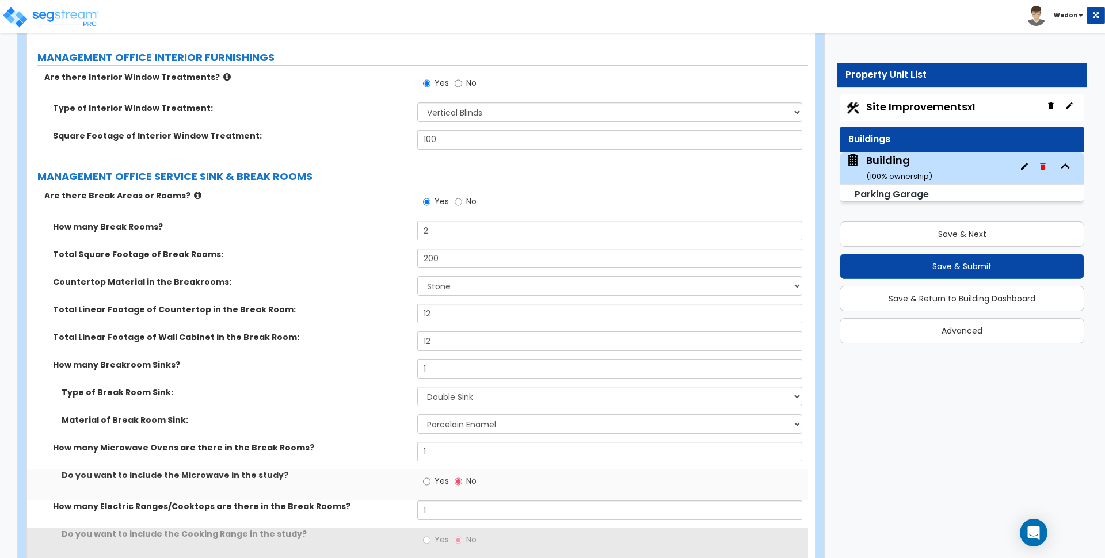
scroll to position [4536, 0]
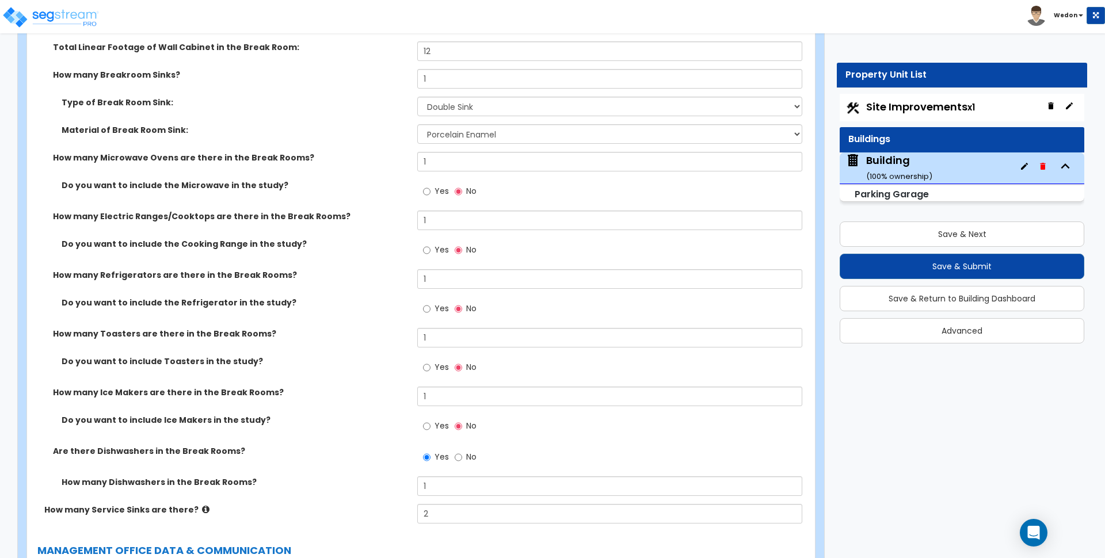
click at [445, 189] on span "Yes" at bounding box center [442, 191] width 14 height 12
click at [431, 189] on input "Yes" at bounding box center [426, 191] width 7 height 13
drag, startPoint x: 438, startPoint y: 245, endPoint x: 450, endPoint y: 290, distance: 46.9
click at [438, 245] on span "Yes" at bounding box center [442, 250] width 14 height 12
click at [431, 245] on input "Yes" at bounding box center [426, 250] width 7 height 13
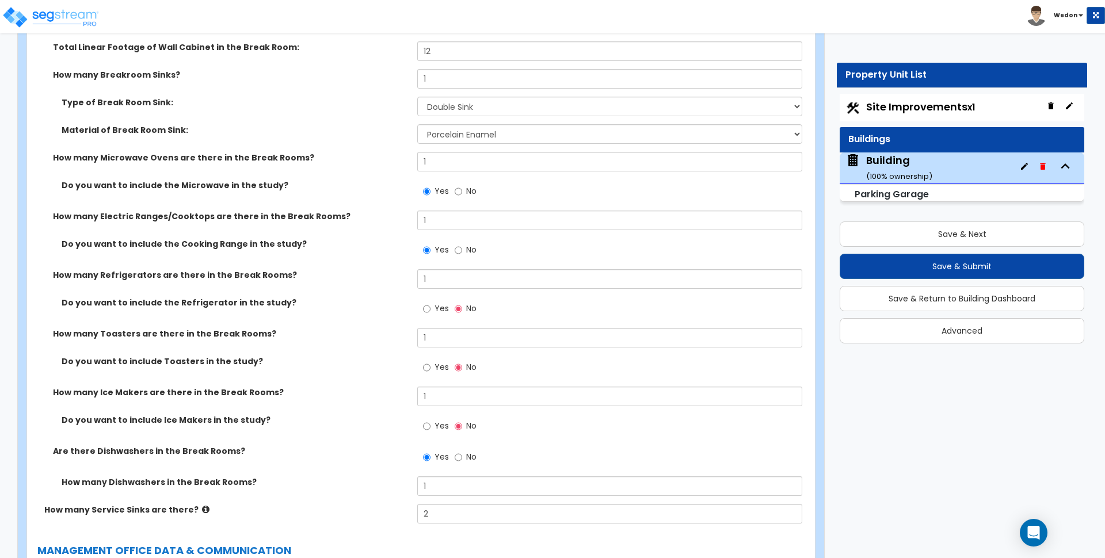
click at [437, 309] on span "Yes" at bounding box center [442, 309] width 14 height 12
click at [431, 309] on input "Yes" at bounding box center [426, 309] width 7 height 13
click at [434, 372] on label "Yes" at bounding box center [436, 369] width 26 height 20
click at [431, 372] on input "Yes" at bounding box center [426, 368] width 7 height 13
drag, startPoint x: 437, startPoint y: 422, endPoint x: 440, endPoint y: 447, distance: 24.9
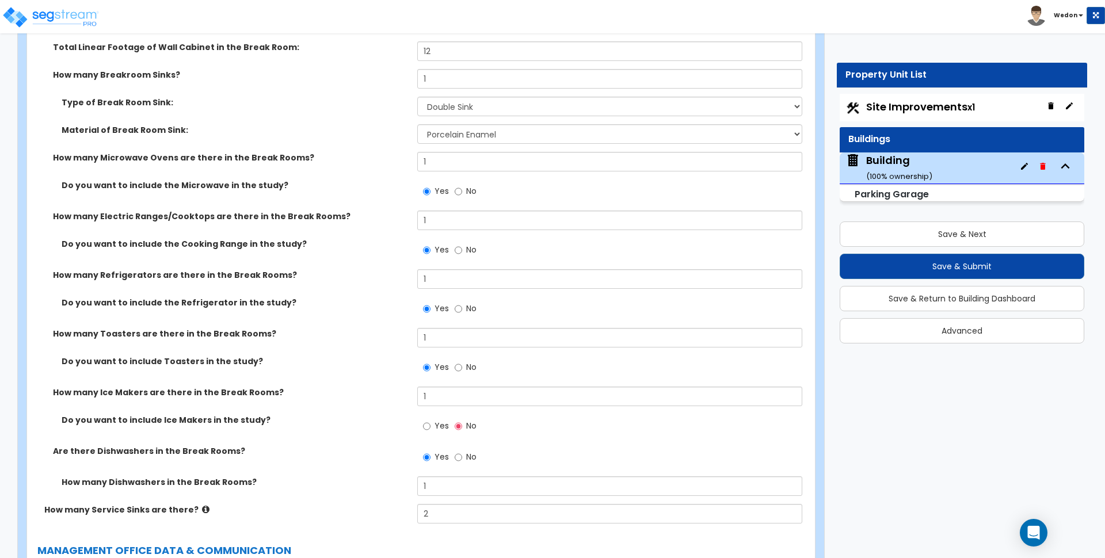
click at [437, 423] on span "Yes" at bounding box center [442, 426] width 14 height 12
click at [431, 423] on input "Yes" at bounding box center [426, 426] width 7 height 13
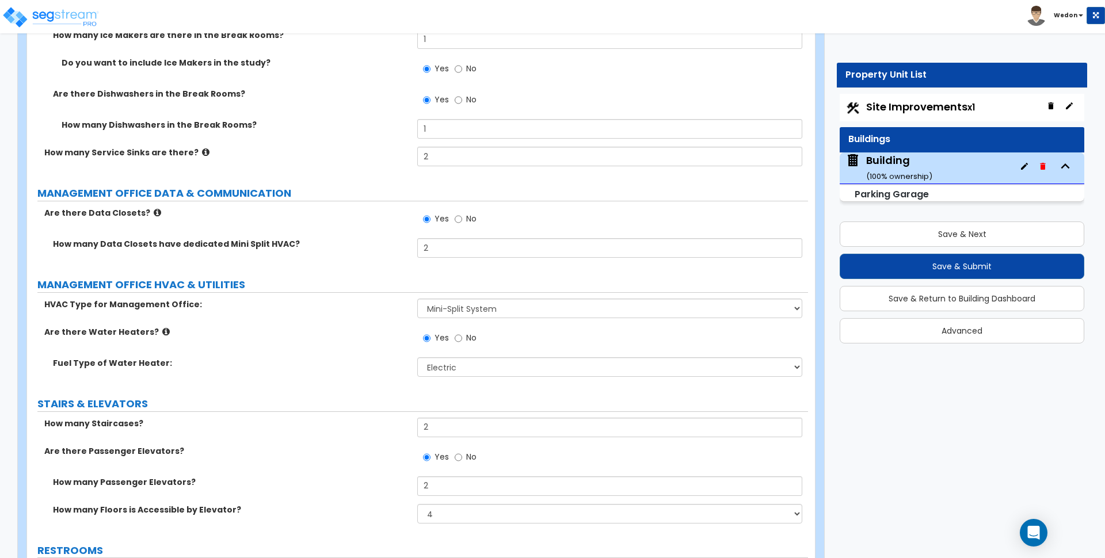
click at [336, 344] on div "Are there Water Heaters? Yes No" at bounding box center [417, 341] width 781 height 31
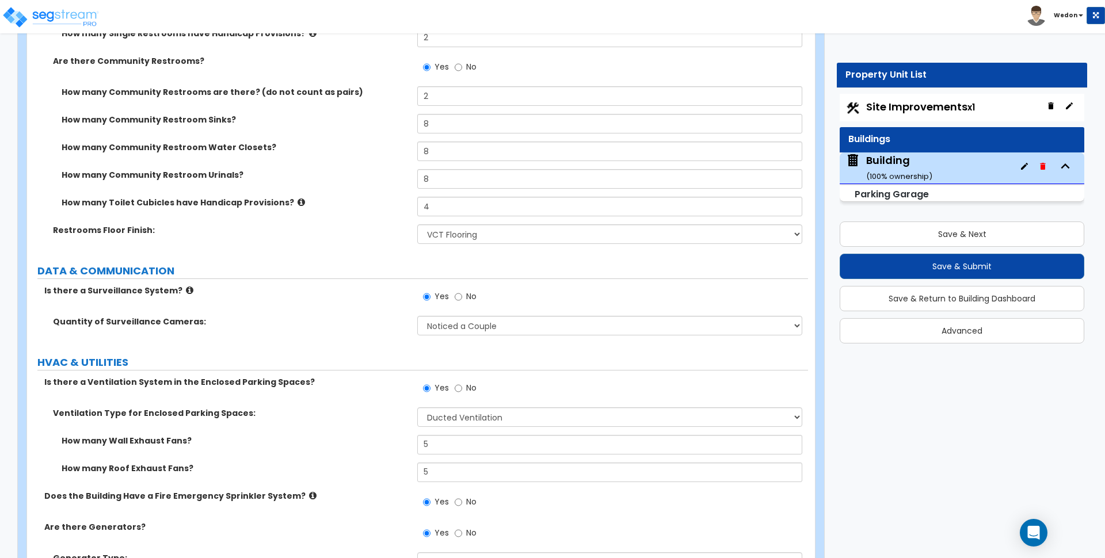
scroll to position [5737, 0]
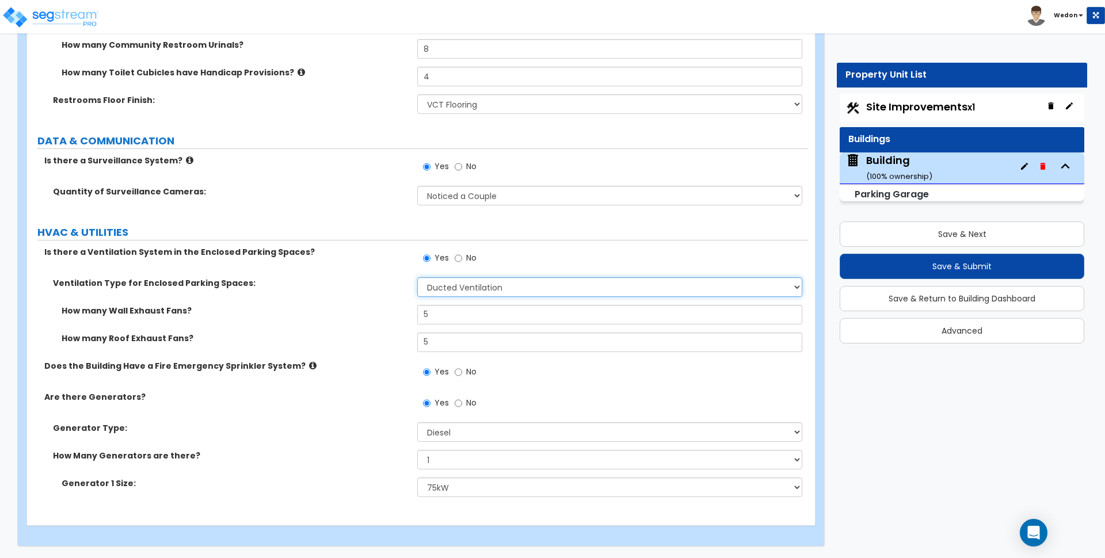
click at [564, 279] on select "Please Choose One Ducted Ventilation Jet Fan Ventilation" at bounding box center [609, 288] width 385 height 20
click at [417, 278] on select "Please Choose One Ducted Ventilation Jet Fan Ventilation" at bounding box center [609, 288] width 385 height 20
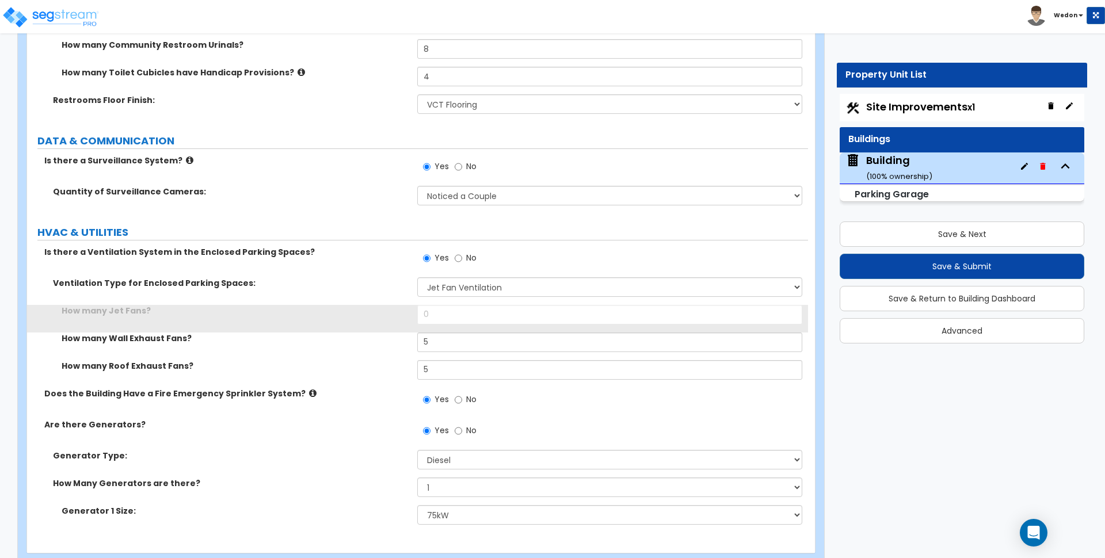
drag, startPoint x: 360, startPoint y: 332, endPoint x: 411, endPoint y: 320, distance: 52.2
click at [360, 333] on label "How many Wall Exhaust Fans?" at bounding box center [235, 339] width 347 height 12
click at [474, 303] on div "Ventilation Type for Enclosed Parking Spaces: Please Choose One Ducted Ventilat…" at bounding box center [417, 292] width 781 height 28
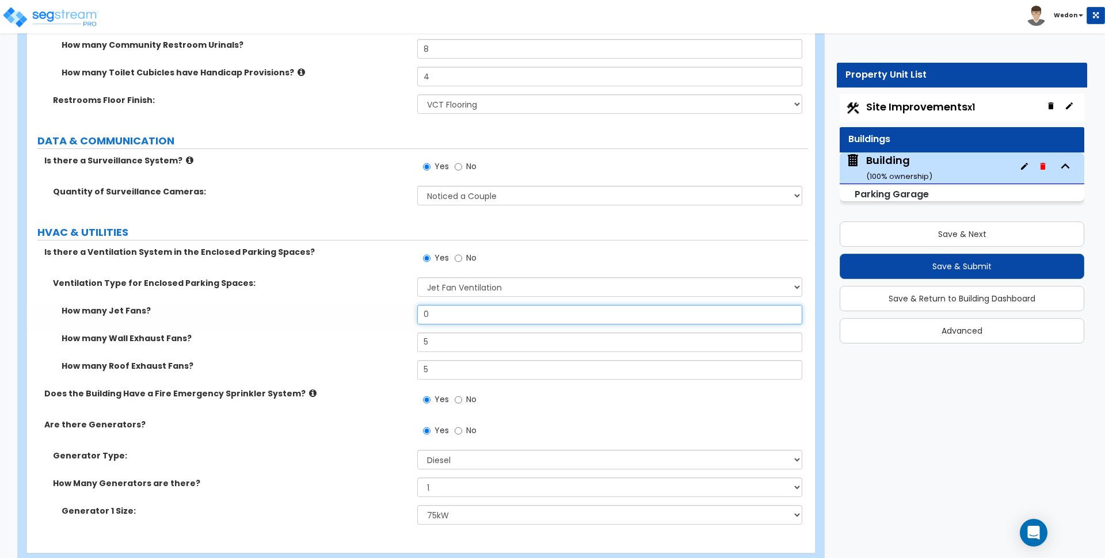
click at [470, 308] on input "0" at bounding box center [609, 315] width 385 height 20
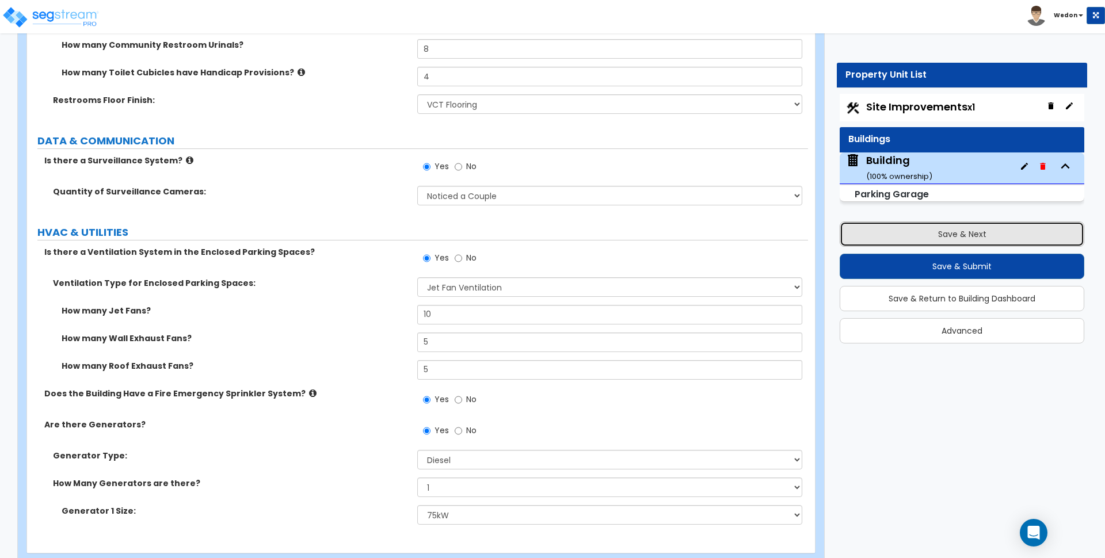
click at [995, 235] on button "Save & Next" at bounding box center [962, 234] width 245 height 25
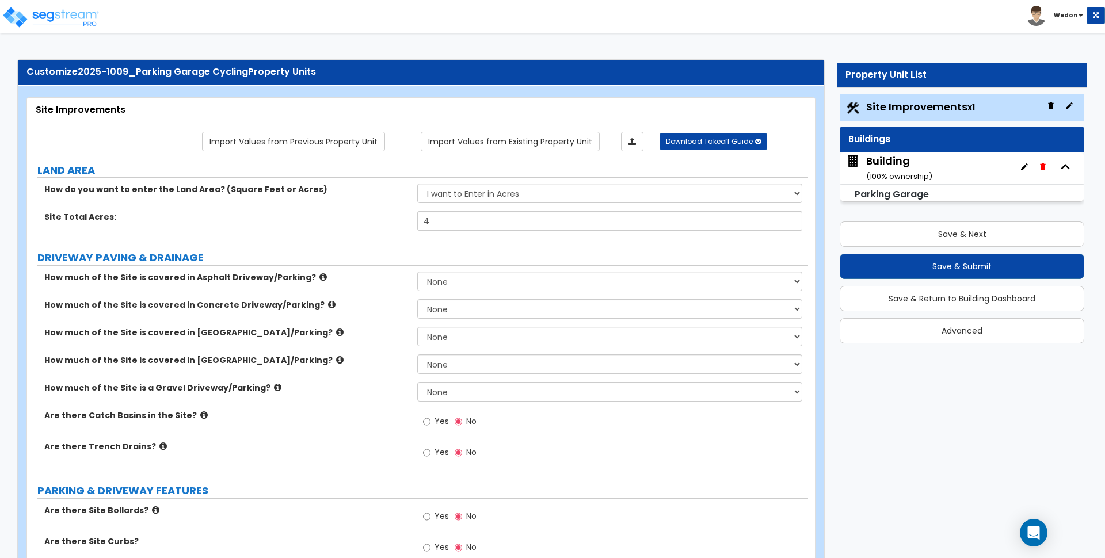
scroll to position [0, 0]
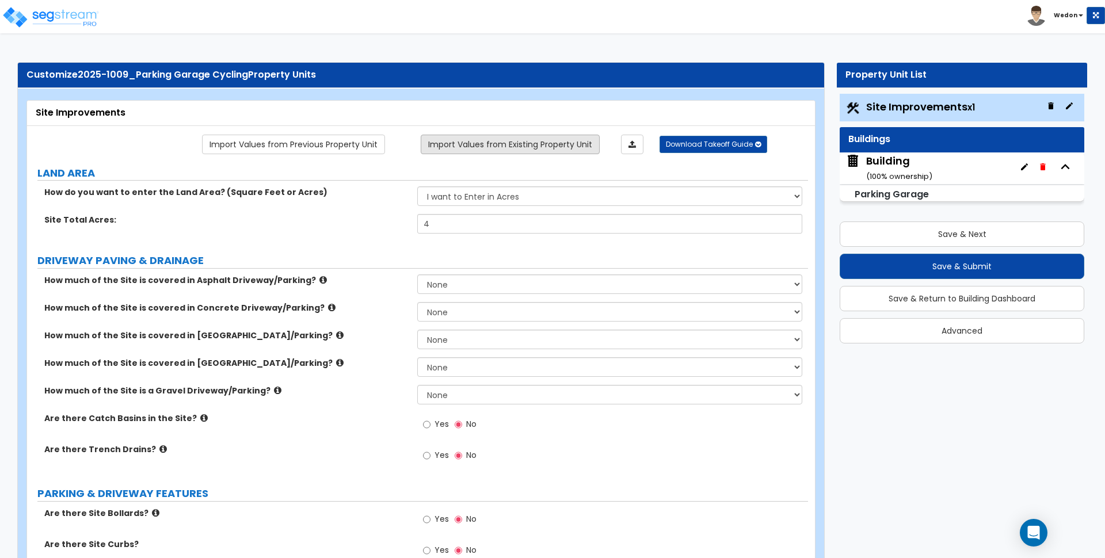
click at [526, 139] on link "Import Values from Existing Property Unit" at bounding box center [510, 145] width 179 height 20
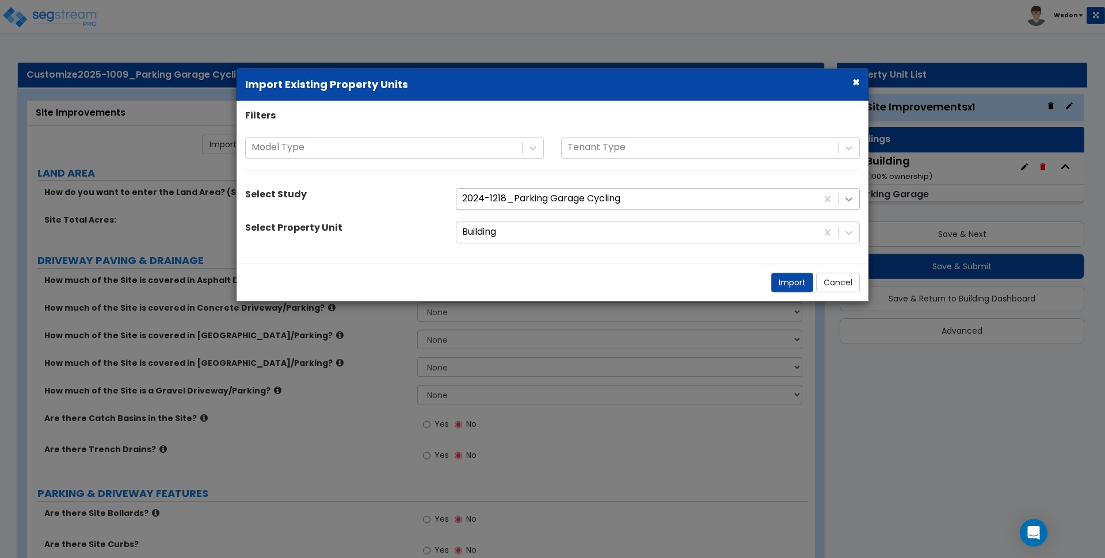
click at [593, 192] on div at bounding box center [636, 199] width 349 height 16
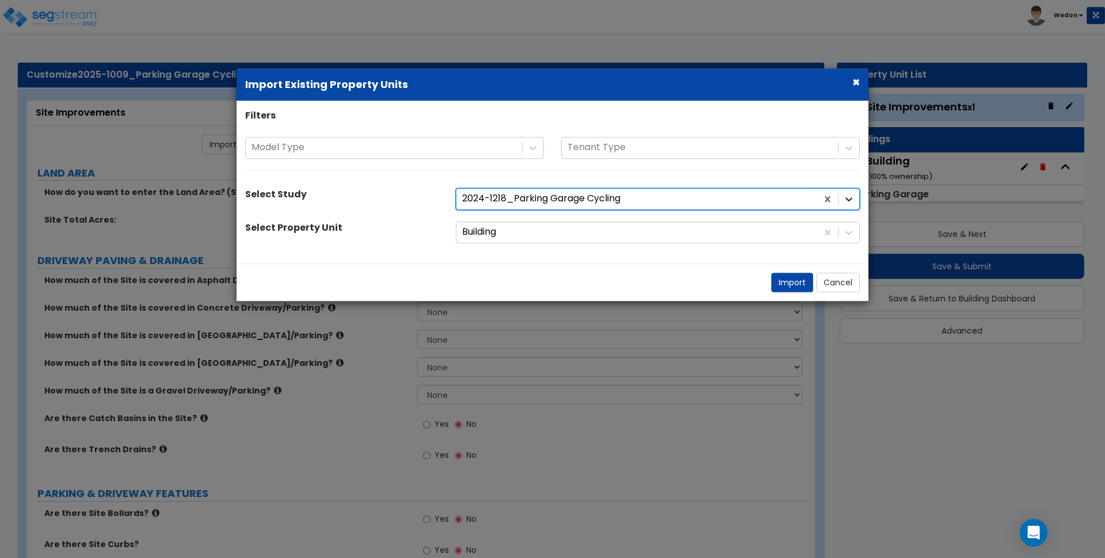
click at [848, 201] on icon at bounding box center [849, 199] width 12 height 12
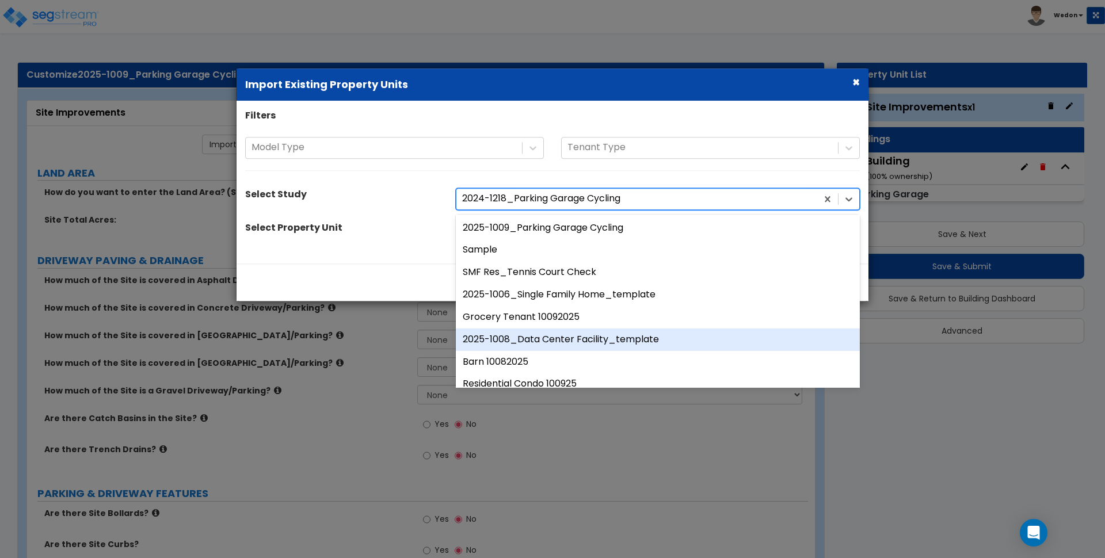
drag, startPoint x: 593, startPoint y: 294, endPoint x: 579, endPoint y: 336, distance: 44.8
click at [579, 336] on div "2025-1009_Parking Garage Cycling Sample SMF Res_Tennis Court Check 2025-1006_Si…" at bounding box center [658, 301] width 404 height 173
click at [553, 339] on div "2025-1008_Data Center Facility_template" at bounding box center [658, 340] width 404 height 22
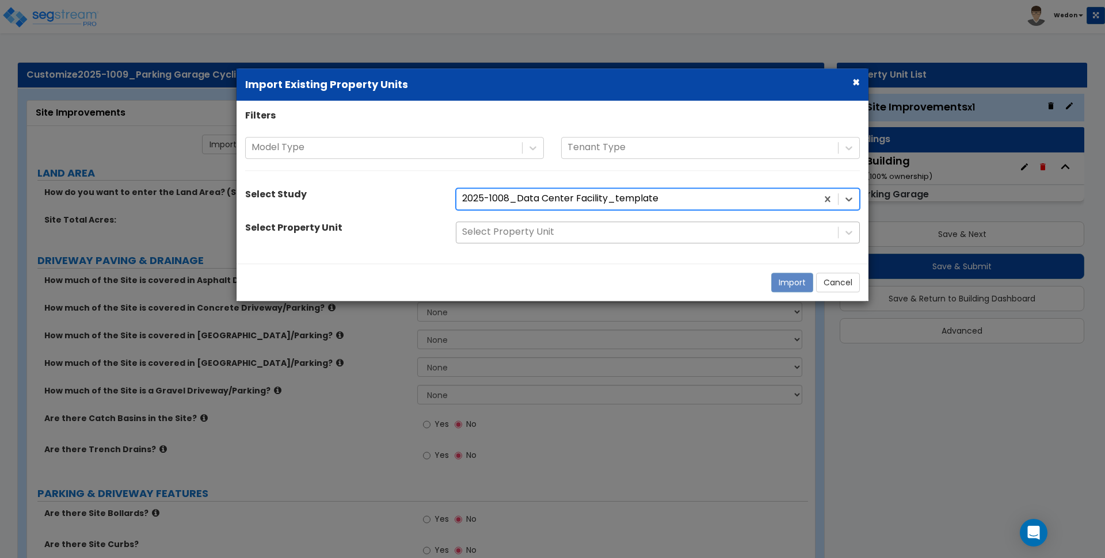
click at [591, 234] on div at bounding box center [647, 233] width 370 height 16
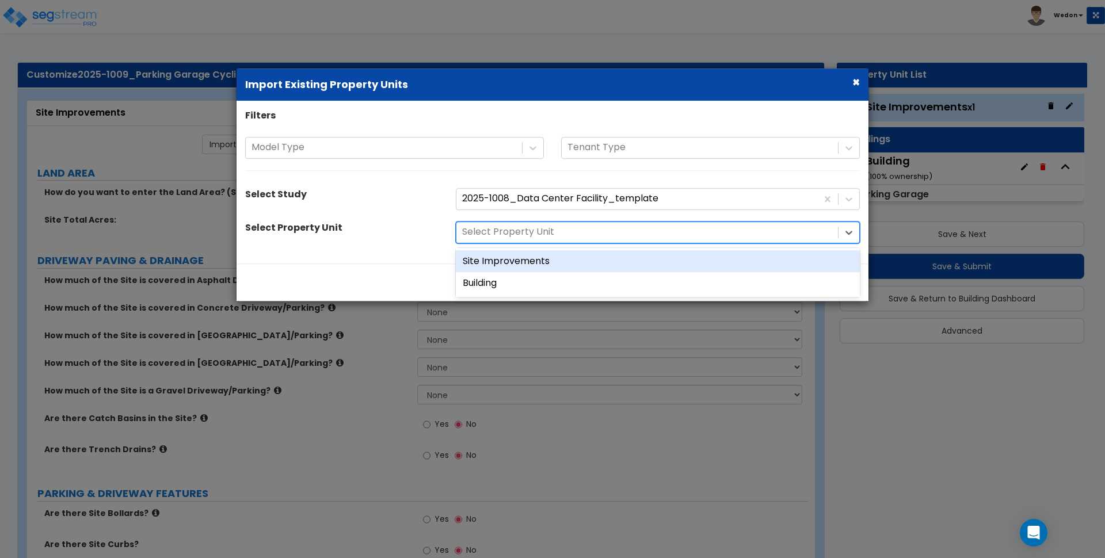
click at [563, 262] on div "Site Improvements" at bounding box center [658, 261] width 404 height 22
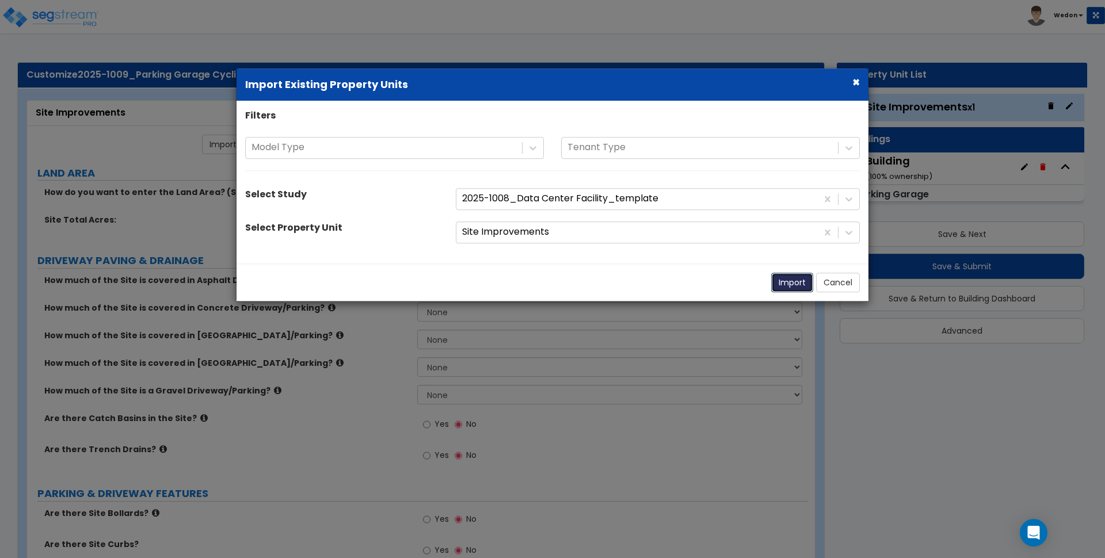
click at [788, 284] on button "Import" at bounding box center [793, 283] width 42 height 20
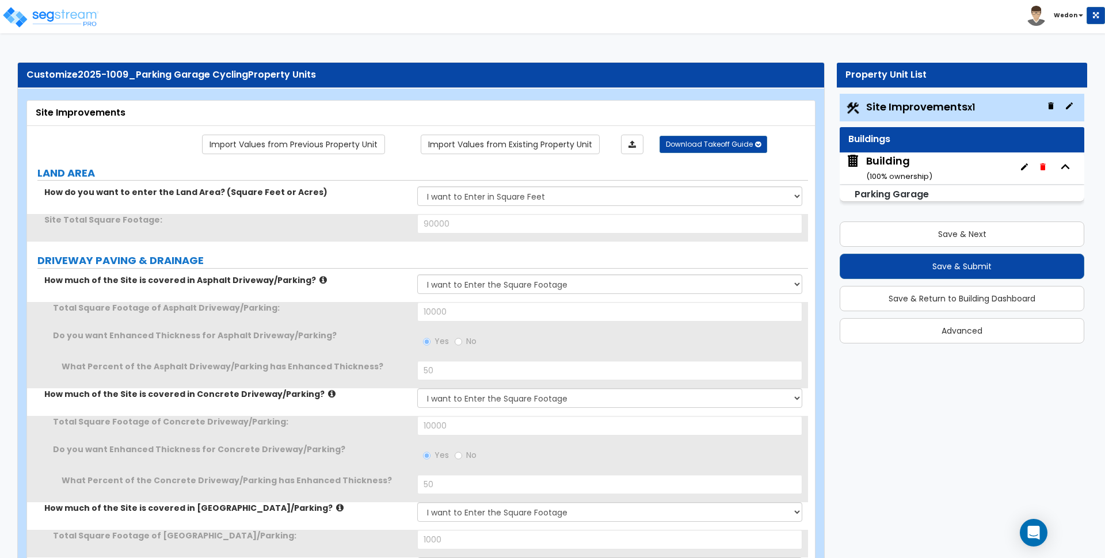
click at [368, 382] on div "What Percent of the Asphalt Driveway/Parking has Enhanced Thickness? 50" at bounding box center [417, 375] width 781 height 28
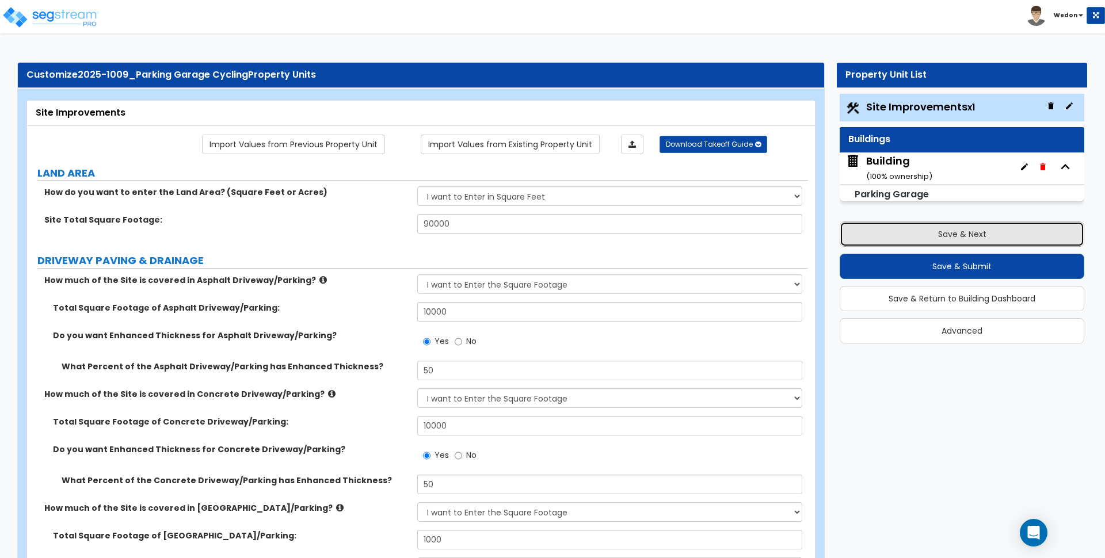
click at [965, 230] on button "Save & Next" at bounding box center [962, 234] width 245 height 25
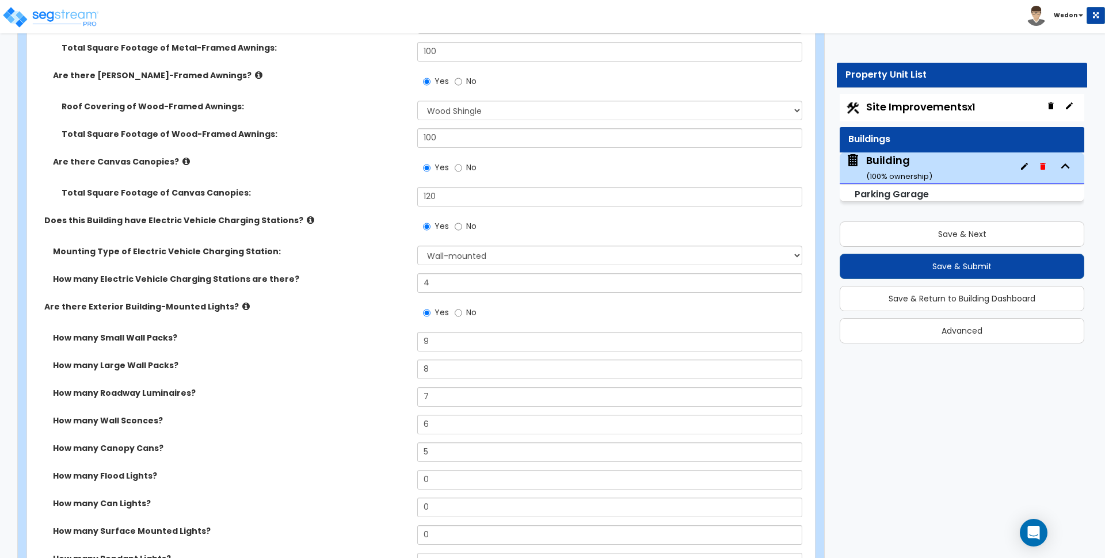
scroll to position [1439, 0]
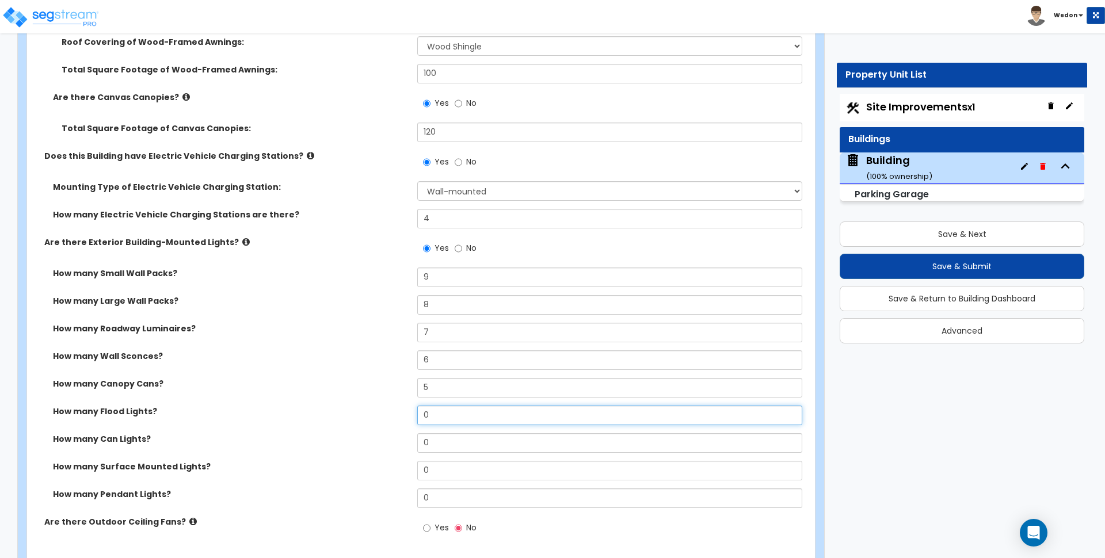
click at [438, 413] on input "0" at bounding box center [609, 416] width 385 height 20
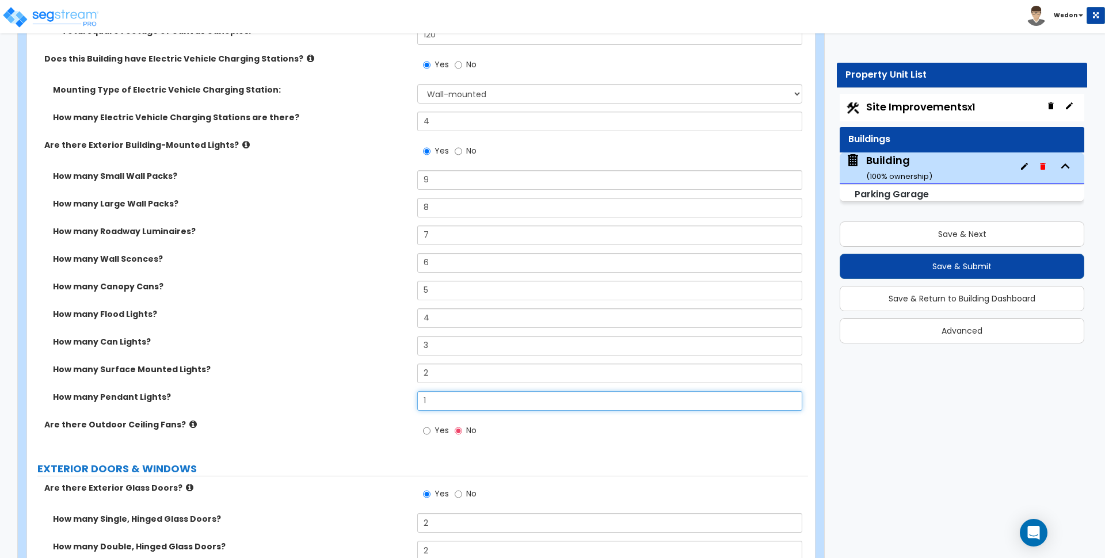
scroll to position [1583, 0]
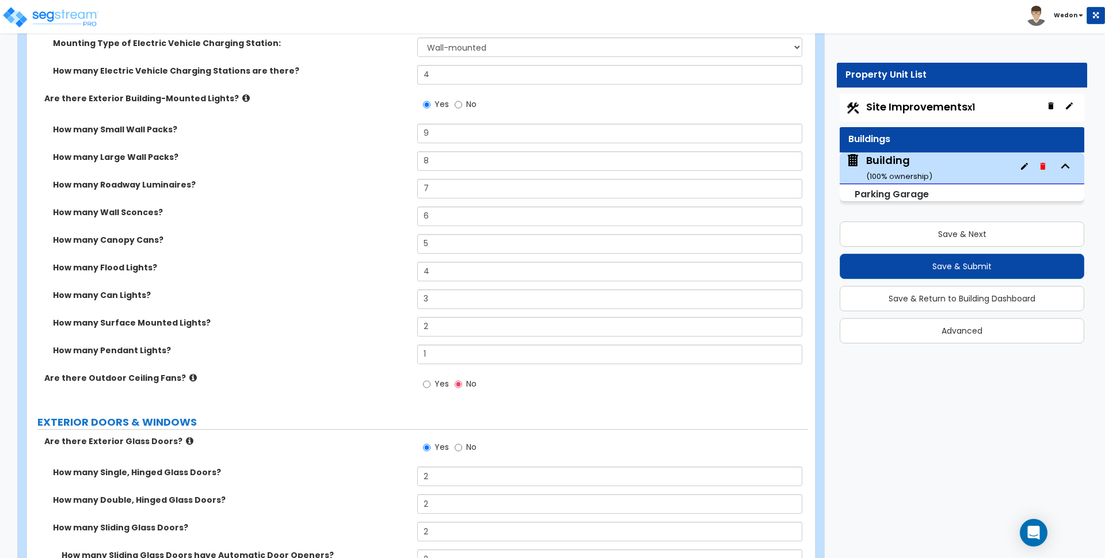
click at [432, 394] on label "Yes" at bounding box center [436, 386] width 26 height 20
click at [431, 391] on input "Yes" at bounding box center [426, 384] width 7 height 13
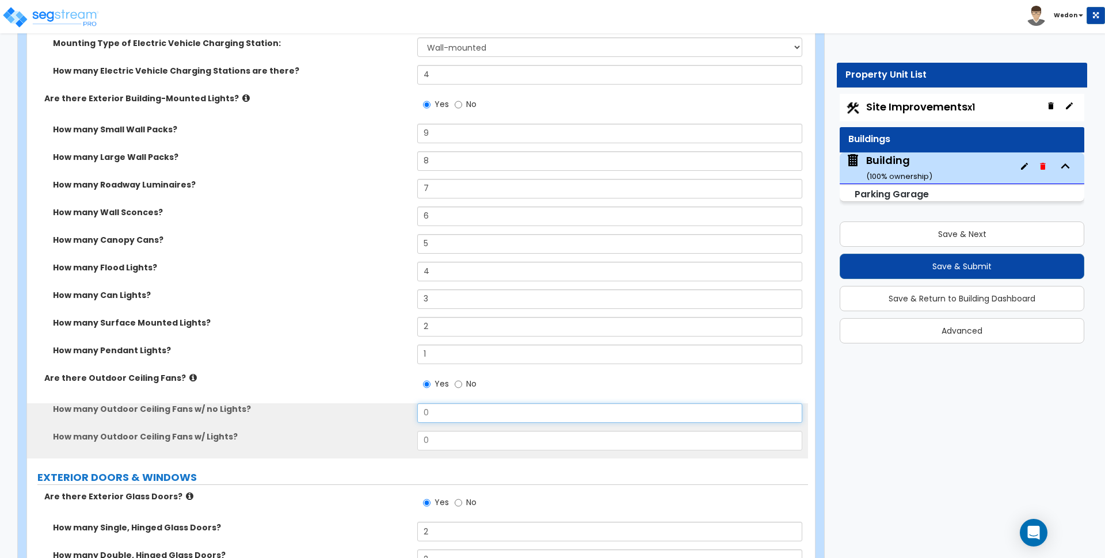
click at [400, 406] on div "How many Outdoor Ceiling Fans w/ no Lights? 0" at bounding box center [417, 418] width 781 height 28
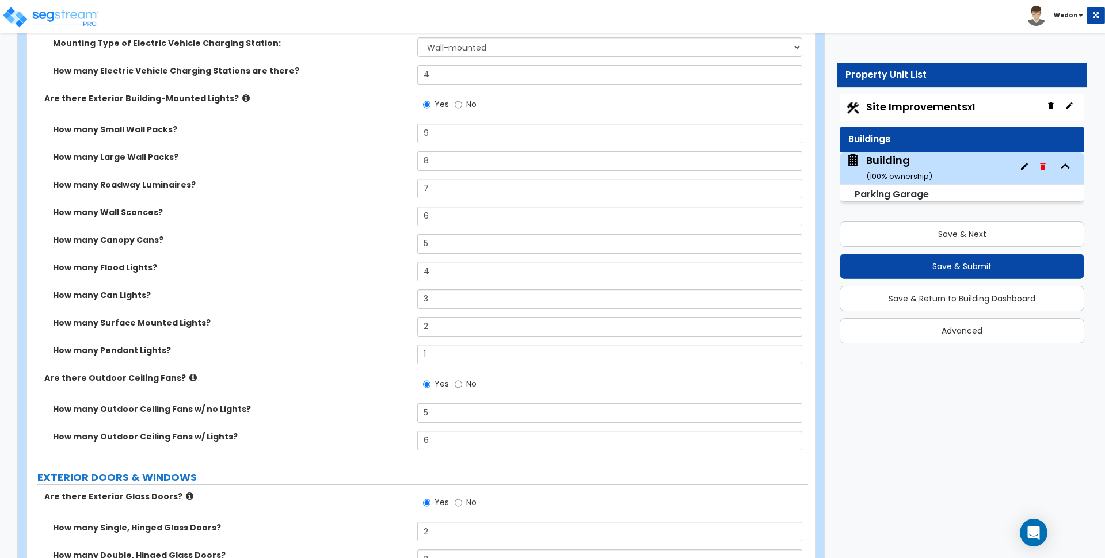
click at [400, 406] on label "How many Outdoor Ceiling Fans w/ no Lights?" at bounding box center [231, 410] width 356 height 12
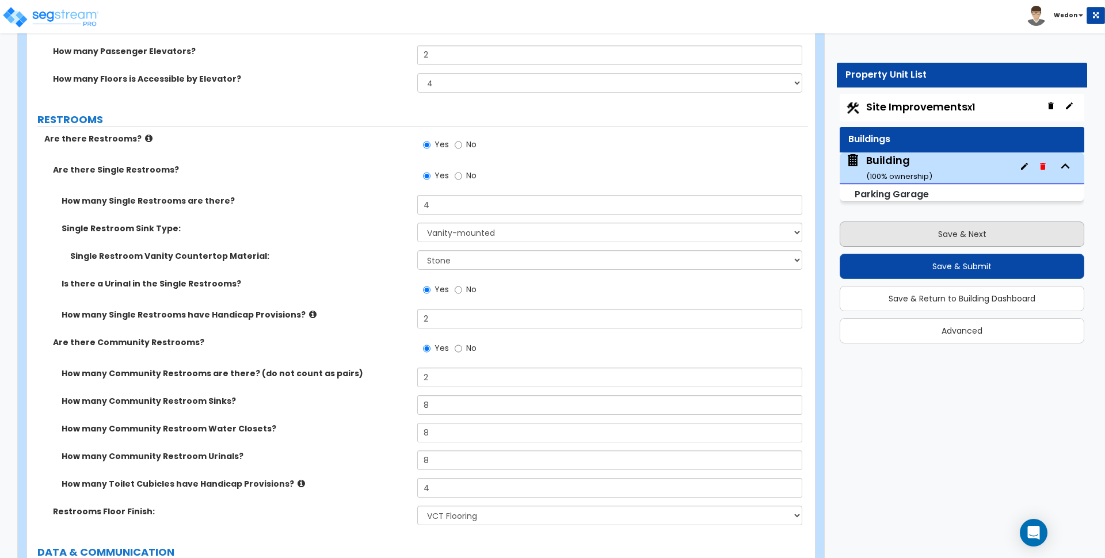
scroll to position [5244, 0]
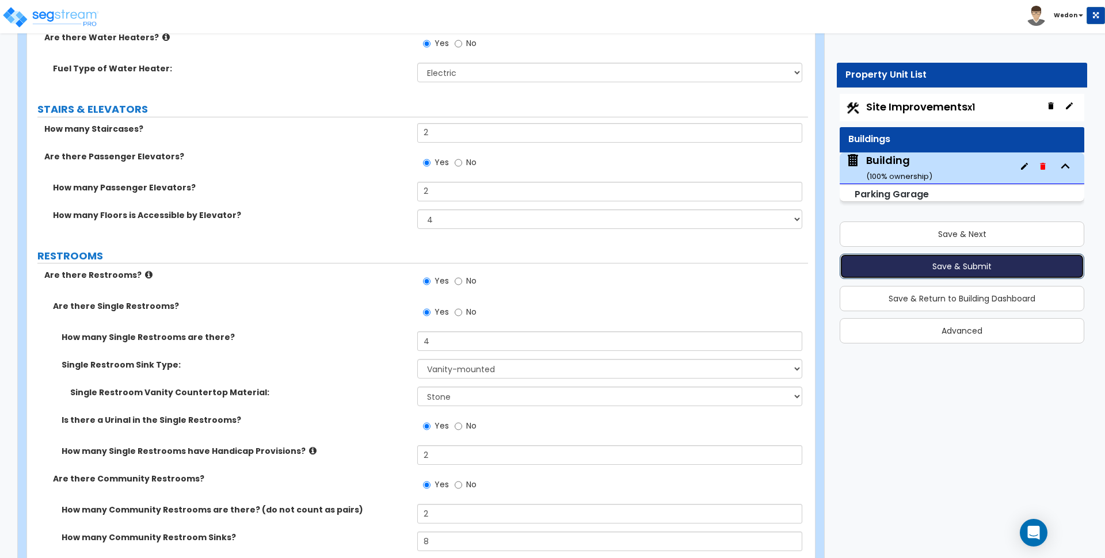
click at [983, 270] on button "Save & Submit" at bounding box center [962, 266] width 245 height 25
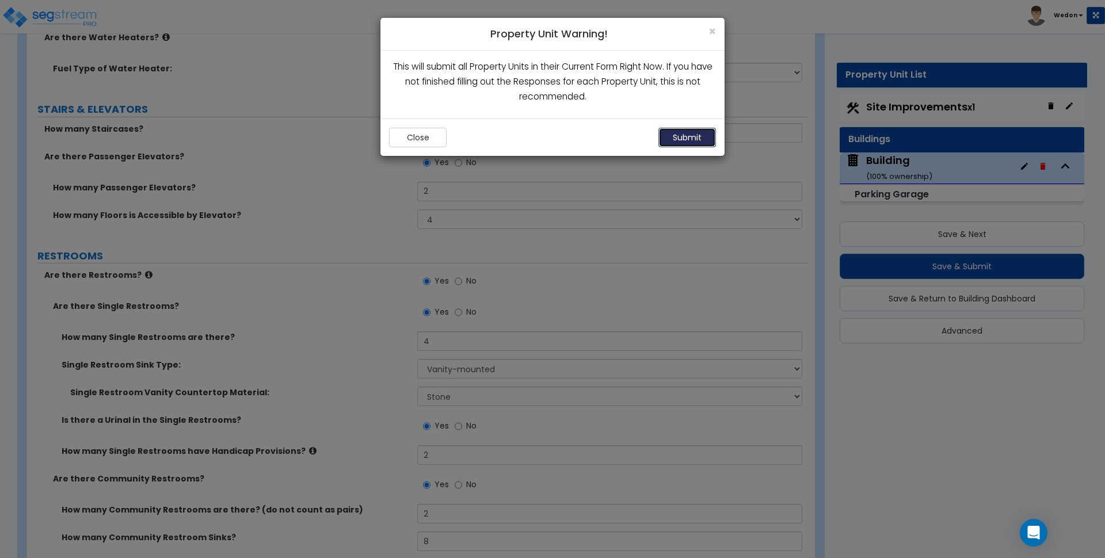
click at [691, 135] on button "Submit" at bounding box center [688, 138] width 58 height 20
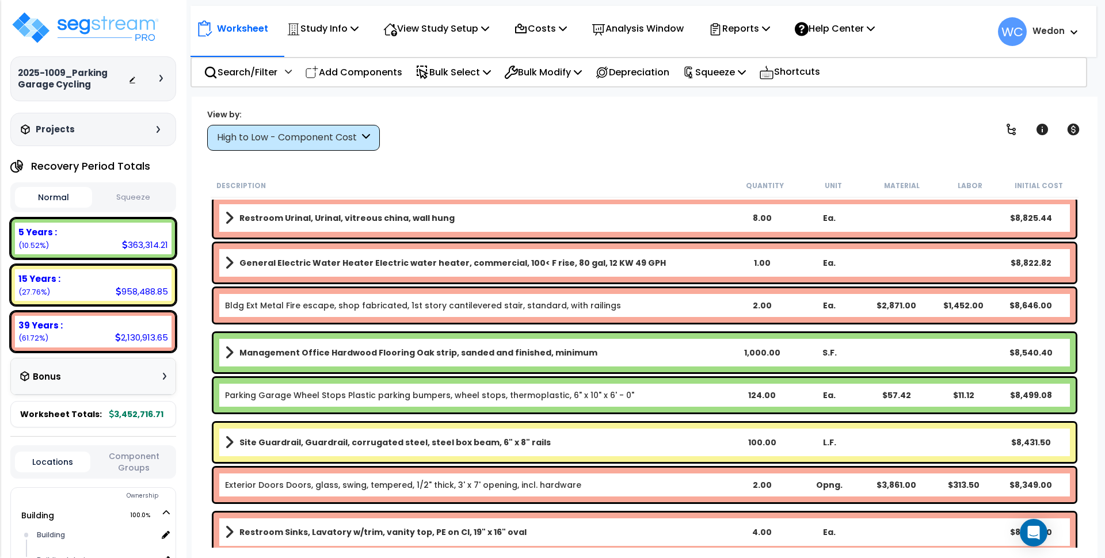
scroll to position [3239, 0]
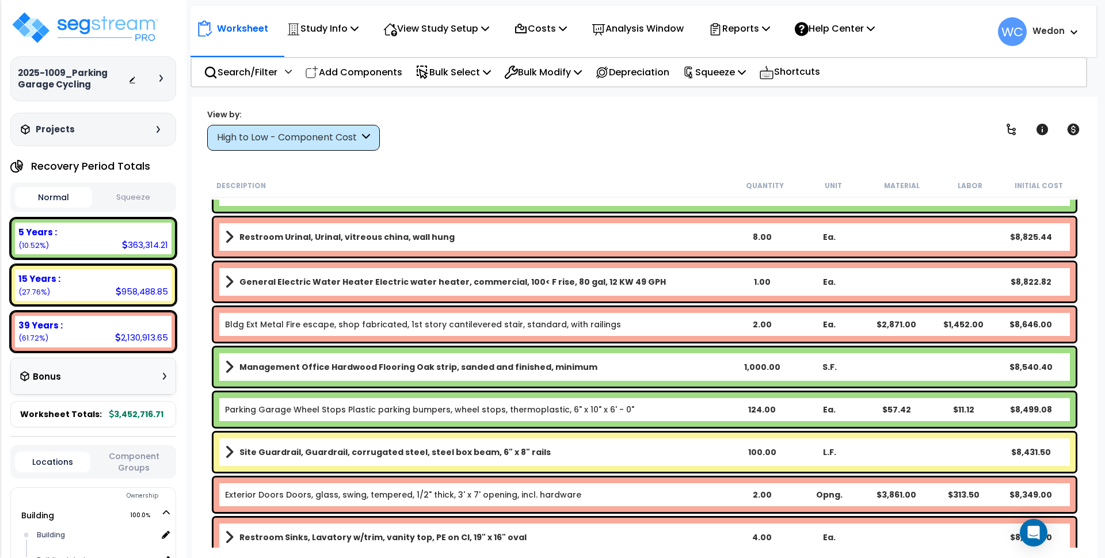
click at [352, 128] on div "High to Low - Component Cost" at bounding box center [293, 138] width 173 height 26
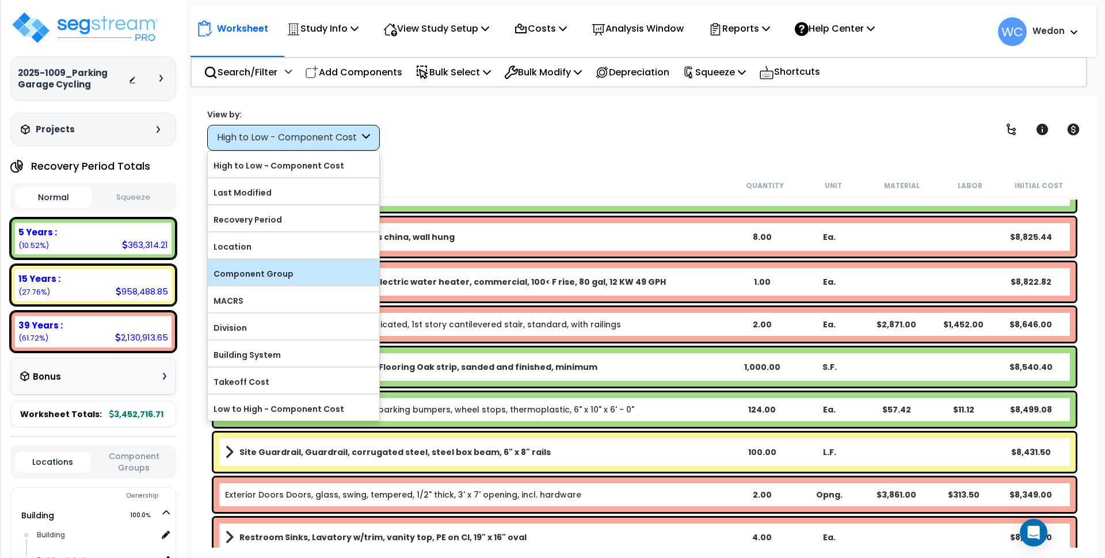
click at [302, 282] on label "Component Group" at bounding box center [294, 273] width 172 height 17
click at [0, 0] on input "Component Group" at bounding box center [0, 0] width 0 height 0
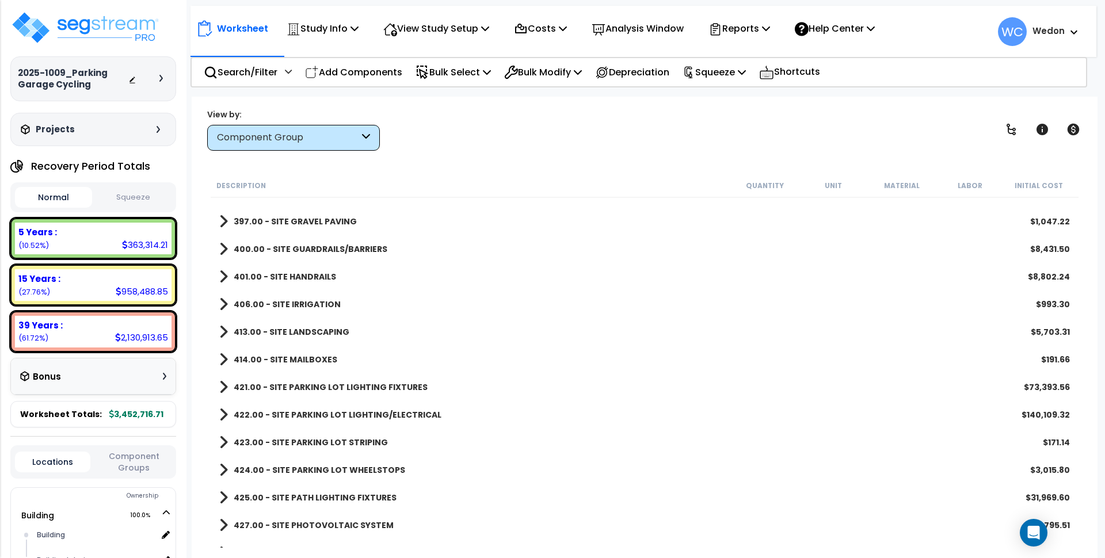
scroll to position [4741, 0]
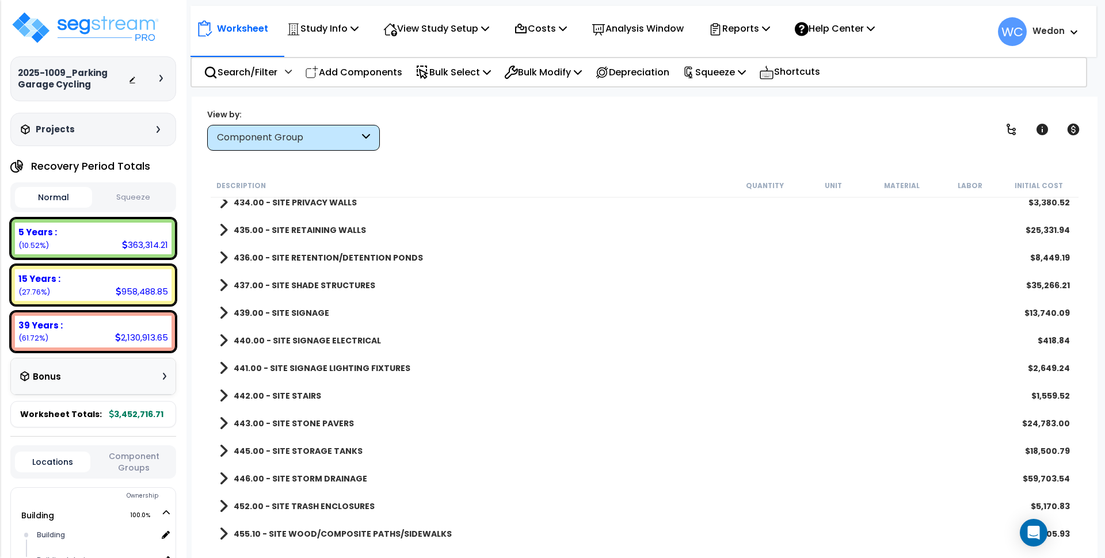
click at [243, 534] on b "455.10 - SITE WOOD/COMPOSITE PATHS/SIDEWALKS" at bounding box center [343, 535] width 218 height 12
drag, startPoint x: 254, startPoint y: 514, endPoint x: 263, endPoint y: 500, distance: 16.3
click at [256, 511] on div "452.00 - SITE TRASH ENCLOSURES $5,170.83" at bounding box center [645, 507] width 862 height 28
click at [234, 507] on b "452.00 - SITE TRASH ENCLOSURES" at bounding box center [304, 507] width 141 height 12
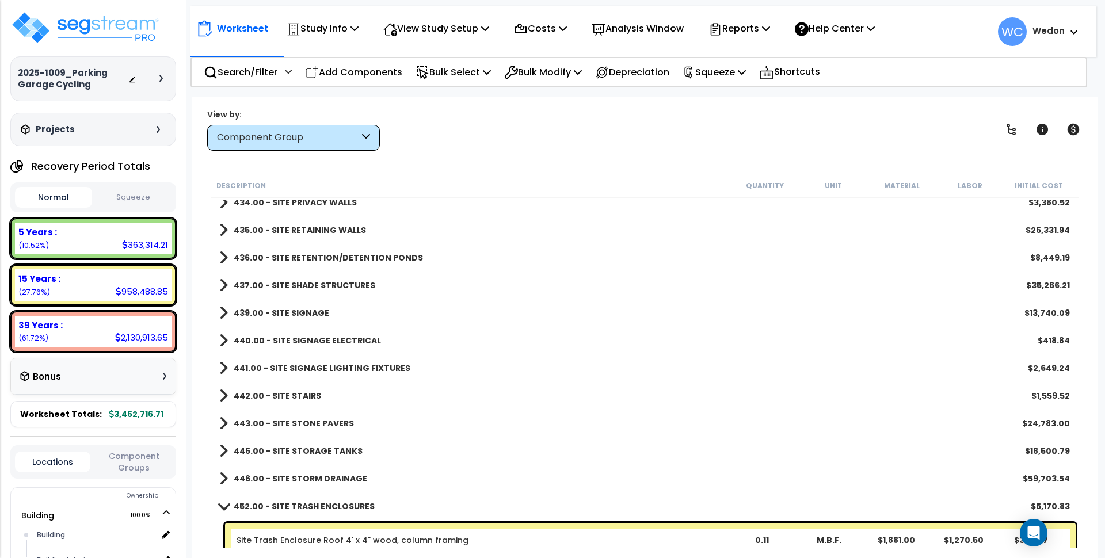
drag, startPoint x: 241, startPoint y: 479, endPoint x: 272, endPoint y: 465, distance: 33.5
click at [242, 478] on b "446.00 - SITE STORM DRAINAGE" at bounding box center [301, 479] width 134 height 12
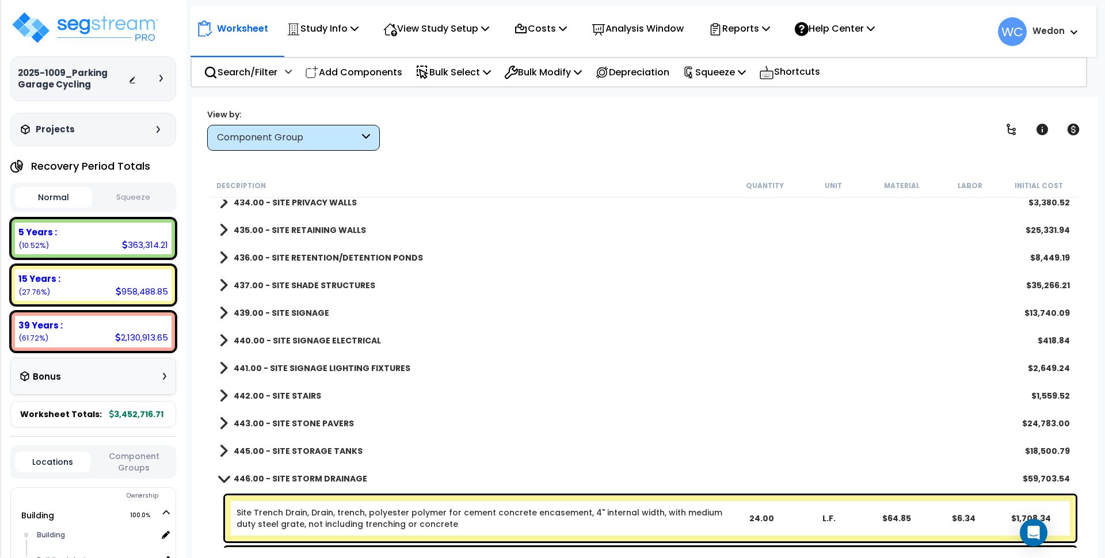
drag, startPoint x: 264, startPoint y: 446, endPoint x: 378, endPoint y: 389, distance: 127.5
click at [265, 444] on link "445.00 - SITE STORAGE TANKS" at bounding box center [290, 451] width 143 height 16
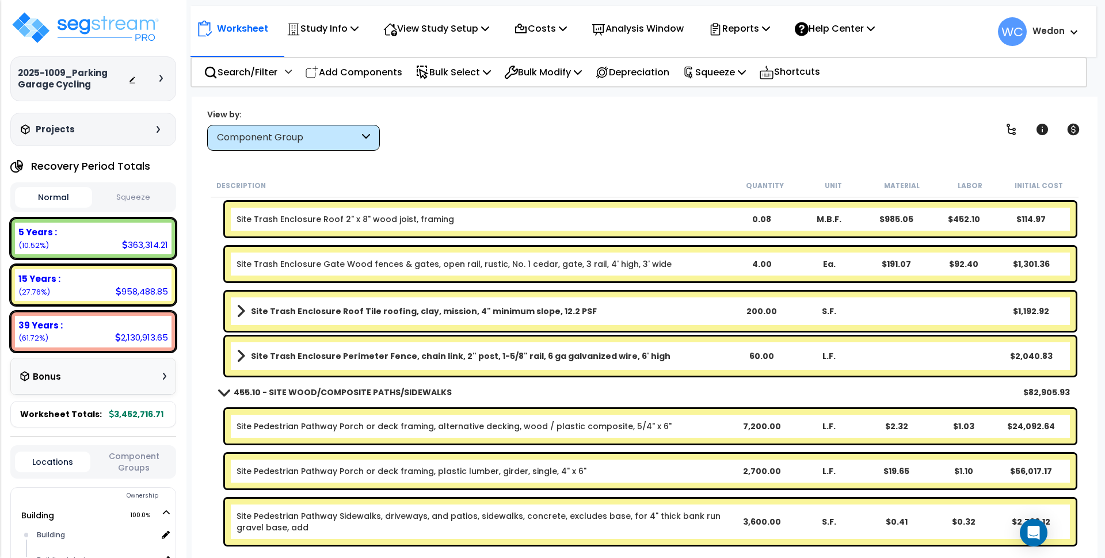
scroll to position [5829, 0]
